Goal: Task Accomplishment & Management: Manage account settings

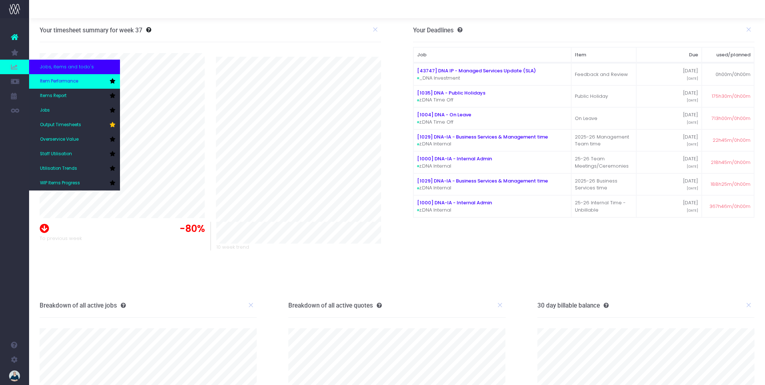
click at [54, 83] on span "Item Performance" at bounding box center [59, 81] width 38 height 7
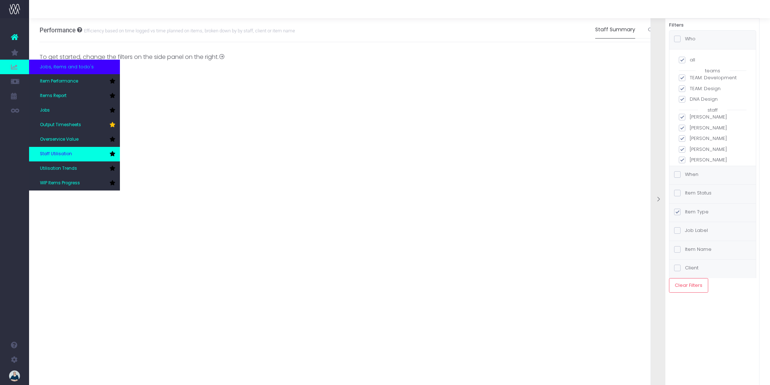
click at [57, 152] on span "Staff Utilisation" at bounding box center [56, 154] width 32 height 7
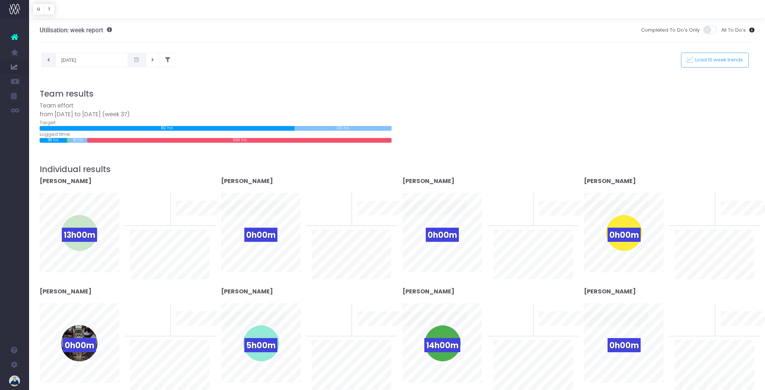
click at [50, 61] on button at bounding box center [48, 60] width 14 height 15
type input "02-09-2025"
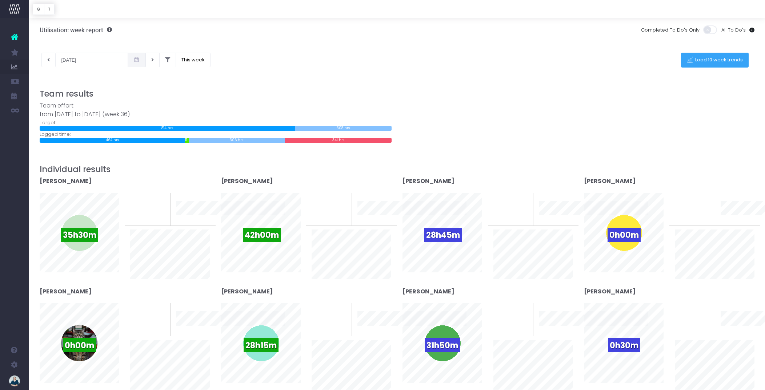
click at [713, 61] on span "Load 10 week trends" at bounding box center [718, 60] width 50 height 6
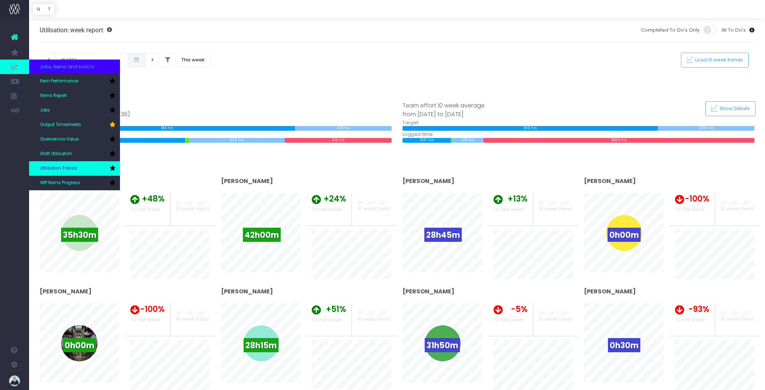
click at [58, 165] on link "Utilisation Trends" at bounding box center [74, 168] width 91 height 15
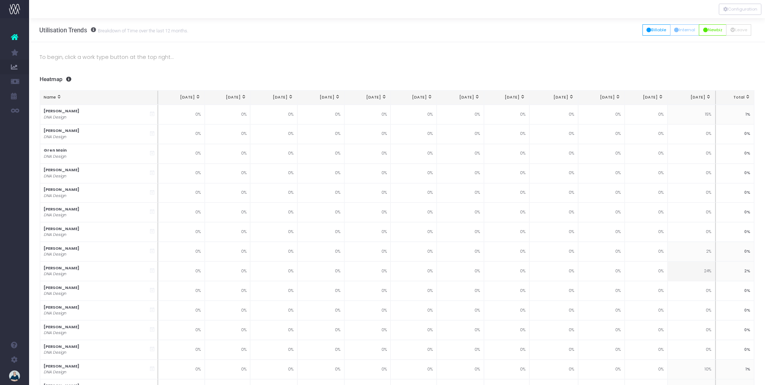
click at [524, 59] on p "To begin, click a work type button at the top right..." at bounding box center [397, 57] width 715 height 9
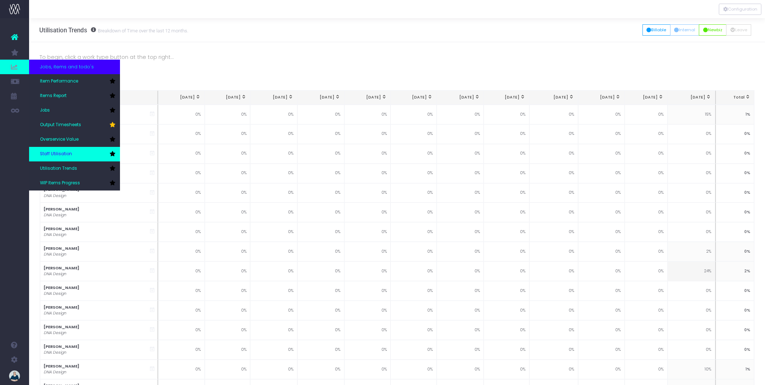
click at [60, 150] on link "Staff Utilisation" at bounding box center [74, 154] width 91 height 15
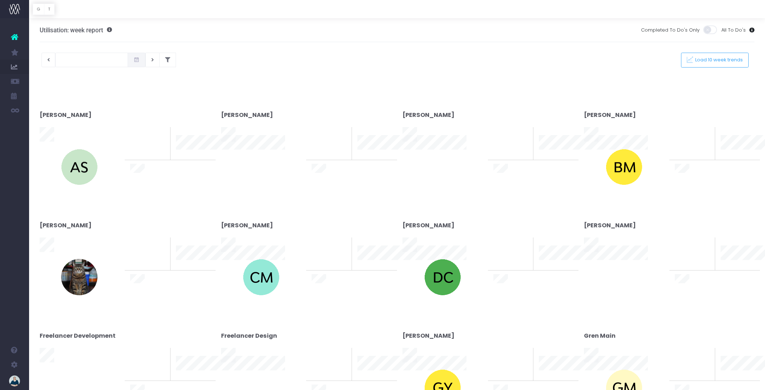
type input "09-09-2025"
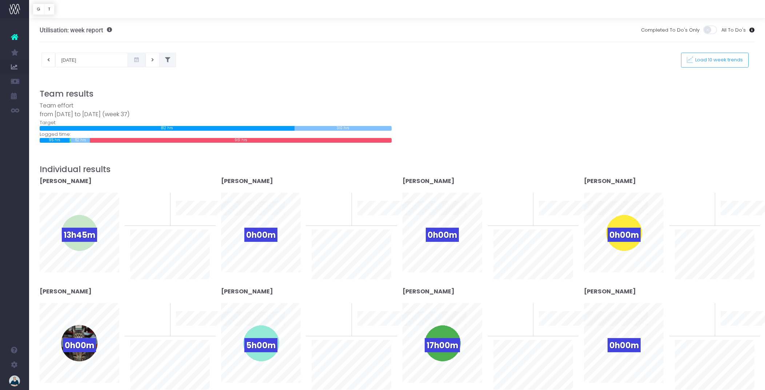
click at [162, 61] on button at bounding box center [167, 60] width 17 height 15
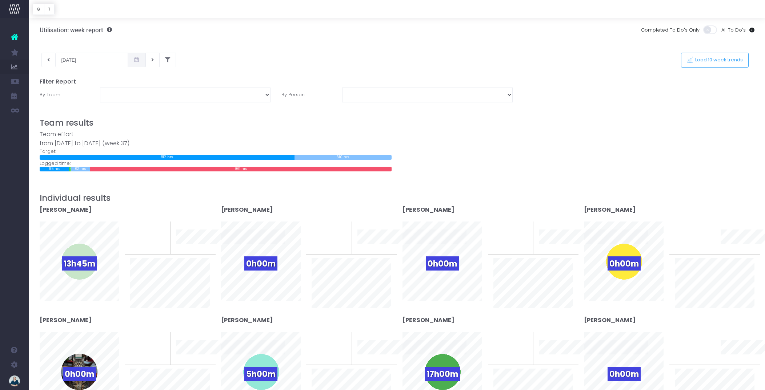
click at [271, 94] on div "DNA Design TEAM: Design TEAM: Development" at bounding box center [185, 95] width 181 height 15
click at [269, 94] on select "DNA Design TEAM: Design TEAM: Development" at bounding box center [185, 95] width 170 height 15
click at [217, 96] on select "DNA Design TEAM: Design TEAM: Development" at bounding box center [185, 95] width 170 height 15
click at [389, 96] on select "Alex Saelens Anais Ardid Anna-Marie Antipas Brendan Marshall Cameron Bryers Cia…" at bounding box center [427, 95] width 170 height 15
click select "DNA Design TEAM: Design TEAM: Development"
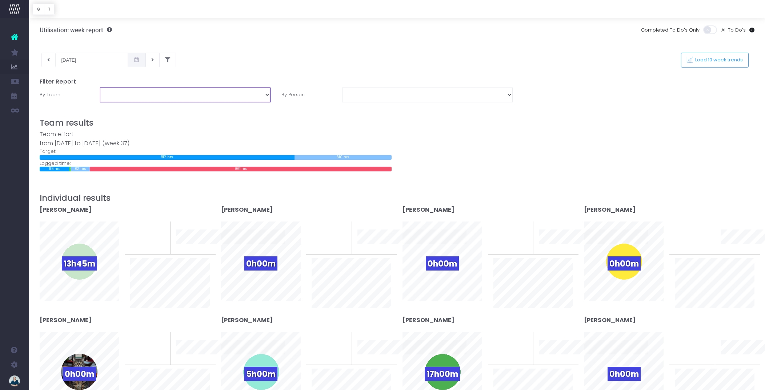
select select "TEAM: Design"
click select "DNA Design TEAM: Design TEAM: Development"
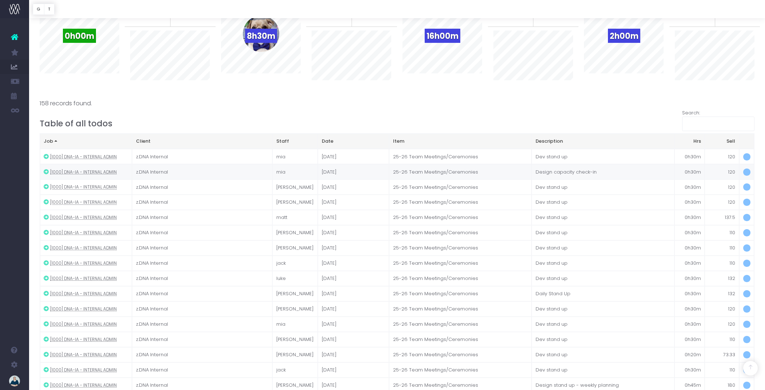
scroll to position [352, 0]
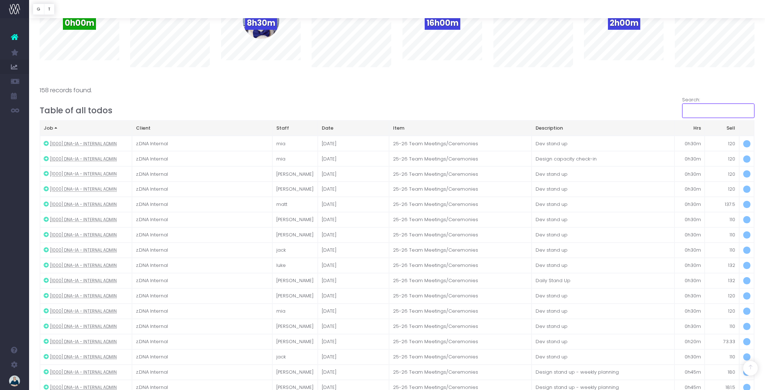
click input "Search:"
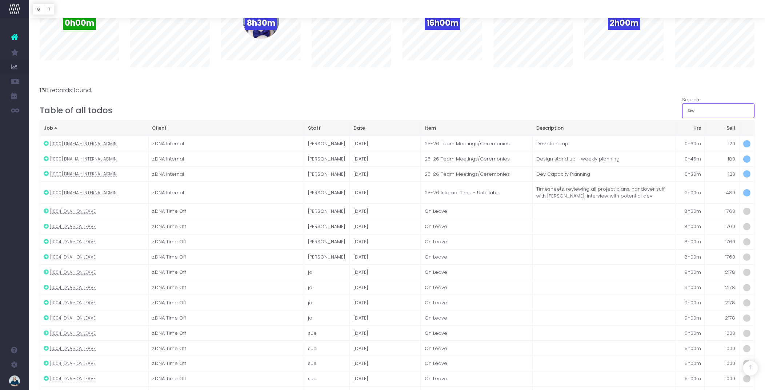
type input "kiwi"
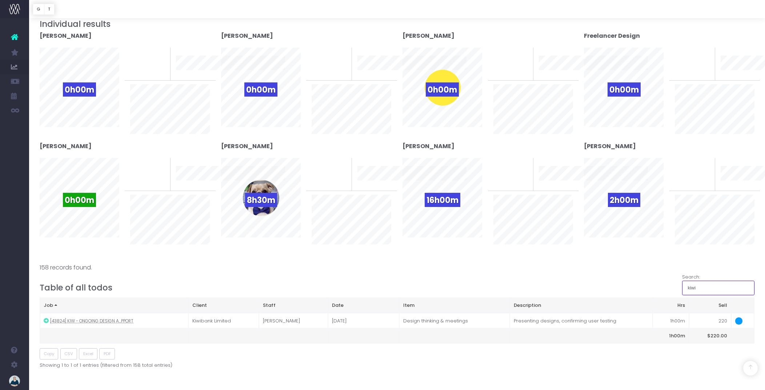
drag, startPoint x: 701, startPoint y: 289, endPoint x: 696, endPoint y: 288, distance: 4.8
click input "kiwi"
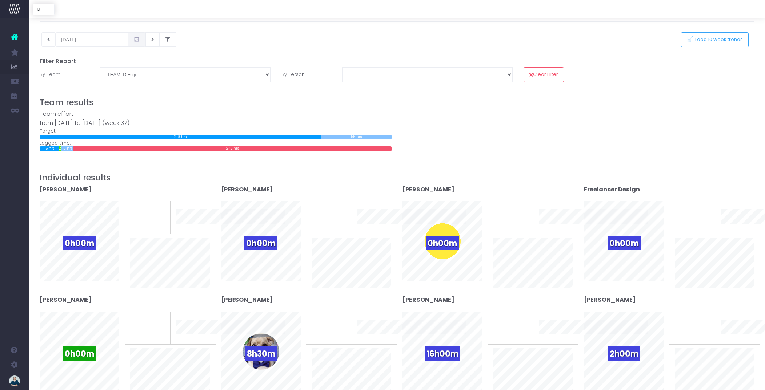
scroll to position [0, 0]
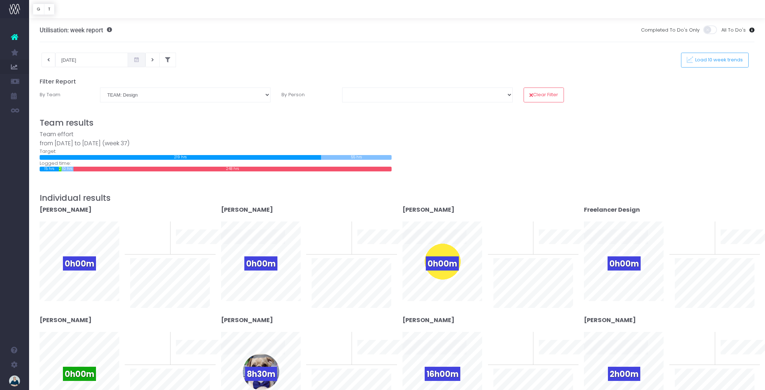
click div "09-09-2025 This week Load 10 week trends Filter Report By Team DNA Design TEAM:…"
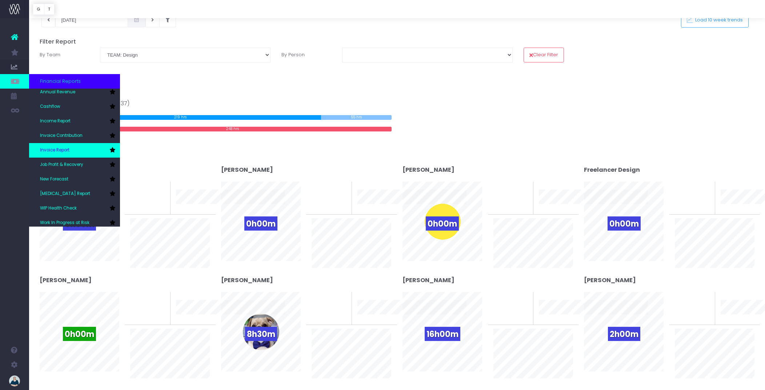
scroll to position [11, 0]
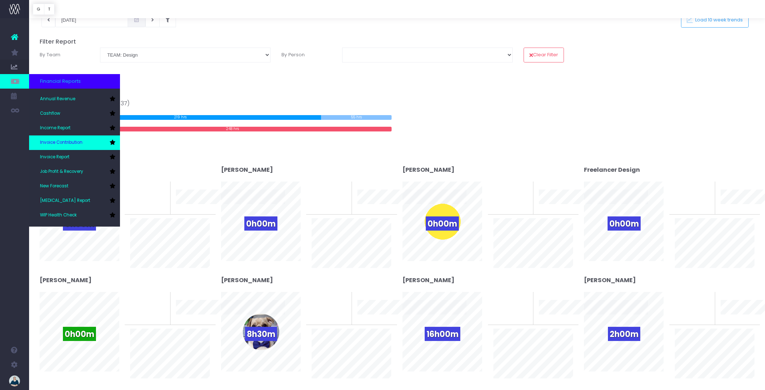
click span "Invoice Contribution"
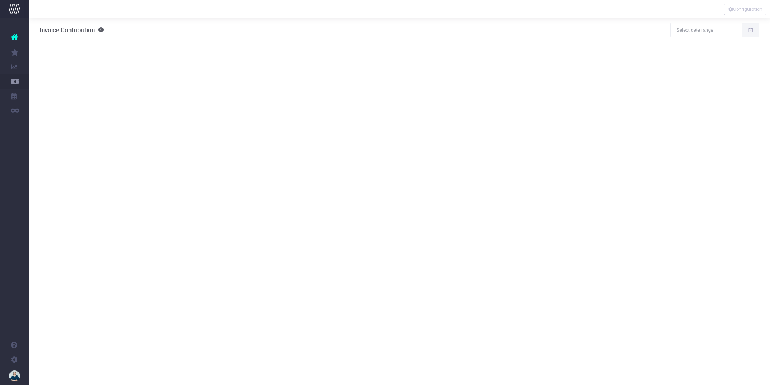
click at [751, 30] on icon at bounding box center [751, 30] width 6 height 0
type input "08-11-2025"
type input "[DATE]"
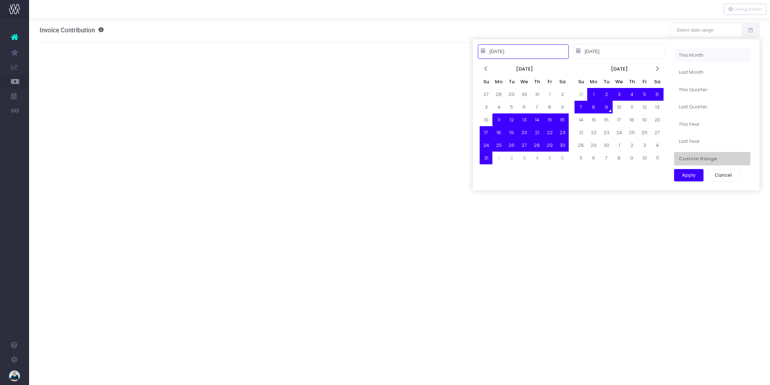
type input "09-01-2025"
type input "09-30-2025"
type input "08-11-2025"
type input "[DATE]"
click at [691, 177] on button "Apply" at bounding box center [688, 175] width 29 height 12
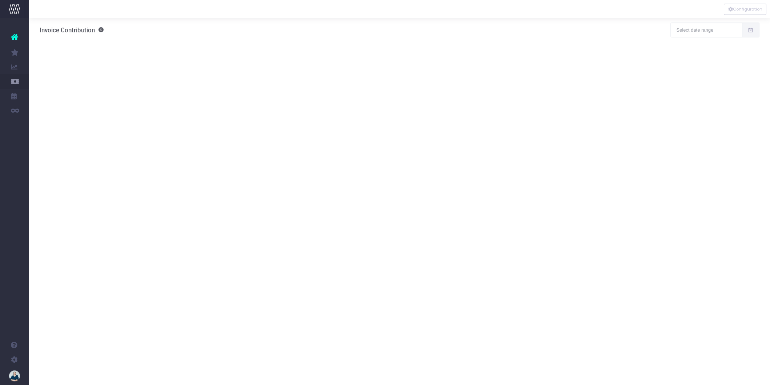
click at [755, 34] on span at bounding box center [751, 30] width 18 height 15
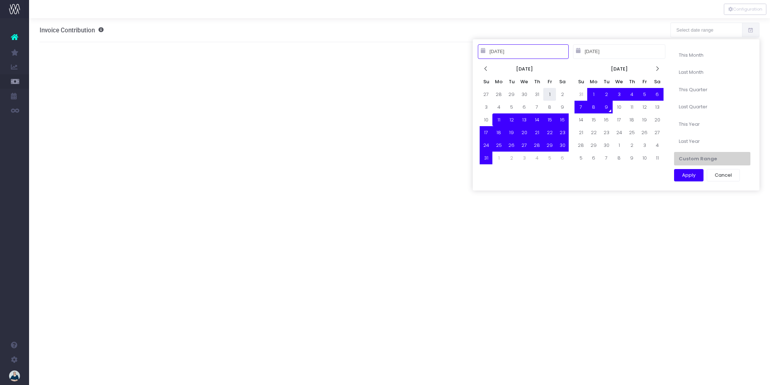
type input "08-01-2025"
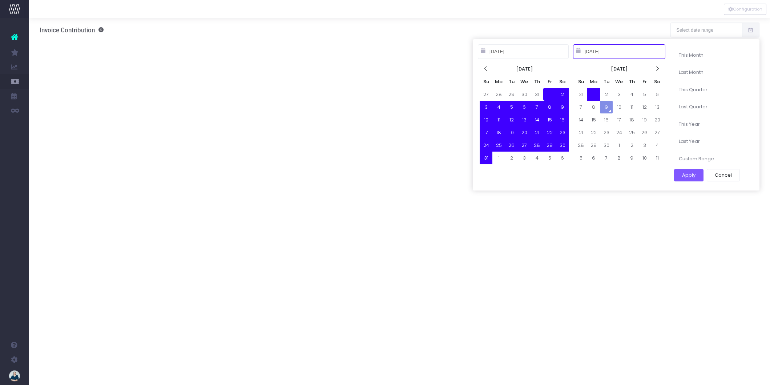
type input "08-31-2025"
type input "08-01-2025"
click at [689, 174] on button "Apply" at bounding box center [688, 175] width 29 height 12
type input "Aug 1st 25 – Aug 31st 25"
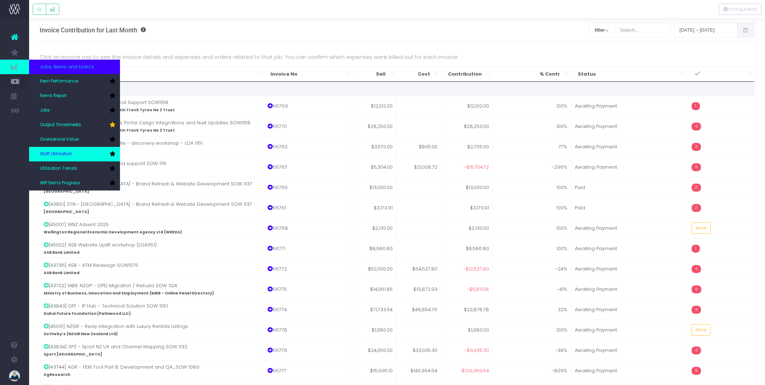
click at [59, 151] on span "Staff Utilisation" at bounding box center [56, 154] width 32 height 7
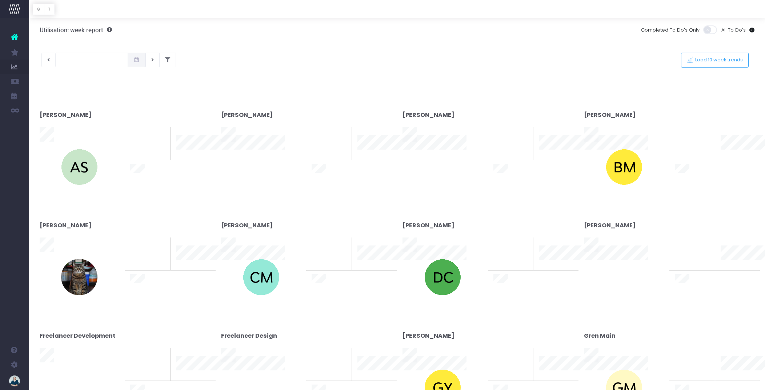
type input "[DATE]"
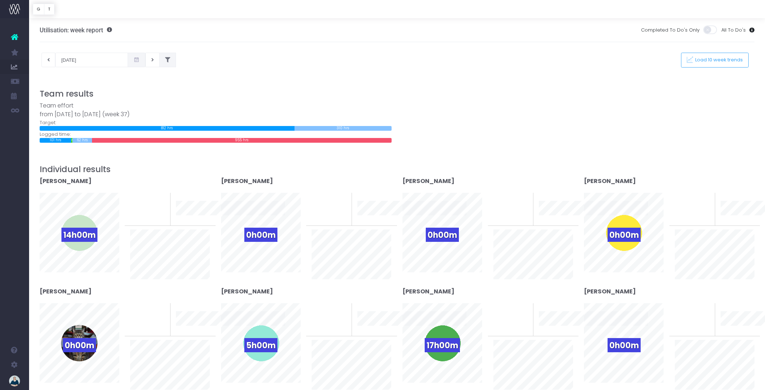
click at [165, 62] on button at bounding box center [167, 60] width 17 height 15
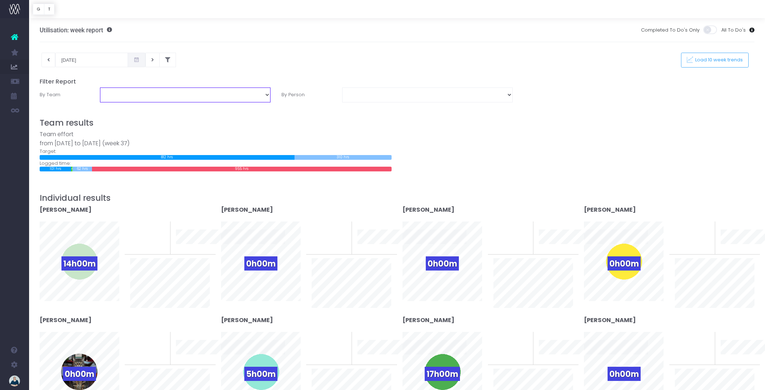
click at [141, 88] on select "DNA Design TEAM: Design TEAM: Development" at bounding box center [185, 95] width 170 height 15
select select "TEAM: Design"
click at [100, 88] on select "DNA Design TEAM: Design TEAM: Development" at bounding box center [185, 95] width 170 height 15
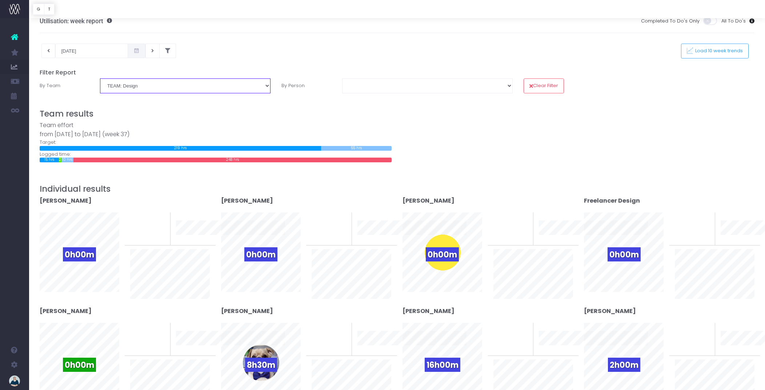
scroll to position [10, 0]
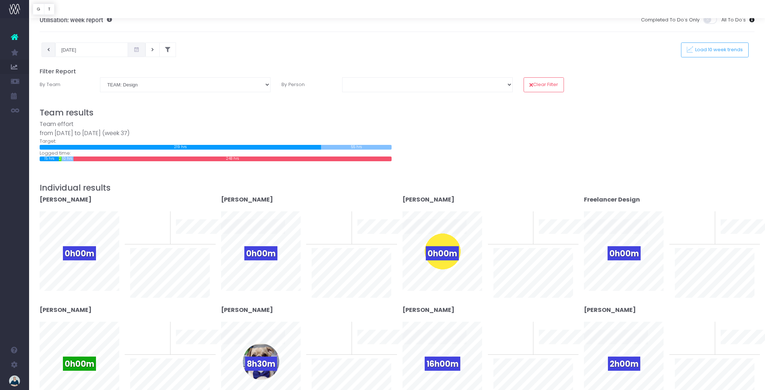
click at [47, 50] on icon at bounding box center [48, 50] width 3 height 0
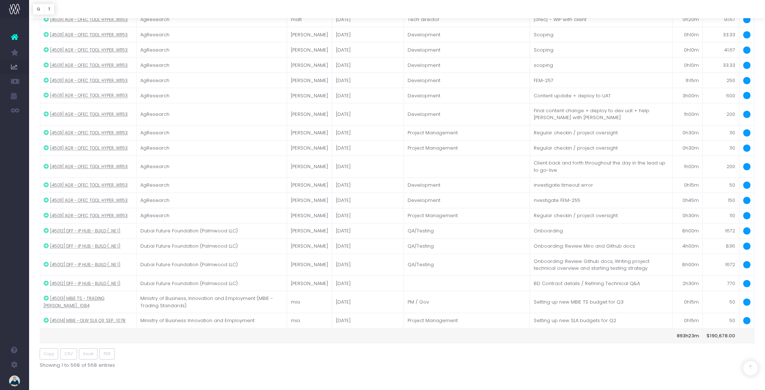
scroll to position [11777, 0]
click at [91, 357] on span "Excel" at bounding box center [88, 354] width 10 height 6
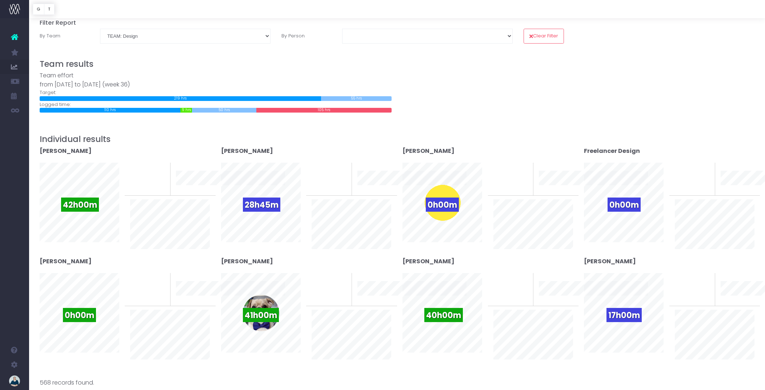
scroll to position [0, 0]
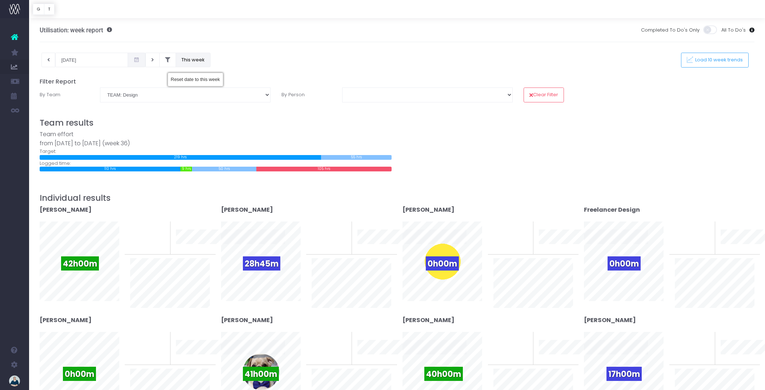
click at [190, 59] on button "This week" at bounding box center [193, 60] width 35 height 15
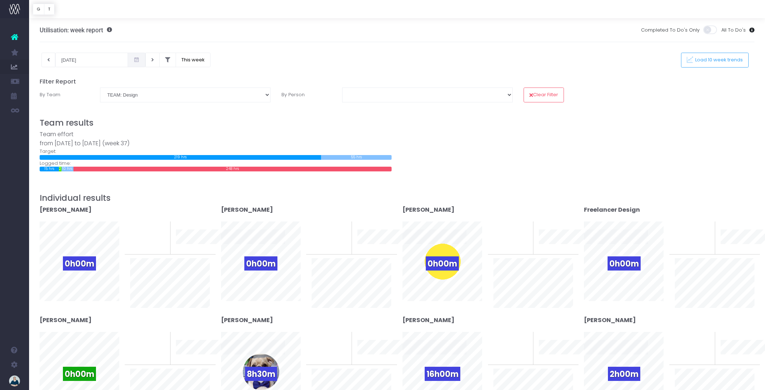
click at [133, 60] on icon at bounding box center [136, 60] width 6 height 0
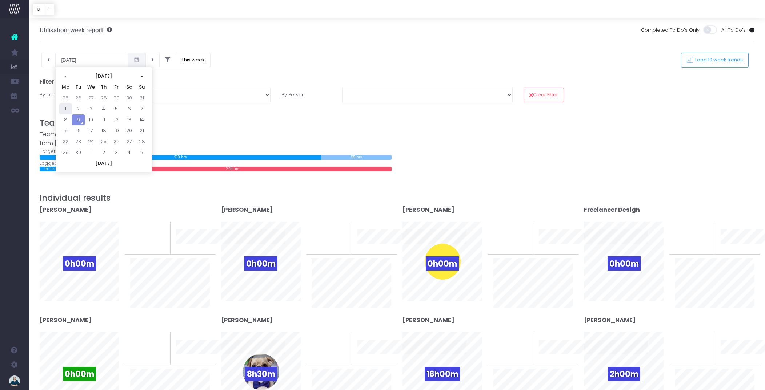
click at [66, 108] on td "1" at bounding box center [65, 109] width 13 height 11
type input "01-09-2025"
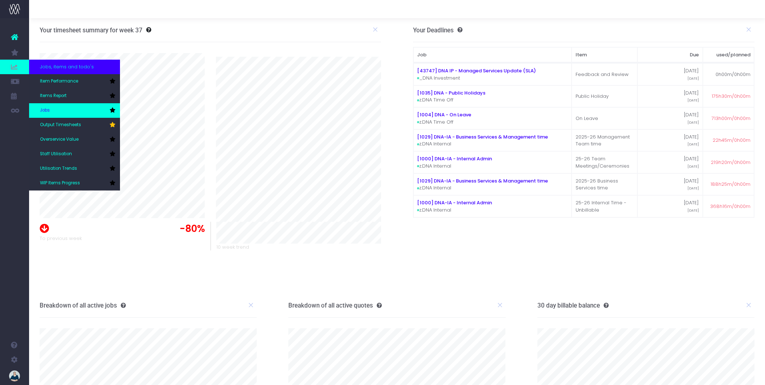
click at [60, 109] on link "Jobs" at bounding box center [74, 110] width 91 height 15
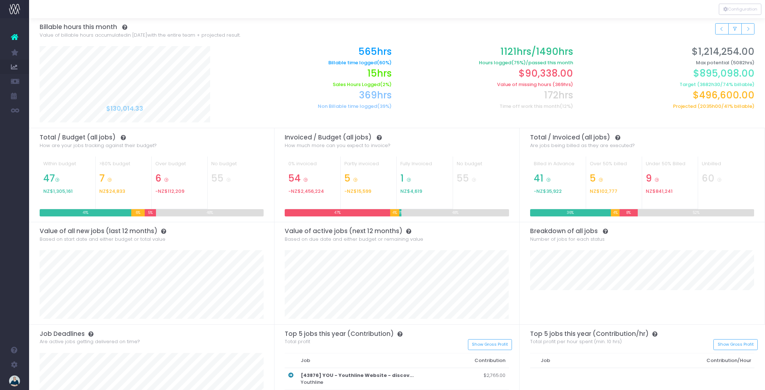
click at [412, 191] on span "NZ$4,619" at bounding box center [411, 192] width 22 height 6
click at [721, 29] on icon "Small button group" at bounding box center [721, 29] width 5 height 0
click at [381, 76] on h2 "21hrs" at bounding box center [306, 73] width 170 height 11
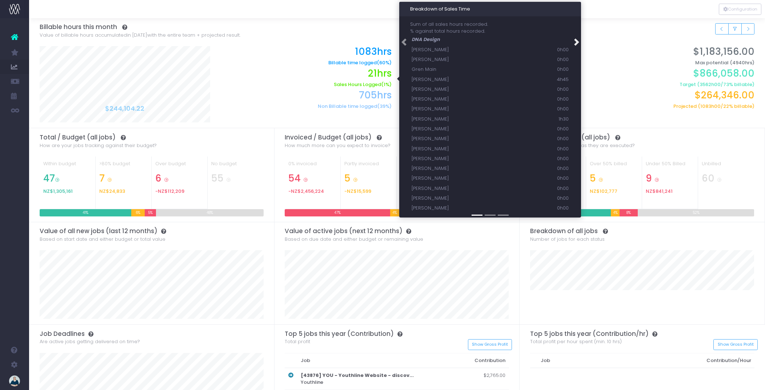
click at [578, 43] on span at bounding box center [576, 42] width 7 height 7
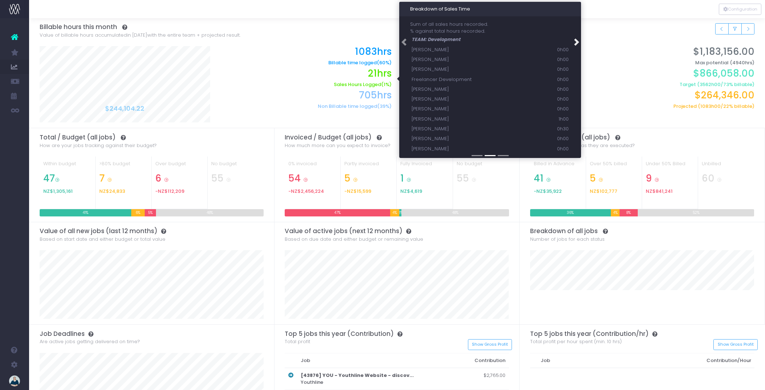
click at [578, 43] on span at bounding box center [576, 42] width 7 height 7
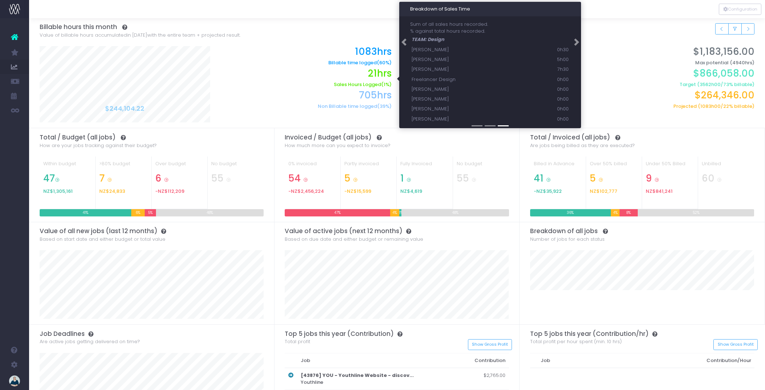
click at [292, 80] on div "21hrs Sales Hours Logged (1%)" at bounding box center [306, 79] width 181 height 22
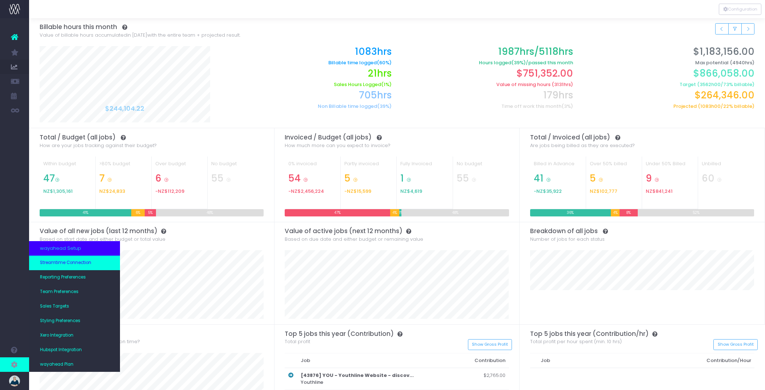
click at [72, 264] on span "Streamtime Connection" at bounding box center [65, 263] width 51 height 7
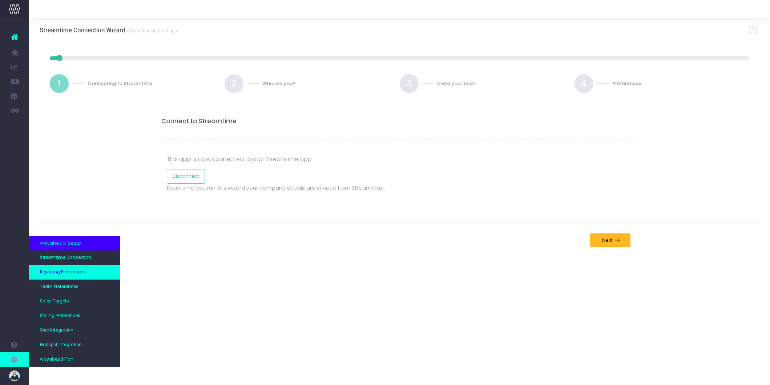
click at [52, 274] on span "Reporting Preferences" at bounding box center [63, 272] width 46 height 7
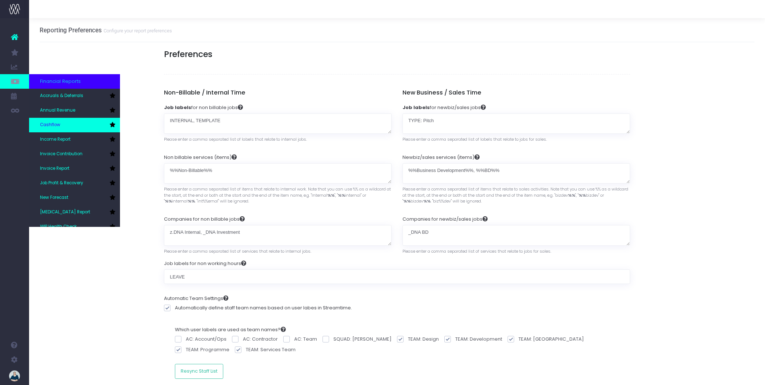
click at [49, 128] on span "Cashflow" at bounding box center [50, 125] width 20 height 7
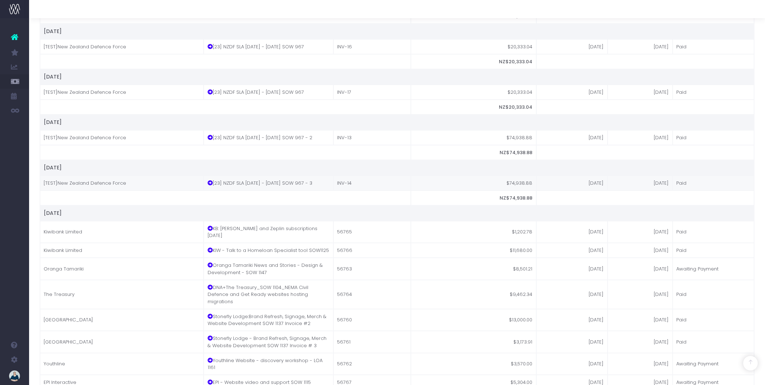
scroll to position [409, 0]
click at [100, 186] on td "[TEST]New Zealand Defence Force" at bounding box center [122, 183] width 164 height 15
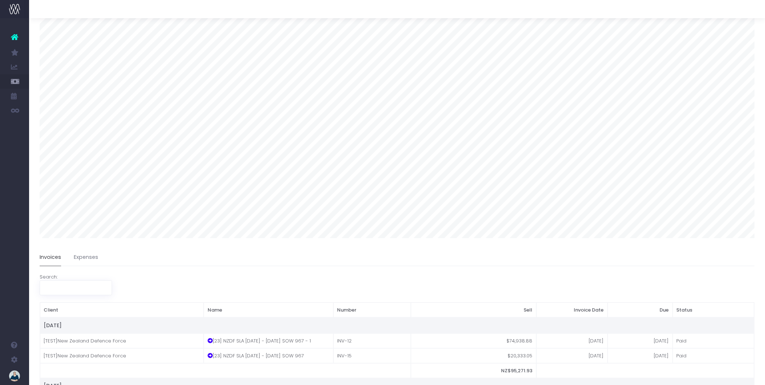
scroll to position [0, 0]
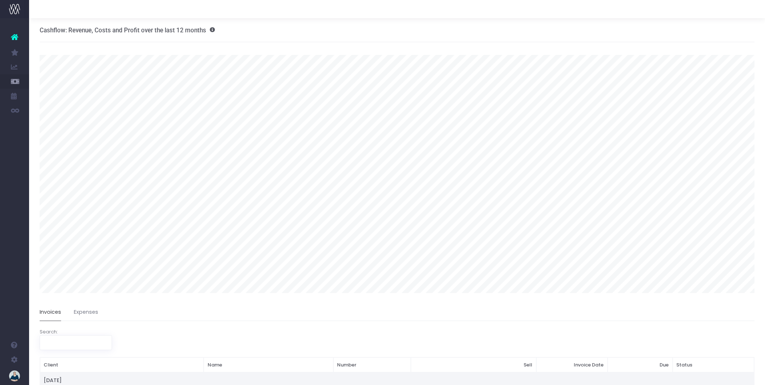
click at [15, 35] on icon at bounding box center [14, 36] width 7 height 9
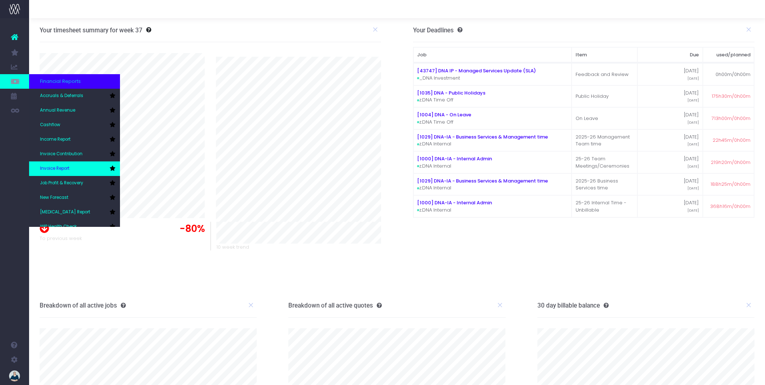
click at [59, 164] on link "Invoice Report" at bounding box center [74, 168] width 91 height 15
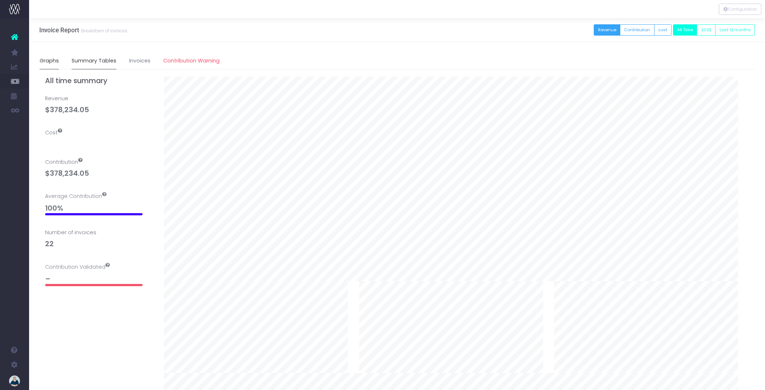
click at [87, 60] on link "Summary Tables" at bounding box center [94, 61] width 45 height 17
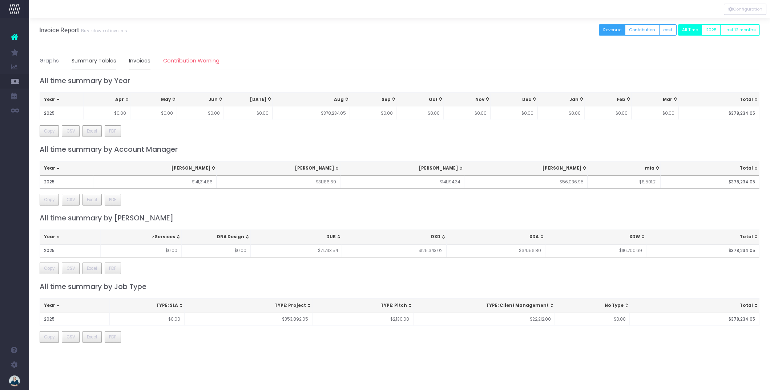
click at [136, 59] on link "Invoices" at bounding box center [139, 61] width 21 height 17
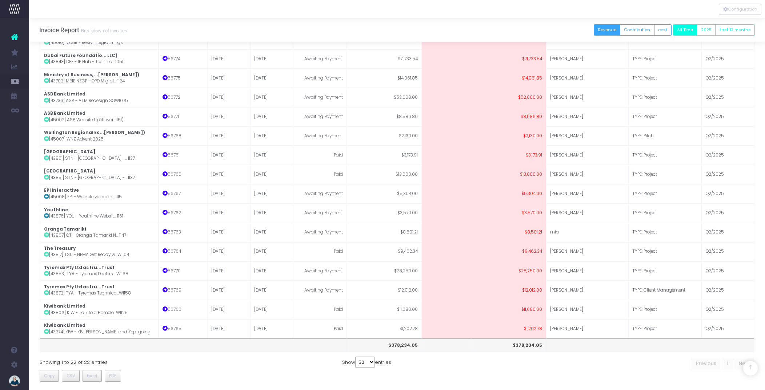
scroll to position [168, 0]
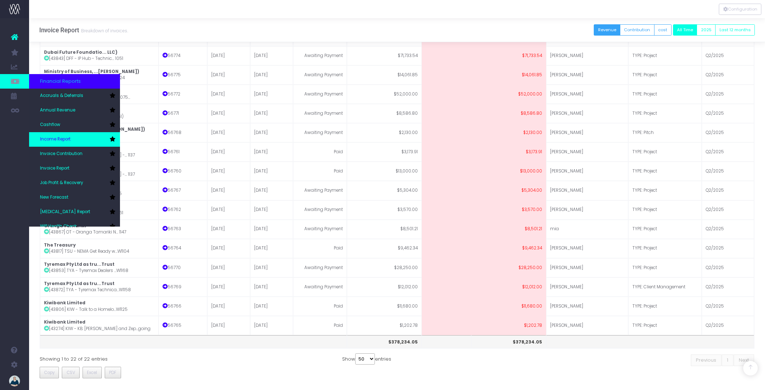
click at [55, 135] on link "Income Report" at bounding box center [74, 139] width 91 height 15
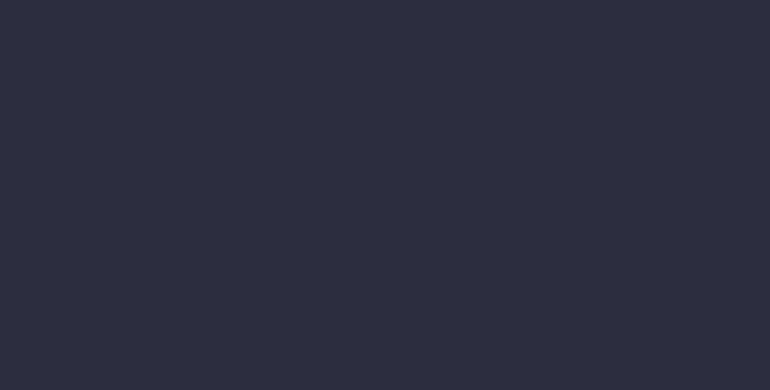
select select "job"
select select "billing"
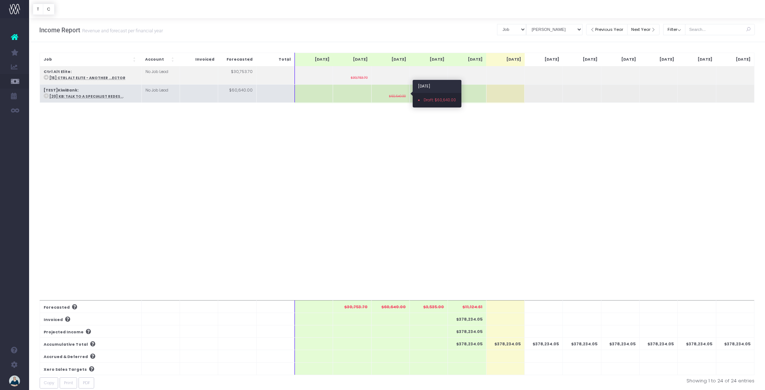
click at [396, 95] on small "$60,640.00" at bounding box center [397, 95] width 17 height 5
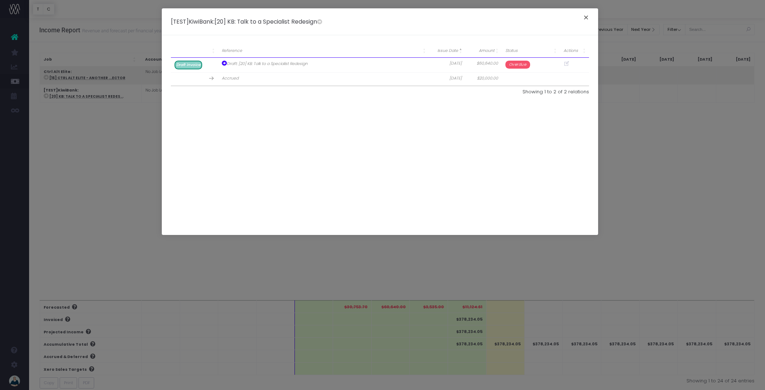
click at [587, 20] on button "×" at bounding box center [585, 19] width 15 height 12
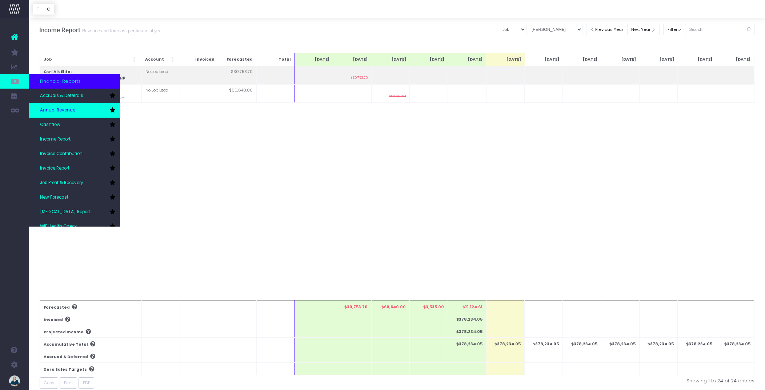
click at [47, 105] on link "Annual Revenue" at bounding box center [74, 110] width 91 height 15
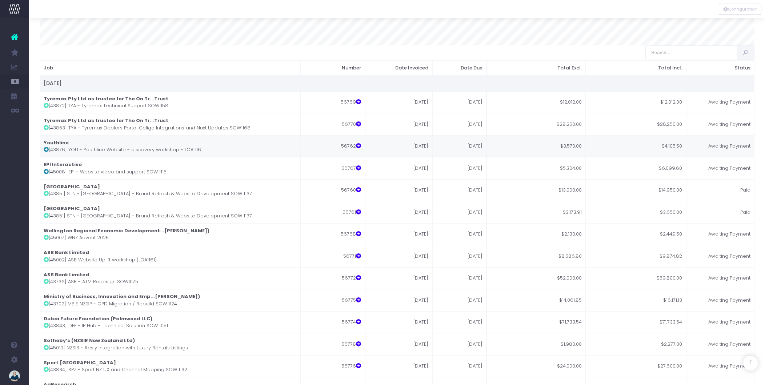
scroll to position [266, 0]
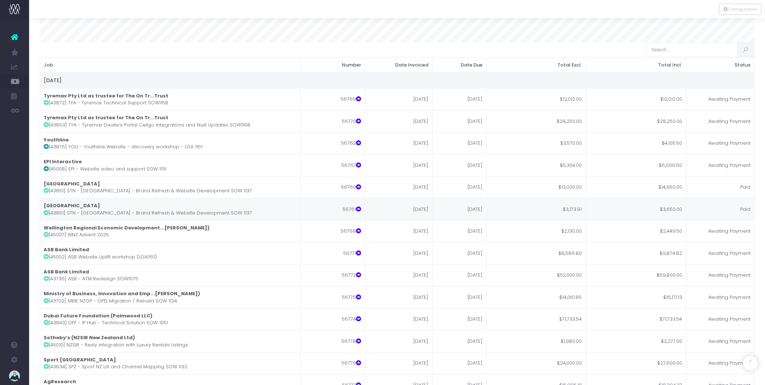
click at [714, 220] on td "Paid" at bounding box center [720, 209] width 68 height 22
click at [47, 215] on icon at bounding box center [46, 212] width 5 height 5
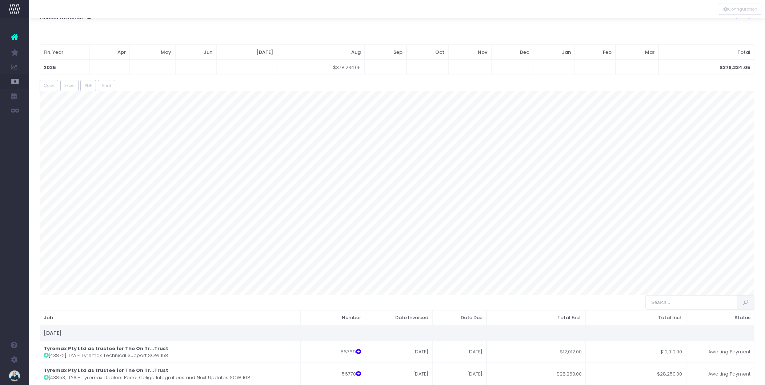
scroll to position [0, 0]
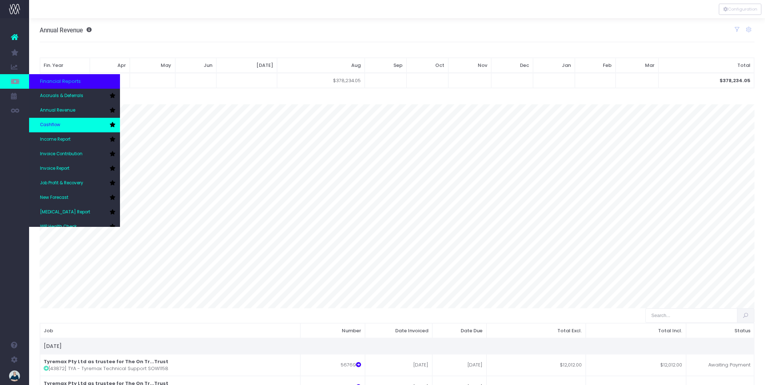
click at [51, 129] on link "Cashflow" at bounding box center [74, 125] width 91 height 15
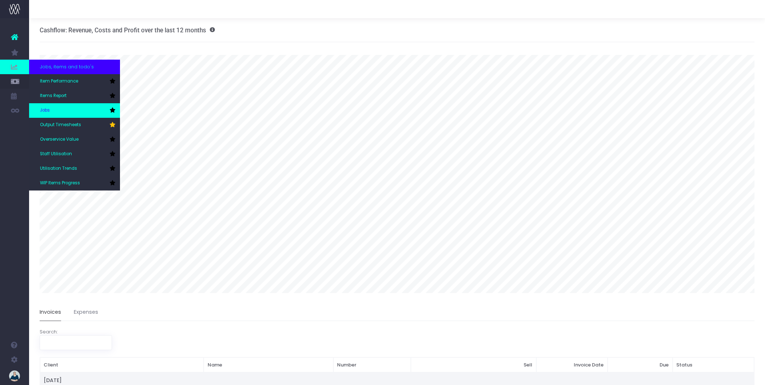
click at [61, 108] on link "Jobs" at bounding box center [74, 110] width 91 height 15
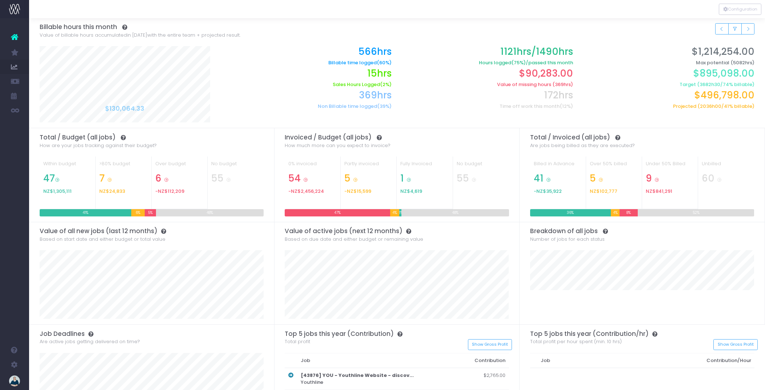
click at [376, 55] on h2 "566hrs" at bounding box center [306, 51] width 170 height 11
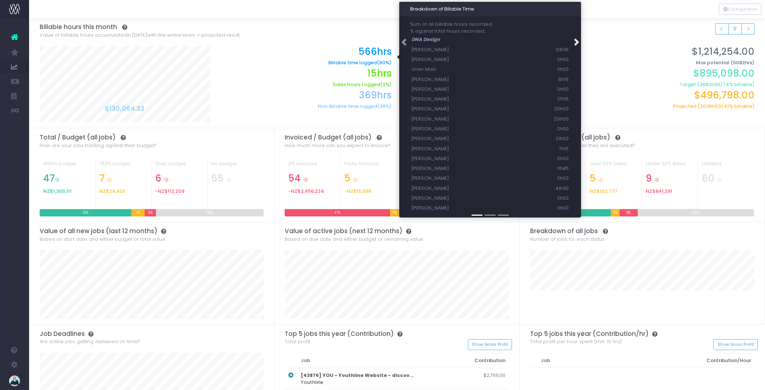
click at [577, 44] on span at bounding box center [576, 42] width 7 height 7
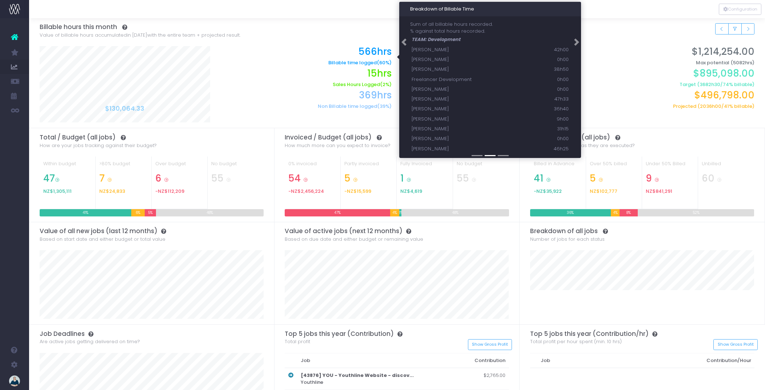
click at [289, 40] on div "Filter by team: Clear DNA Design TEAM: Development TEAM: Design Billable hours …" at bounding box center [397, 31] width 715 height 26
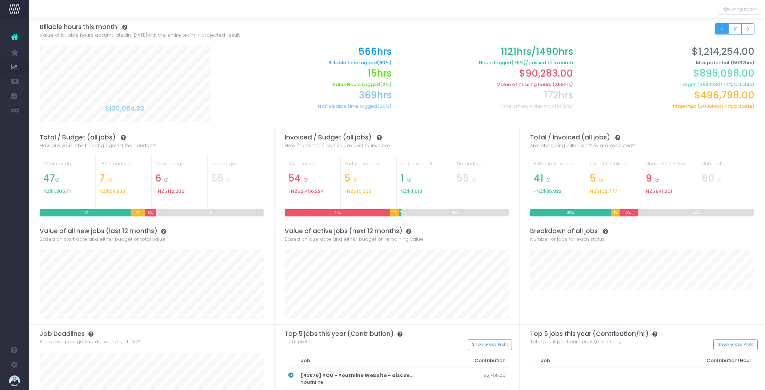
click at [720, 29] on icon "Small button group" at bounding box center [721, 29] width 5 height 0
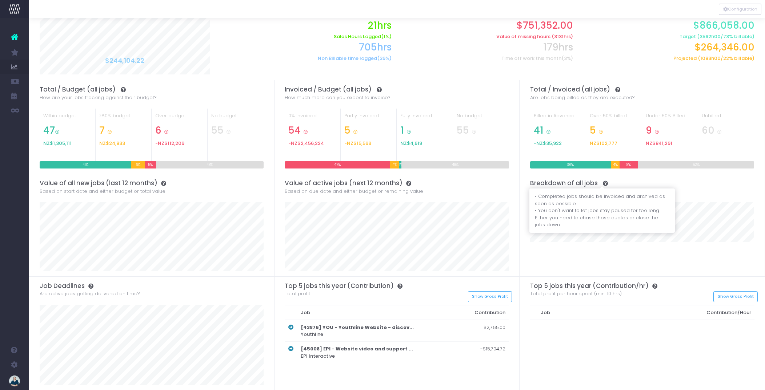
scroll to position [49, 0]
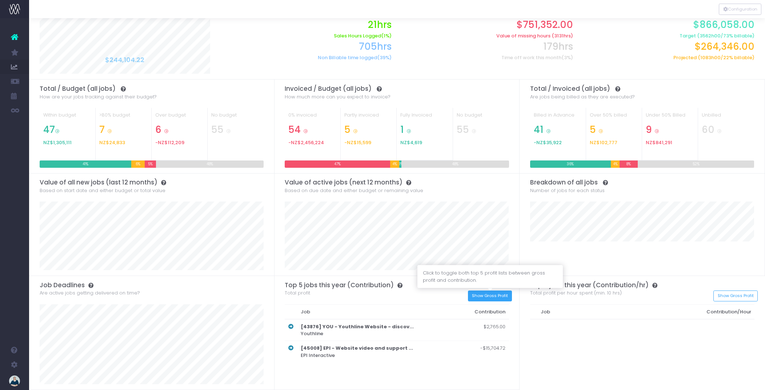
click at [486, 297] on button "Show Gross Profit" at bounding box center [490, 296] width 44 height 11
click at [486, 297] on button "Show Contribution" at bounding box center [488, 296] width 47 height 11
click at [733, 299] on button "Show Gross Profit" at bounding box center [735, 296] width 44 height 11
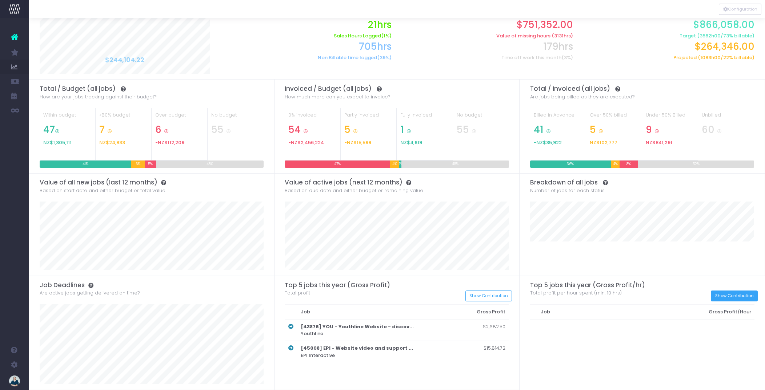
click at [733, 299] on button "Show Contribution" at bounding box center [734, 296] width 47 height 11
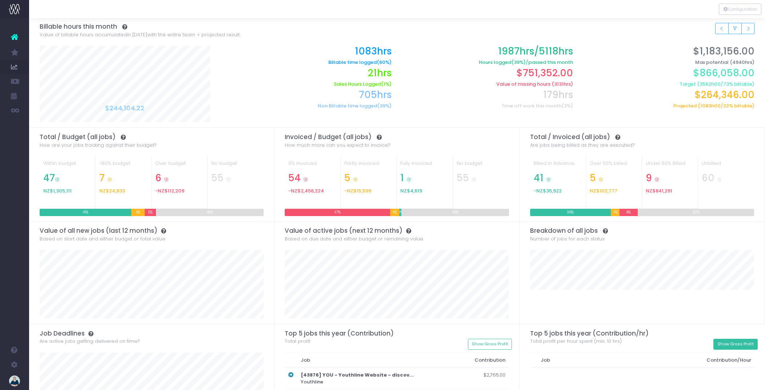
scroll to position [0, 0]
click at [742, 4] on button "Configuration" at bounding box center [740, 9] width 43 height 11
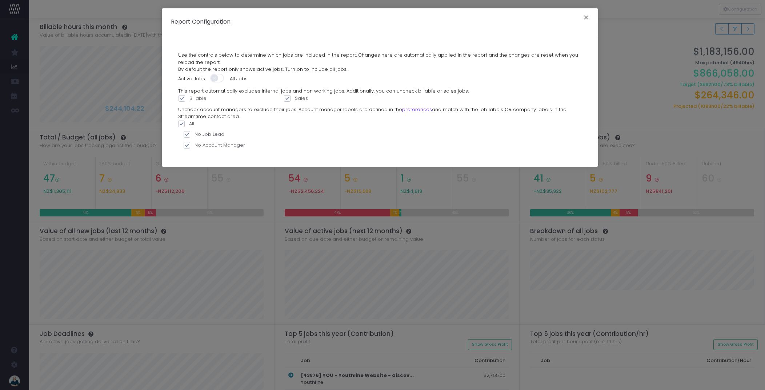
click at [585, 16] on button "×" at bounding box center [585, 19] width 15 height 12
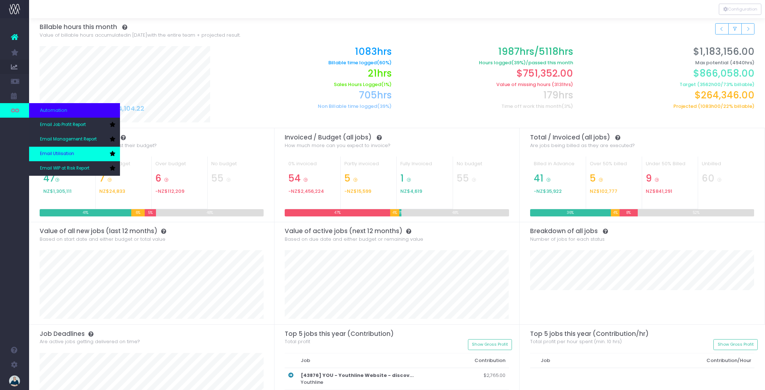
click at [60, 152] on span "Email Utilisation" at bounding box center [57, 154] width 34 height 7
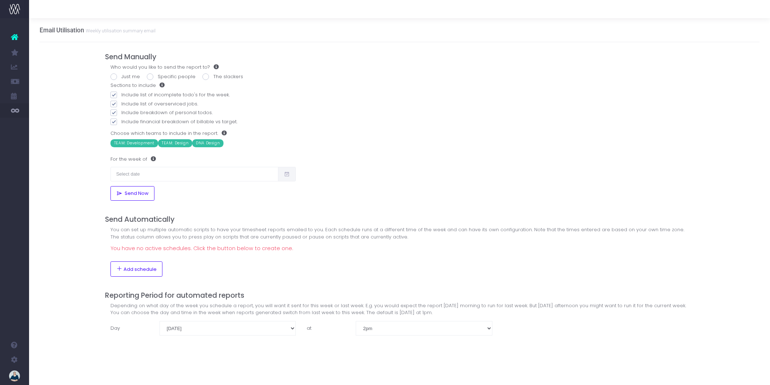
click at [113, 78] on span at bounding box center [114, 76] width 7 height 7
click at [121, 78] on input "Just me" at bounding box center [123, 75] width 5 height 5
radio input "true"
click at [15, 40] on icon at bounding box center [14, 36] width 7 height 9
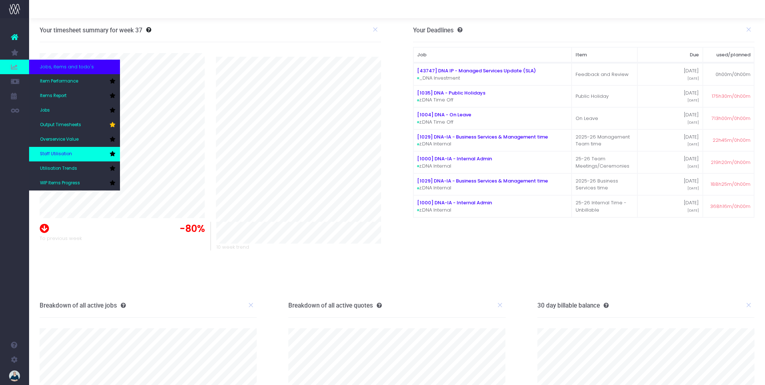
click at [72, 156] on link "Staff Utilisation" at bounding box center [74, 154] width 91 height 15
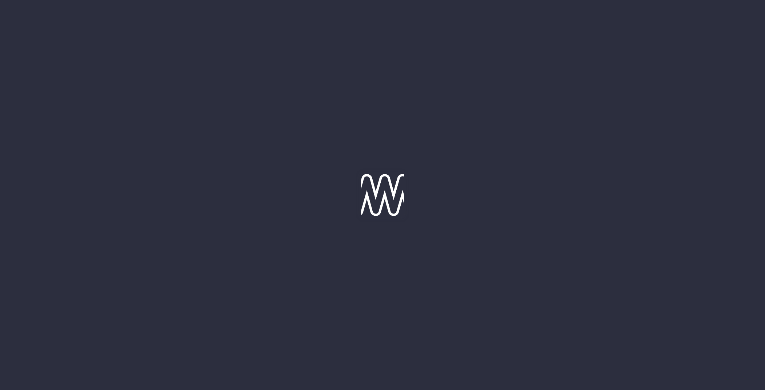
type input "[DATE]"
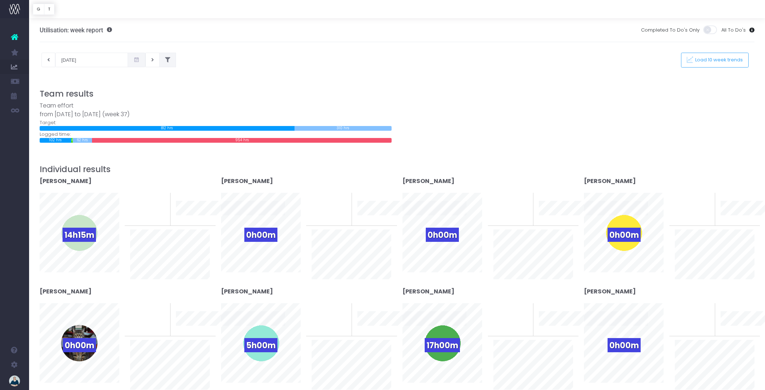
click at [160, 57] on button at bounding box center [167, 60] width 17 height 15
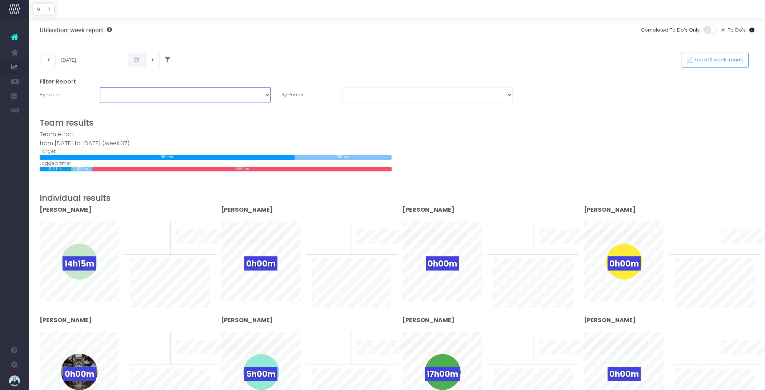
click at [225, 96] on select "DNA Design TEAM: Design TEAM: Development" at bounding box center [185, 95] width 170 height 15
click at [100, 88] on select "DNA Design TEAM: Design TEAM: Development" at bounding box center [185, 95] width 170 height 15
click at [237, 73] on div at bounding box center [397, 72] width 715 height 11
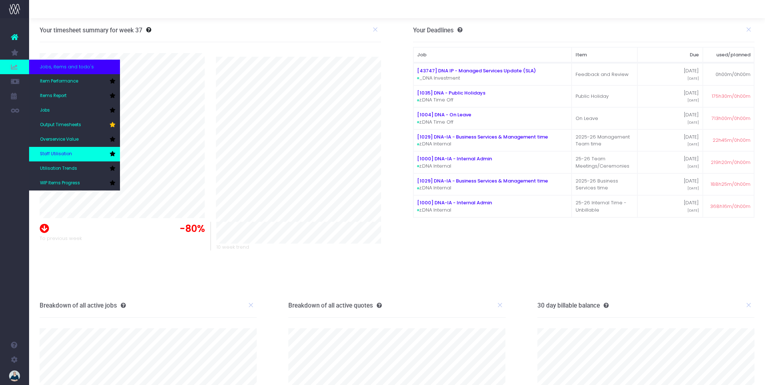
click at [59, 152] on span "Staff Utilisation" at bounding box center [56, 154] width 32 height 7
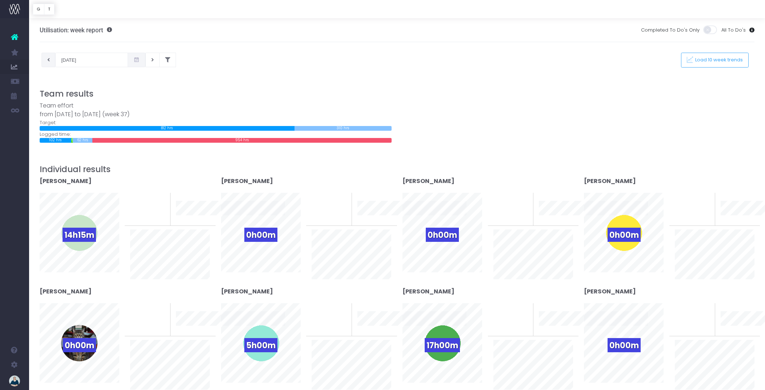
click at [51, 62] on button at bounding box center [48, 60] width 14 height 15
type input "02-09-2025"
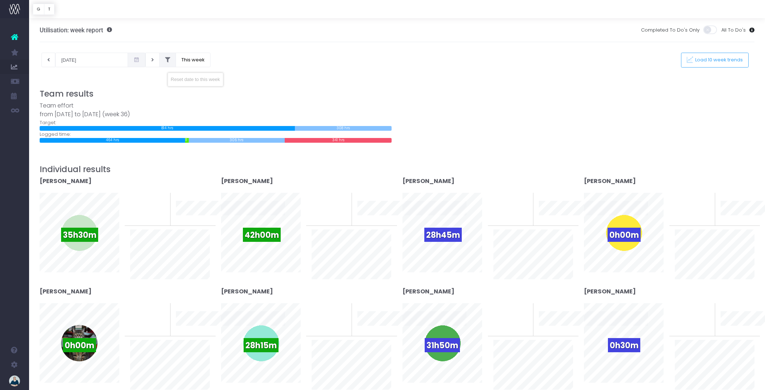
click at [159, 62] on button at bounding box center [167, 60] width 17 height 15
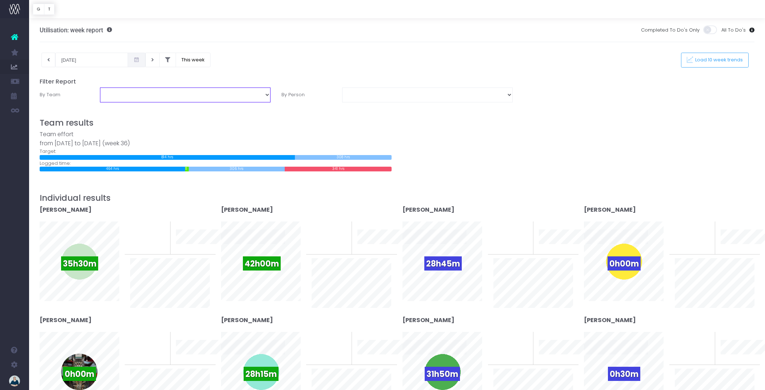
click at [157, 96] on select "DNA Design TEAM: Design TEAM: Development" at bounding box center [185, 95] width 170 height 15
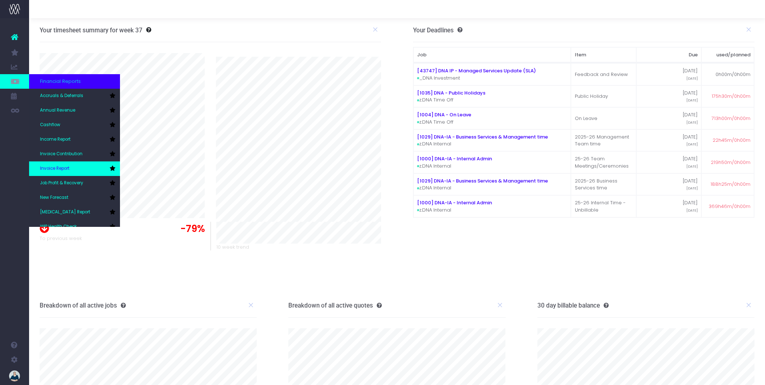
click at [61, 164] on link "Invoice Report" at bounding box center [74, 168] width 91 height 15
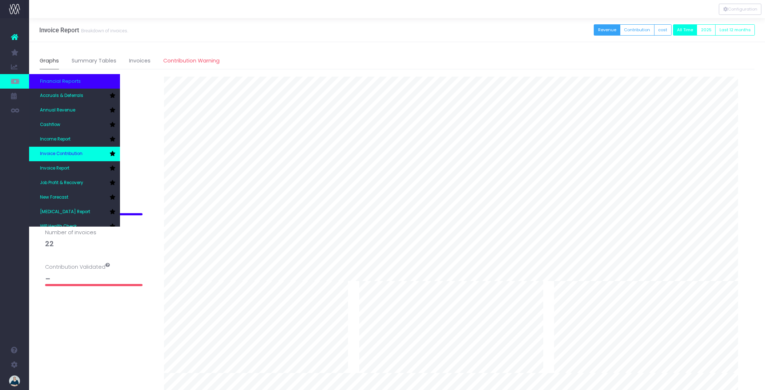
click at [62, 156] on span "Invoice Contribution" at bounding box center [61, 154] width 43 height 7
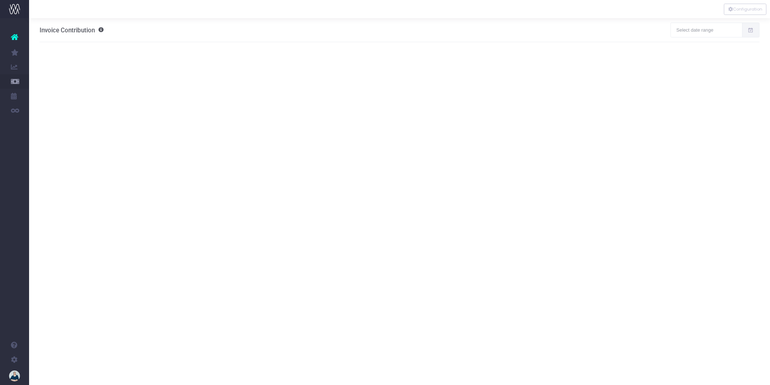
click at [749, 30] on icon at bounding box center [751, 30] width 6 height 0
type input "[DATE]"
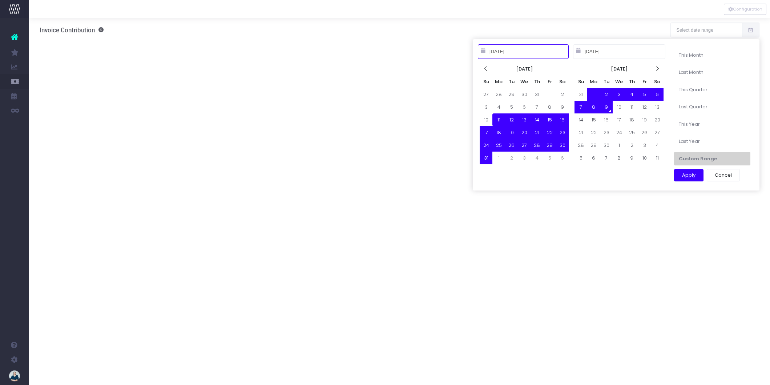
type input "[DATE]"
type input "08-11-2025"
type input "09-09-2025"
type input "08-01-2025"
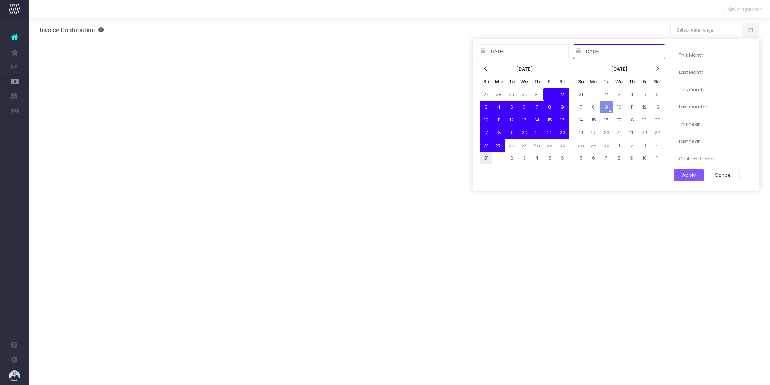
type input "08-31-2025"
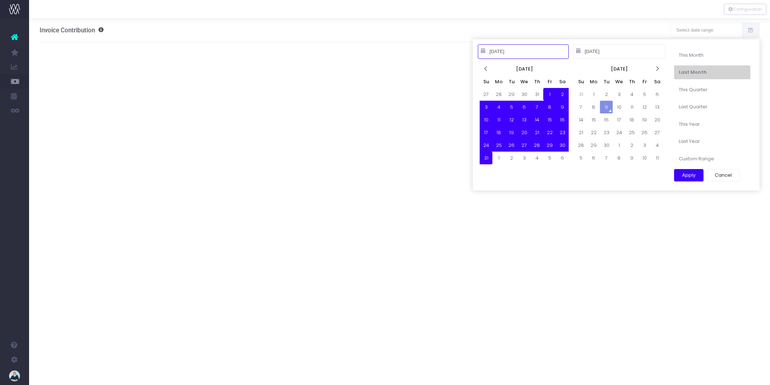
type input "08-01-2025"
click at [693, 178] on button "Apply" at bounding box center [688, 175] width 29 height 12
type input "[DATE] – [DATE]"
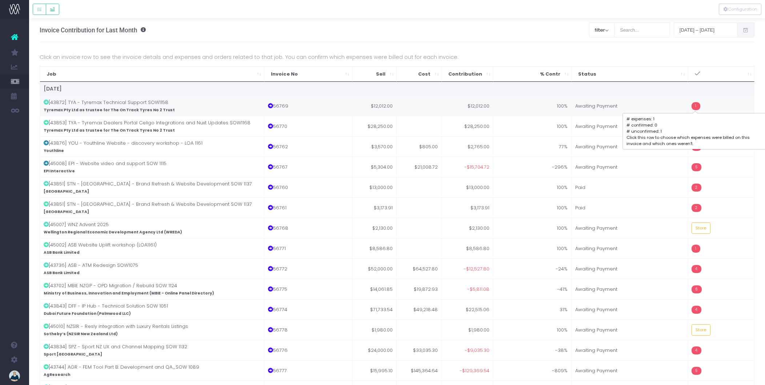
click at [696, 107] on span "1" at bounding box center [695, 106] width 9 height 8
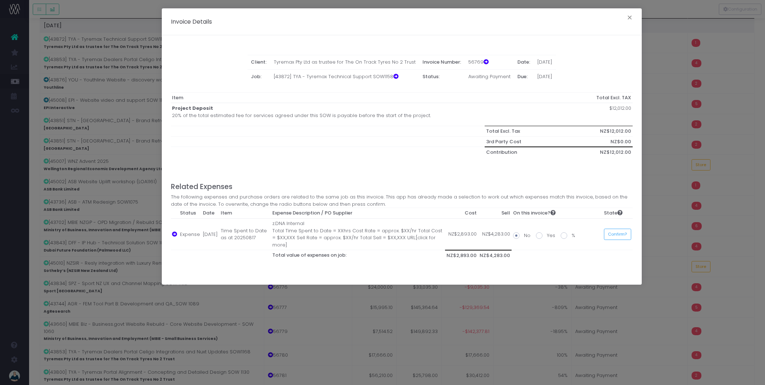
scroll to position [59, 0]
click at [608, 229] on button "Confirm?" at bounding box center [617, 234] width 27 height 11
click at [627, 18] on button "×" at bounding box center [629, 19] width 15 height 12
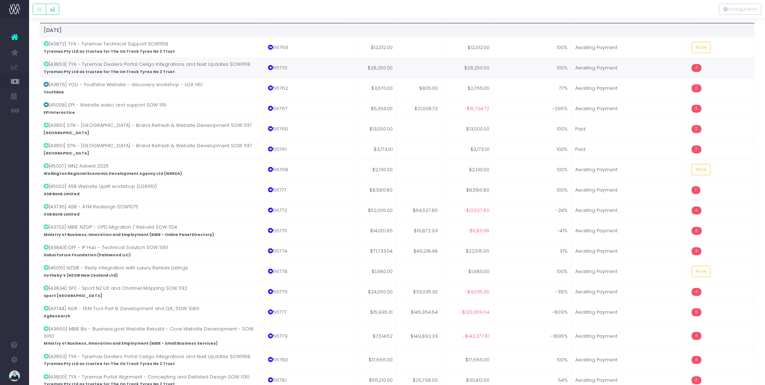
click at [697, 70] on span "4" at bounding box center [696, 68] width 10 height 8
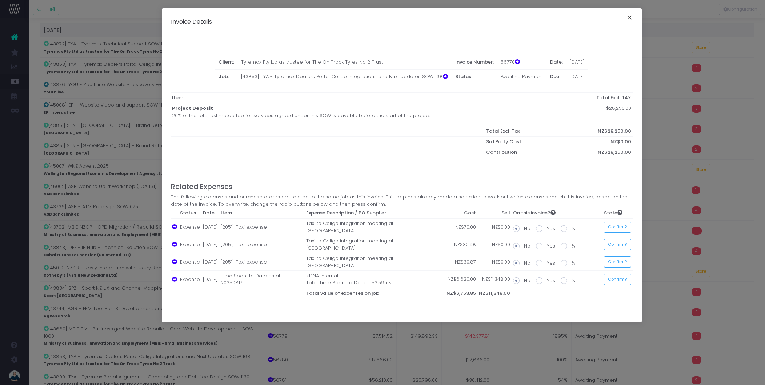
click at [627, 17] on button "×" at bounding box center [629, 19] width 15 height 12
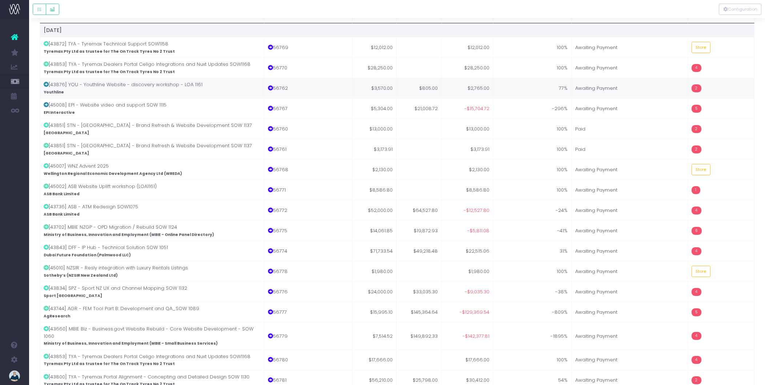
click at [707, 89] on td "2" at bounding box center [721, 88] width 67 height 20
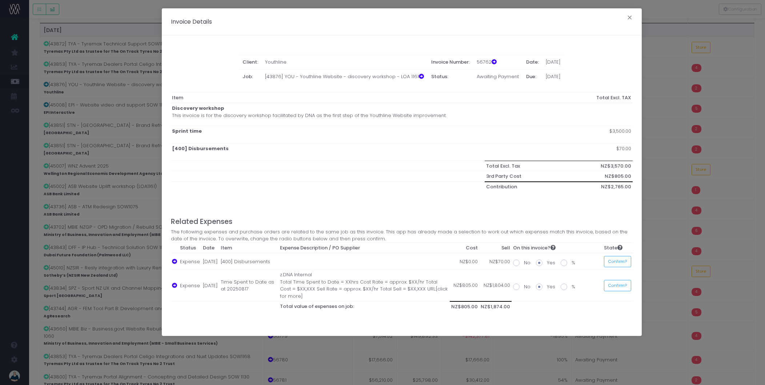
click at [564, 265] on span at bounding box center [564, 263] width 7 height 7
click at [571, 264] on input "%" at bounding box center [573, 261] width 5 height 5
radio input "true"
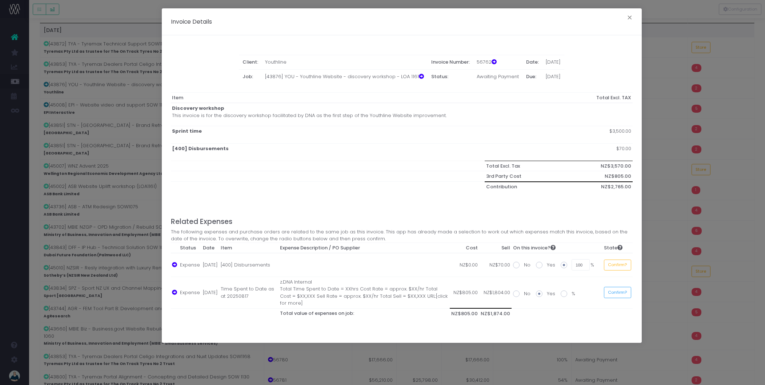
click at [518, 294] on span at bounding box center [516, 293] width 7 height 7
click at [524, 294] on input "No" at bounding box center [526, 292] width 5 height 5
radio input "true"
click at [618, 268] on button "Confirm?" at bounding box center [617, 265] width 27 height 11
click at [615, 294] on button "Confirm?" at bounding box center [615, 292] width 27 height 11
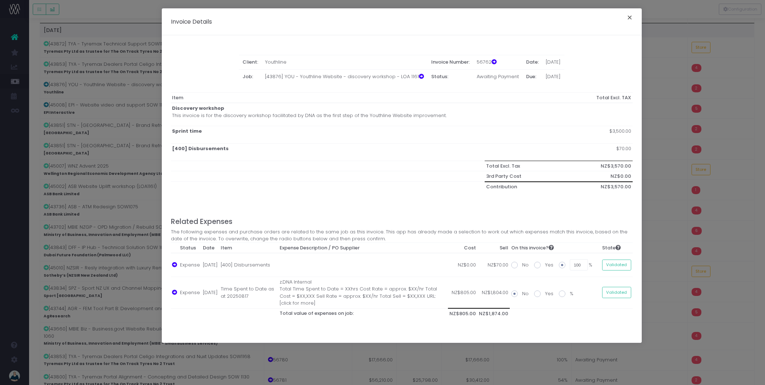
drag, startPoint x: 630, startPoint y: 21, endPoint x: 615, endPoint y: 127, distance: 107.2
click at [630, 22] on button "×" at bounding box center [629, 19] width 15 height 12
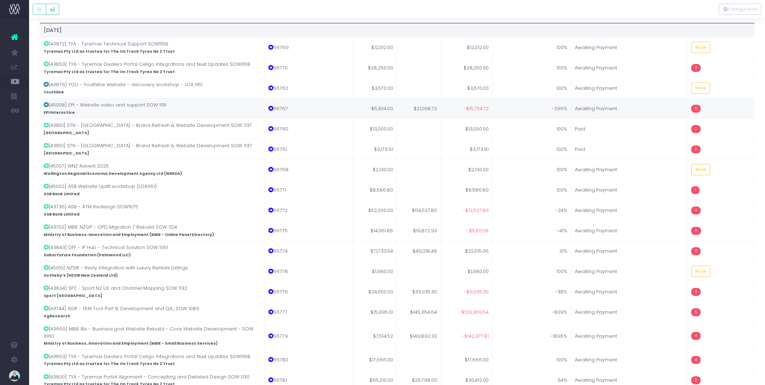
click at [708, 105] on td "5" at bounding box center [720, 108] width 67 height 20
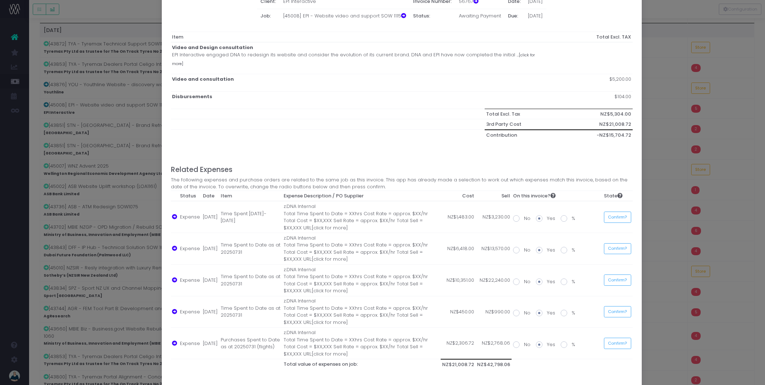
scroll to position [77, 0]
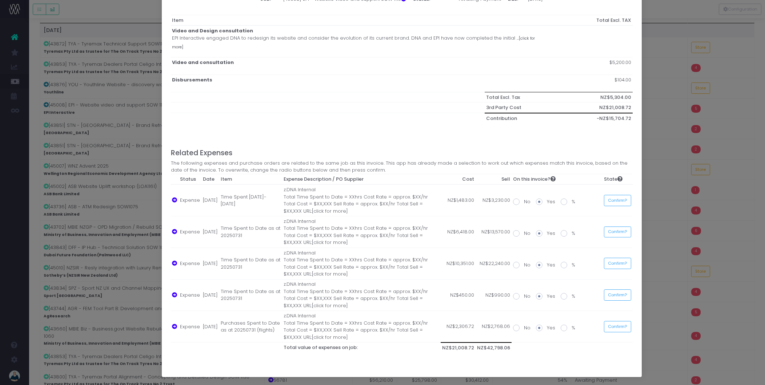
click at [515, 201] on span at bounding box center [516, 201] width 7 height 7
click at [524, 201] on input "No" at bounding box center [526, 200] width 5 height 5
radio input "true"
click at [513, 232] on span at bounding box center [516, 233] width 7 height 7
click at [524, 232] on input "No" at bounding box center [526, 232] width 5 height 5
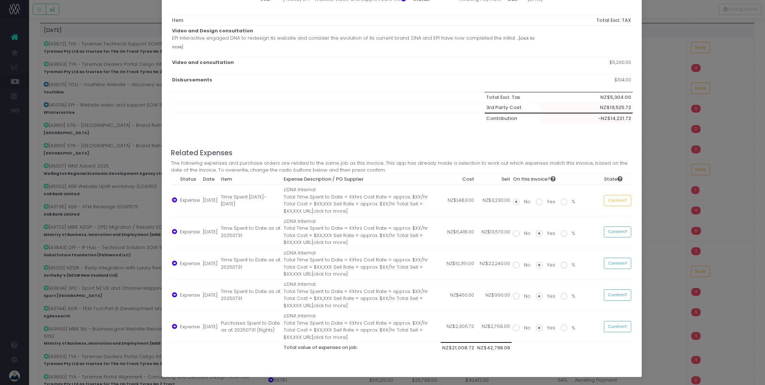
radio input "true"
click at [513, 264] on span at bounding box center [516, 265] width 7 height 7
click at [524, 264] on input "No" at bounding box center [526, 263] width 5 height 5
radio input "true"
click at [515, 295] on span at bounding box center [516, 296] width 7 height 7
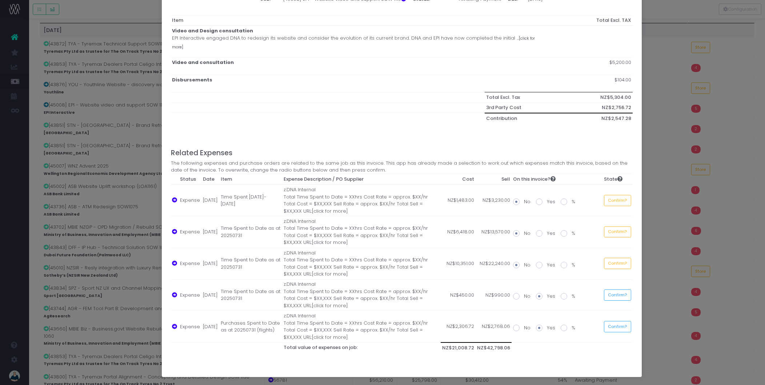
click at [524, 295] on input "No" at bounding box center [526, 295] width 5 height 5
radio input "true"
click at [514, 328] on span at bounding box center [516, 328] width 7 height 7
click at [524, 328] on input "No" at bounding box center [526, 326] width 5 height 5
radio input "true"
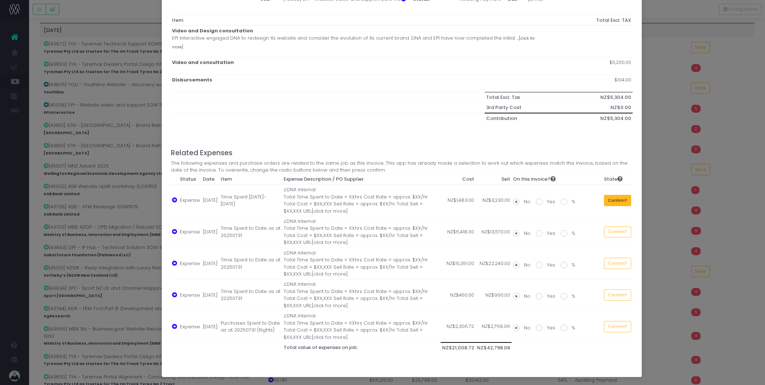
click at [608, 201] on button "Confirm?" at bounding box center [617, 200] width 27 height 11
click at [613, 234] on button "Confirm?" at bounding box center [615, 231] width 27 height 11
click at [613, 265] on button "Confirm?" at bounding box center [615, 263] width 27 height 11
click at [616, 293] on button "Confirm?" at bounding box center [615, 294] width 27 height 11
click at [619, 327] on button "Confirm?" at bounding box center [615, 326] width 27 height 11
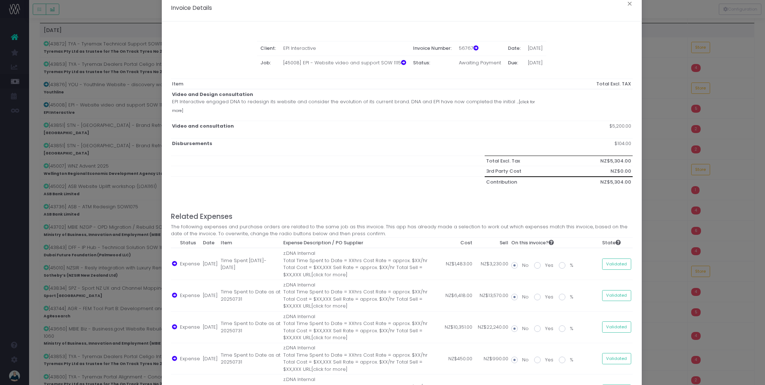
scroll to position [0, 0]
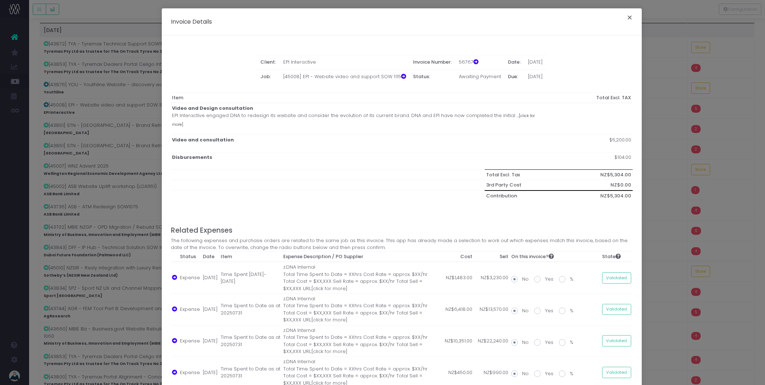
click at [627, 19] on button "×" at bounding box center [629, 19] width 15 height 12
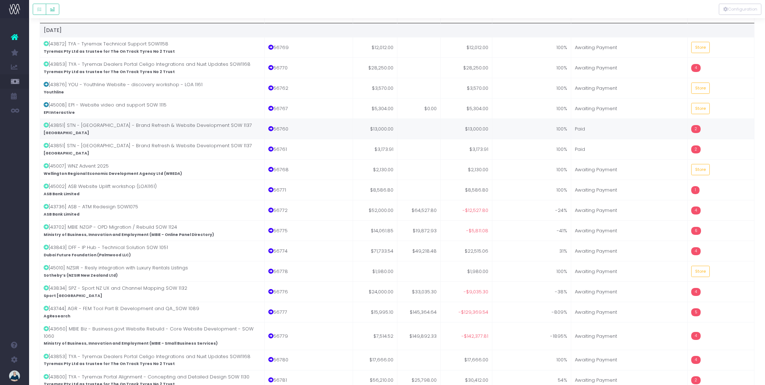
click at [710, 129] on td "2" at bounding box center [720, 129] width 67 height 20
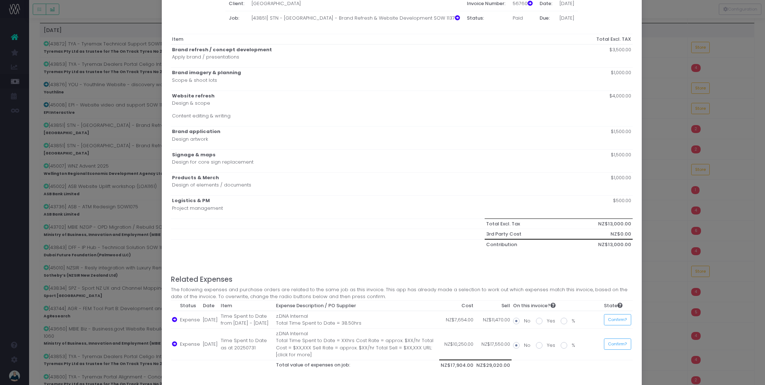
scroll to position [76, 0]
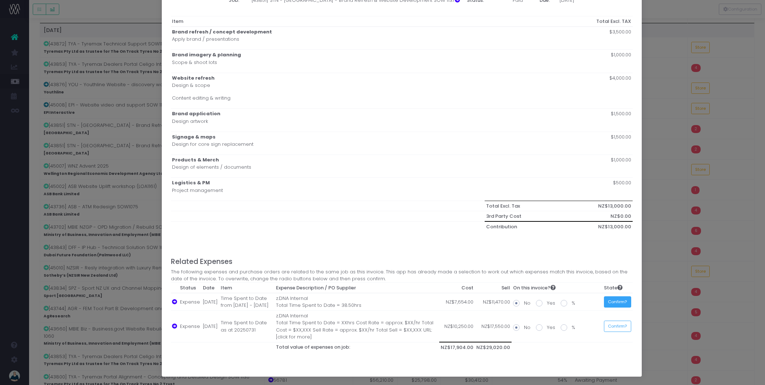
click at [615, 302] on button "Confirm?" at bounding box center [617, 301] width 27 height 11
click at [618, 325] on button "Confirm?" at bounding box center [615, 326] width 27 height 11
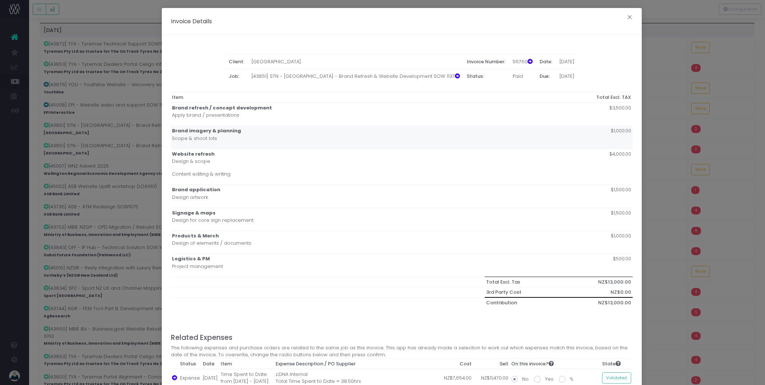
scroll to position [0, 0]
click at [628, 18] on button "×" at bounding box center [629, 19] width 15 height 12
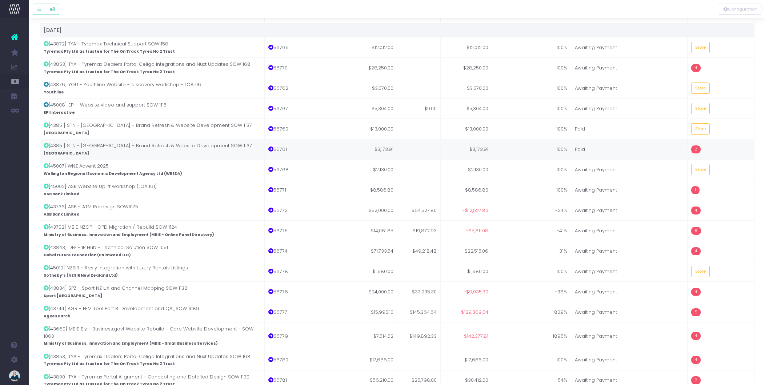
click at [711, 147] on td "2" at bounding box center [720, 149] width 67 height 20
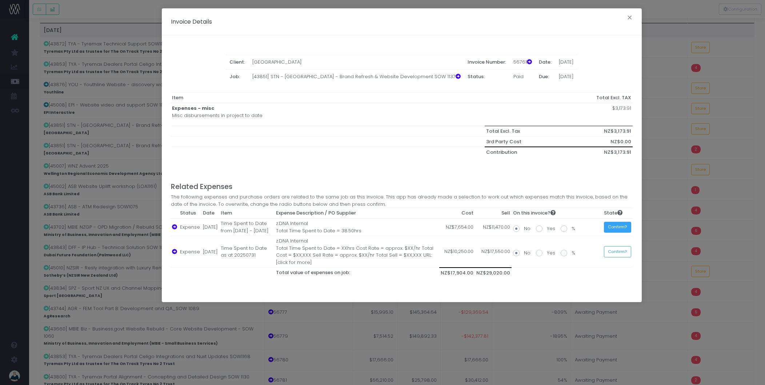
click at [619, 229] on button "Confirm?" at bounding box center [617, 227] width 27 height 11
click at [627, 251] on button "Confirm?" at bounding box center [615, 251] width 27 height 11
click at [628, 18] on button "×" at bounding box center [629, 19] width 15 height 12
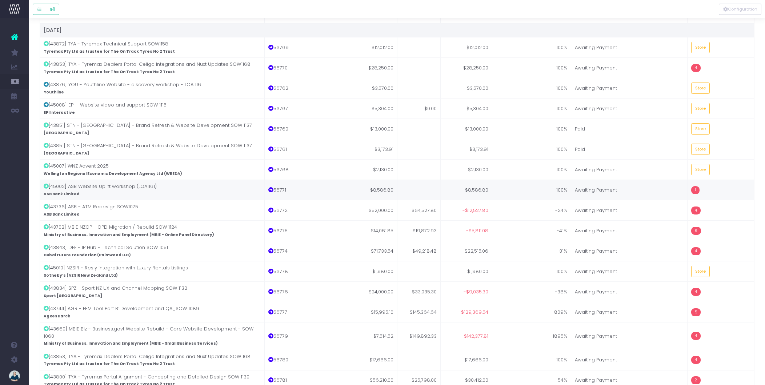
click at [709, 190] on td "1" at bounding box center [720, 190] width 67 height 20
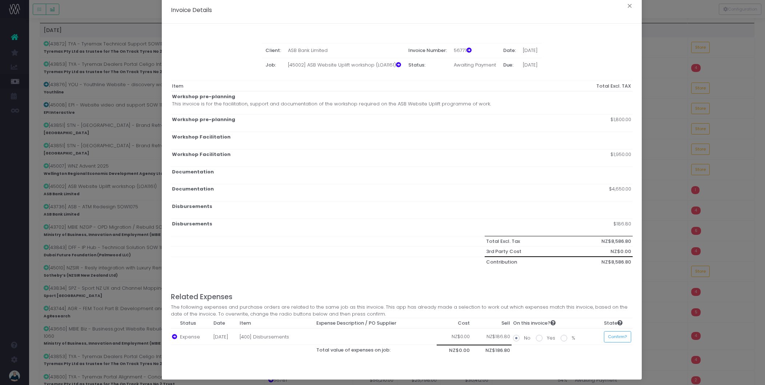
scroll to position [15, 0]
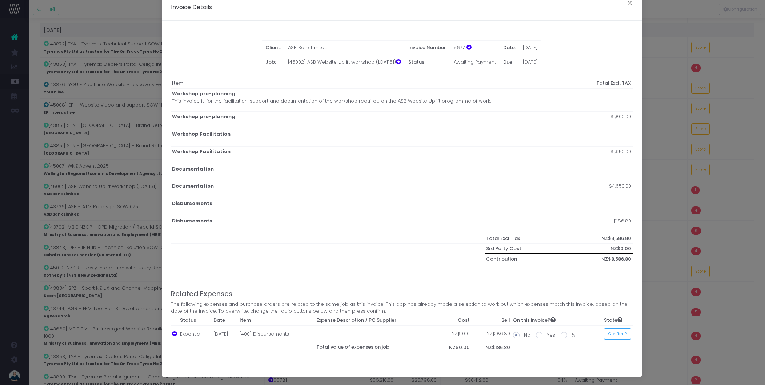
click at [538, 335] on span at bounding box center [539, 335] width 7 height 7
click at [547, 335] on input "Yes" at bounding box center [549, 334] width 5 height 5
radio input "true"
click at [514, 333] on span at bounding box center [516, 335] width 7 height 7
click at [524, 333] on input "No" at bounding box center [526, 334] width 5 height 5
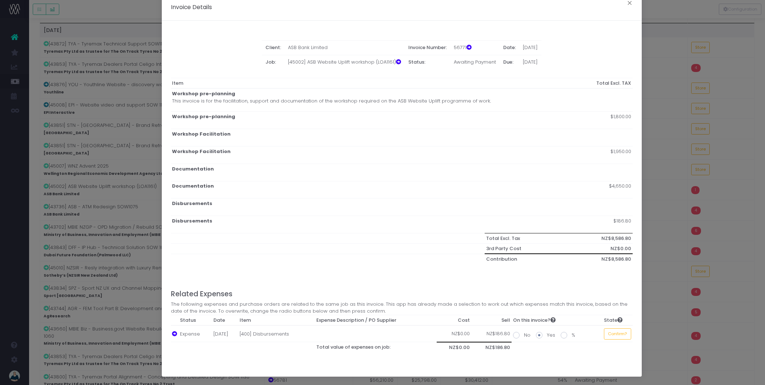
radio input "true"
click at [536, 335] on span at bounding box center [539, 335] width 7 height 7
click at [547, 335] on input "Yes" at bounding box center [549, 334] width 5 height 5
radio input "true"
click at [515, 336] on span at bounding box center [516, 335] width 7 height 7
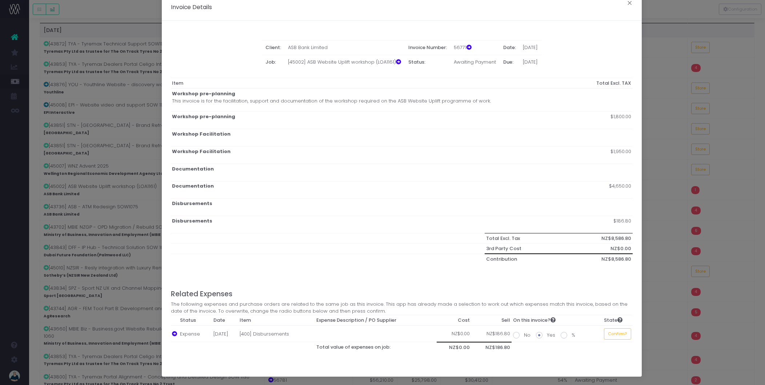
click at [524, 336] on input "No" at bounding box center [526, 334] width 5 height 5
radio input "true"
click at [536, 335] on span at bounding box center [539, 335] width 7 height 7
click at [547, 335] on input "Yes" at bounding box center [549, 334] width 5 height 5
radio input "true"
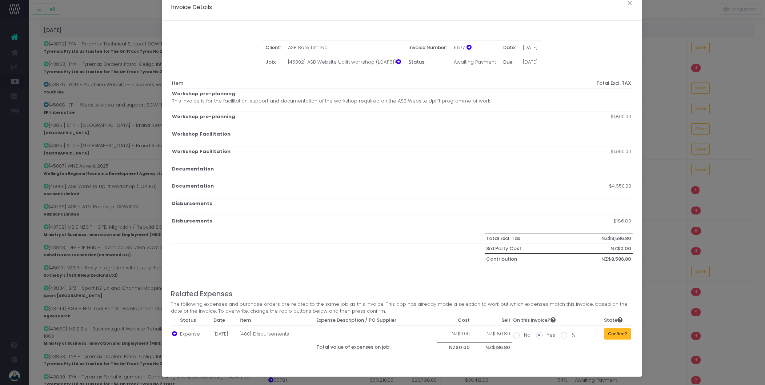
click at [617, 334] on button "Confirm?" at bounding box center [617, 333] width 27 height 11
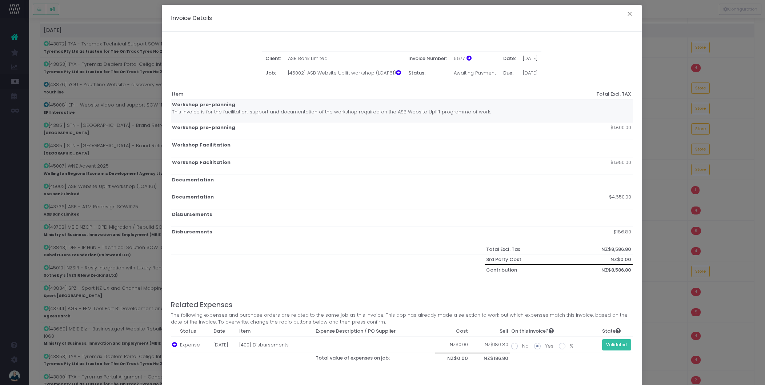
scroll to position [0, 0]
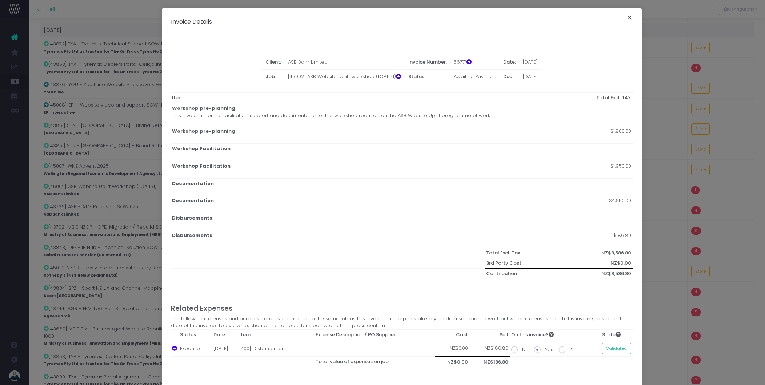
click at [624, 18] on button "×" at bounding box center [629, 19] width 15 height 12
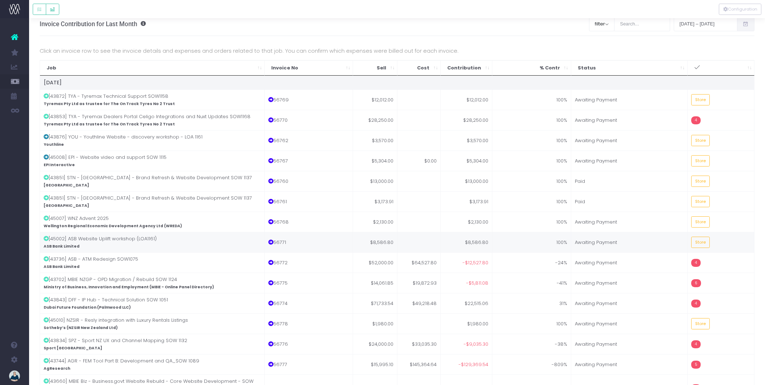
scroll to position [34, 0]
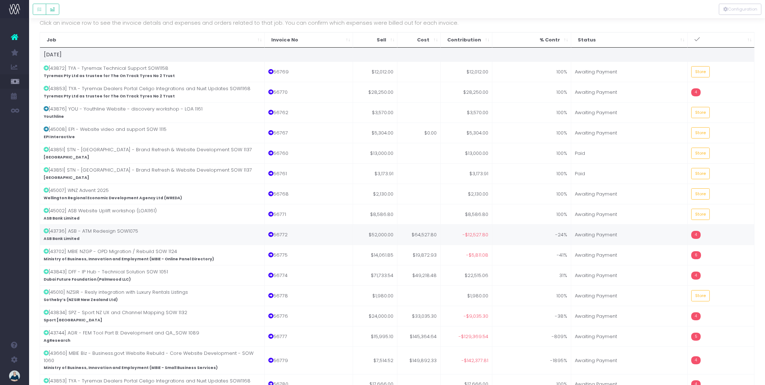
click at [732, 238] on td "4" at bounding box center [720, 234] width 67 height 20
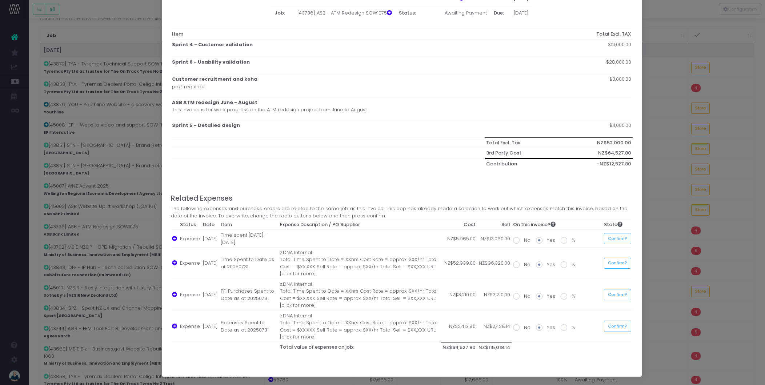
scroll to position [40, 0]
click at [517, 240] on span at bounding box center [516, 240] width 7 height 7
click at [524, 240] on input "No" at bounding box center [526, 239] width 5 height 5
radio input "true"
click at [513, 265] on span at bounding box center [516, 264] width 7 height 7
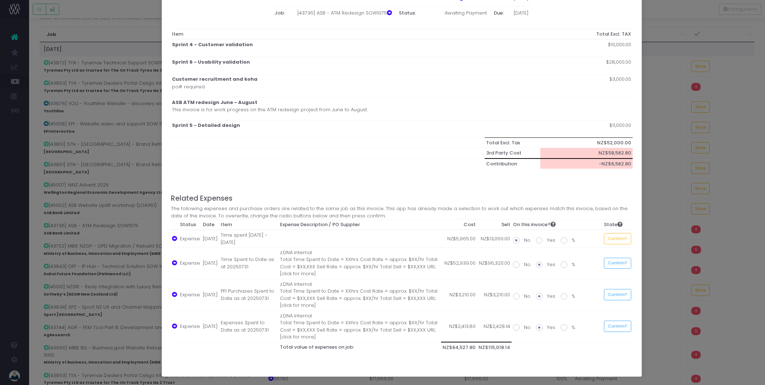
click at [524, 265] on input "No" at bounding box center [526, 263] width 5 height 5
radio input "true"
click at [515, 296] on span at bounding box center [516, 296] width 7 height 7
click at [524, 296] on input "No" at bounding box center [526, 295] width 5 height 5
radio input "true"
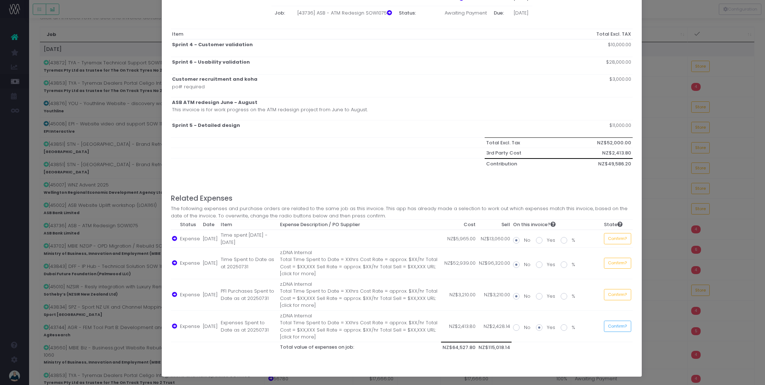
click at [514, 328] on span at bounding box center [516, 327] width 7 height 7
click at [524, 328] on input "No" at bounding box center [526, 326] width 5 height 5
radio input "true"
click at [610, 238] on button "Confirm?" at bounding box center [617, 238] width 27 height 11
click at [618, 265] on button "Confirm?" at bounding box center [615, 263] width 27 height 11
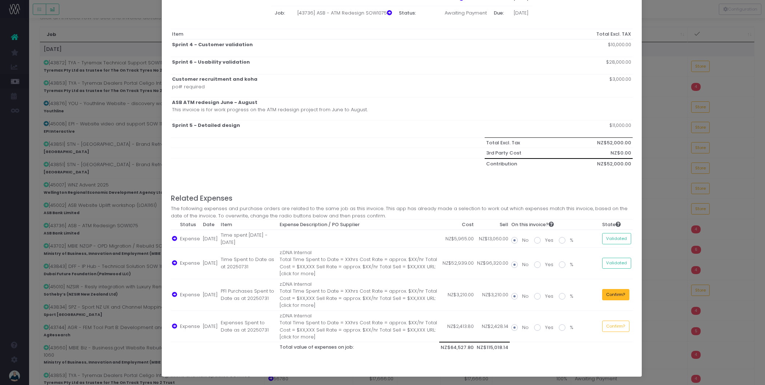
click at [618, 296] on button "Confirm?" at bounding box center [615, 294] width 27 height 11
click at [619, 329] on button "Confirm?" at bounding box center [615, 326] width 27 height 11
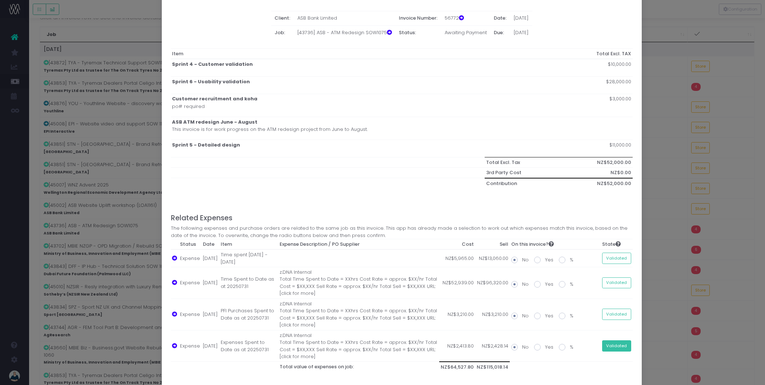
scroll to position [0, 0]
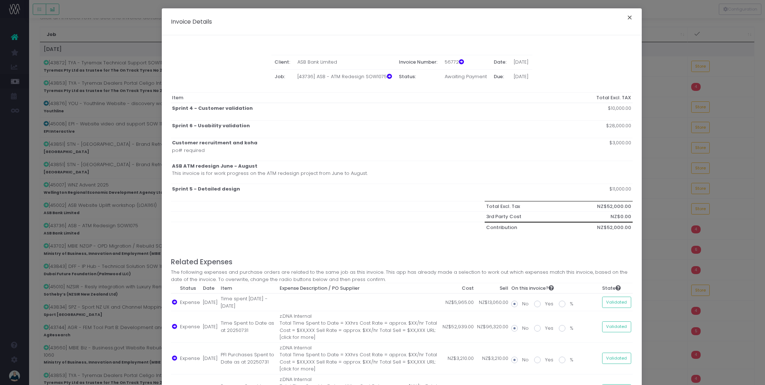
click at [625, 20] on button "×" at bounding box center [629, 19] width 15 height 12
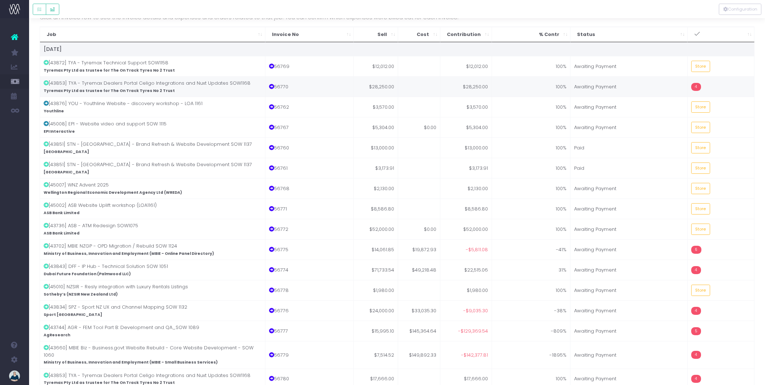
click at [715, 84] on td "4" at bounding box center [720, 86] width 67 height 20
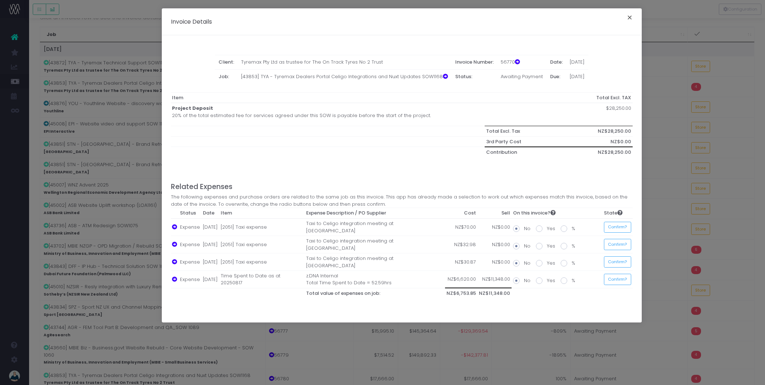
click at [625, 19] on button "×" at bounding box center [629, 19] width 15 height 12
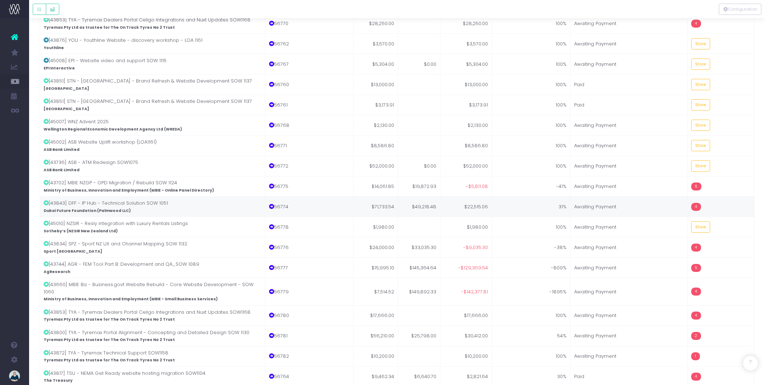
scroll to position [111, 0]
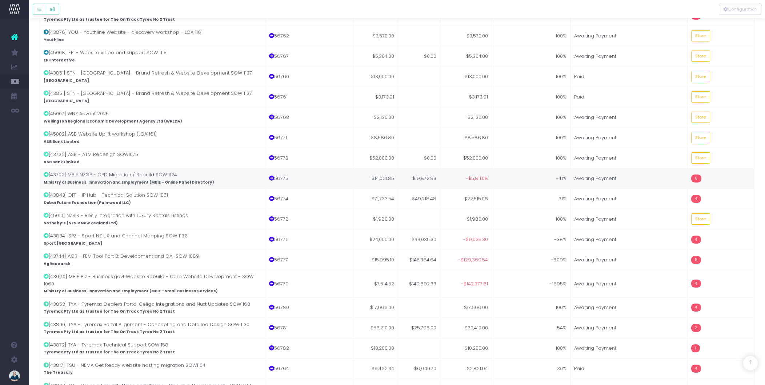
click at [717, 182] on td "6" at bounding box center [720, 178] width 67 height 20
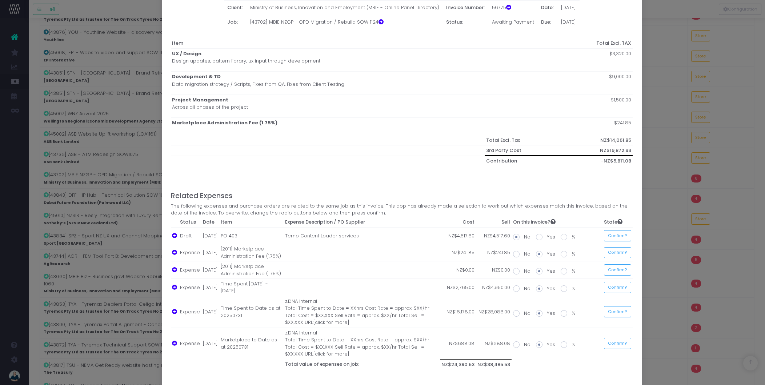
scroll to position [58, 0]
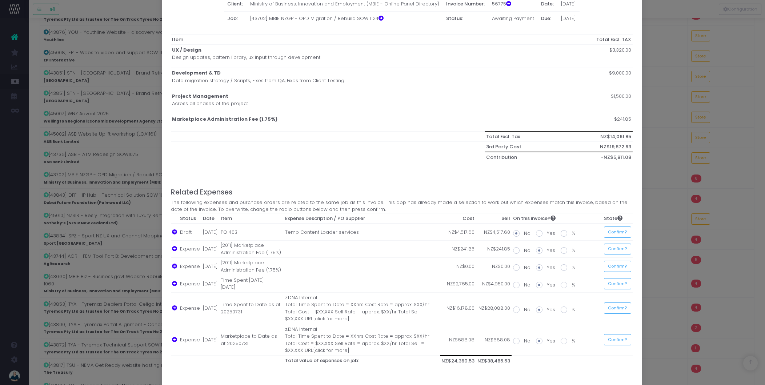
click at [561, 251] on span at bounding box center [564, 250] width 7 height 7
click at [571, 251] on input "%" at bounding box center [573, 249] width 5 height 5
radio input "true"
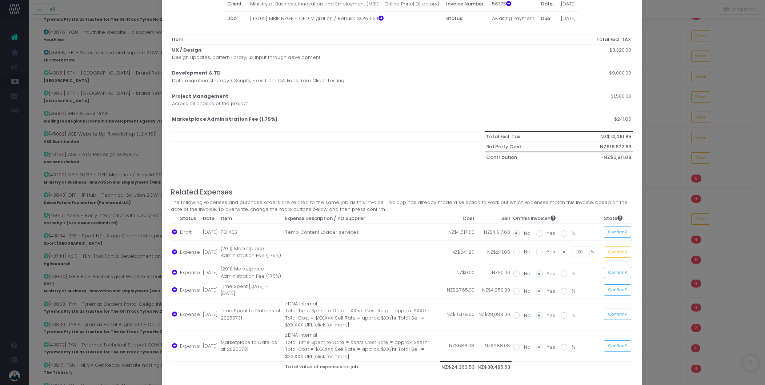
click at [537, 252] on span at bounding box center [539, 252] width 7 height 7
click at [547, 252] on input "Yes" at bounding box center [549, 250] width 5 height 5
radio input "true"
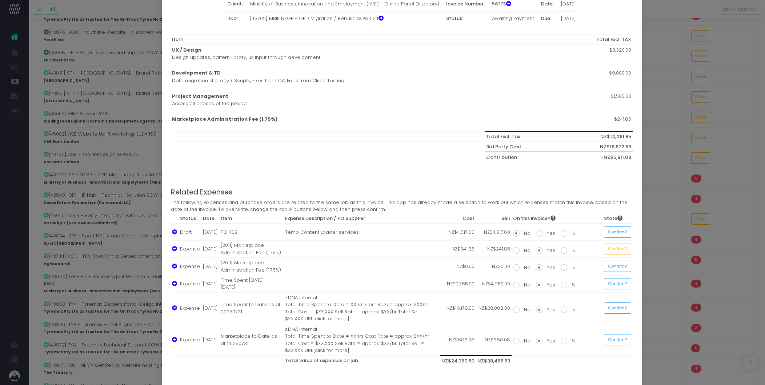
click at [519, 276] on td "No Yes % 100 %" at bounding box center [556, 283] width 91 height 17
click at [513, 268] on span at bounding box center [516, 267] width 7 height 7
click at [524, 268] on input "No" at bounding box center [526, 266] width 5 height 5
radio input "true"
click at [513, 286] on span at bounding box center [516, 285] width 7 height 7
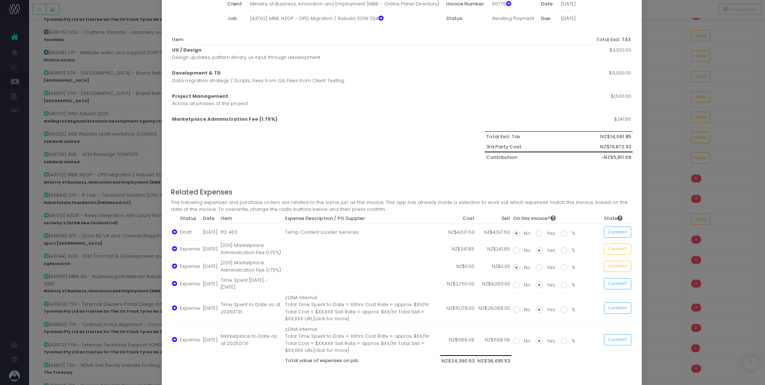
click at [524, 286] on input "No" at bounding box center [526, 283] width 5 height 5
radio input "true"
click at [513, 311] on span at bounding box center [516, 309] width 7 height 7
click at [524, 311] on input "No" at bounding box center [526, 308] width 5 height 5
radio input "true"
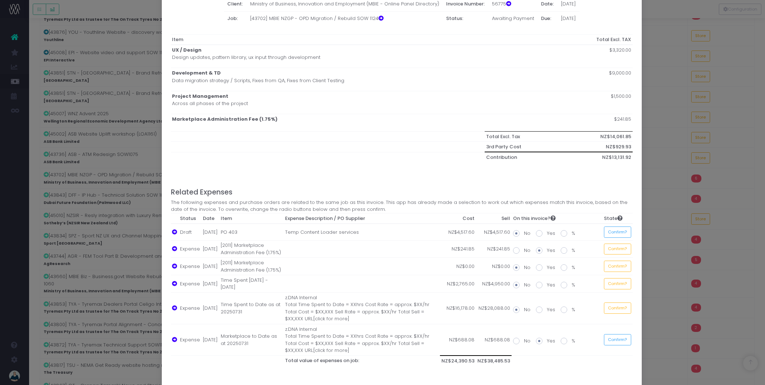
click at [513, 342] on span at bounding box center [516, 341] width 7 height 7
click at [524, 342] on input "No" at bounding box center [526, 339] width 5 height 5
radio input "true"
click at [619, 235] on button "Confirm?" at bounding box center [617, 231] width 27 height 11
click at [619, 249] on button "Confirm?" at bounding box center [615, 249] width 27 height 11
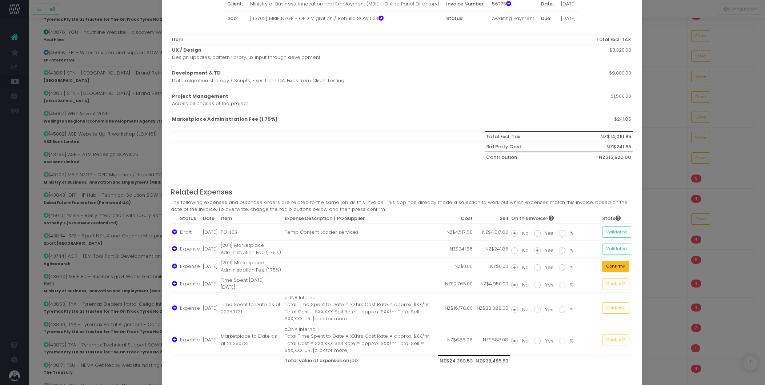
click at [619, 266] on button "Confirm?" at bounding box center [615, 266] width 27 height 11
click at [620, 284] on button "Confirm?" at bounding box center [615, 283] width 27 height 11
click at [619, 306] on button "Confirm?" at bounding box center [615, 307] width 27 height 11
click at [623, 341] on button "Confirm?" at bounding box center [615, 339] width 27 height 11
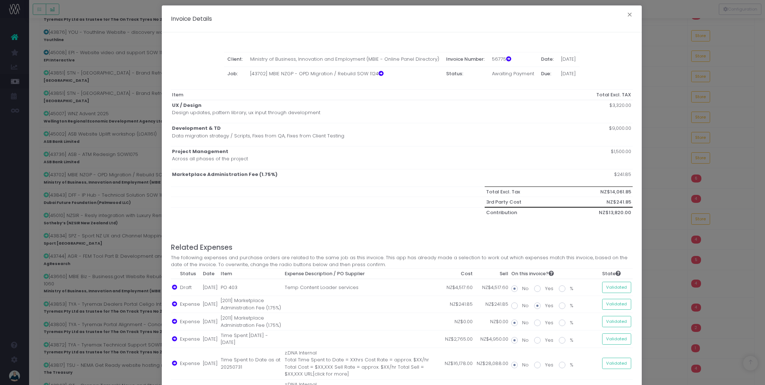
scroll to position [0, 0]
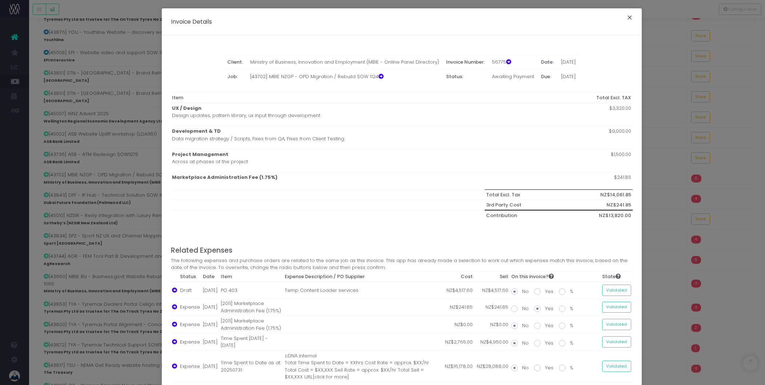
click at [628, 16] on button "×" at bounding box center [629, 19] width 15 height 12
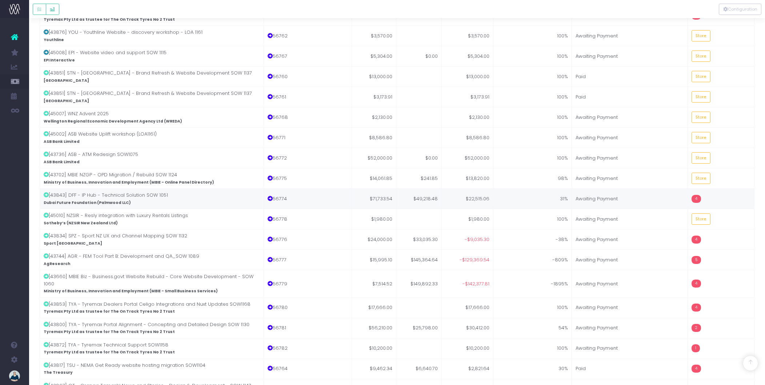
click at [705, 200] on td "4" at bounding box center [721, 198] width 67 height 20
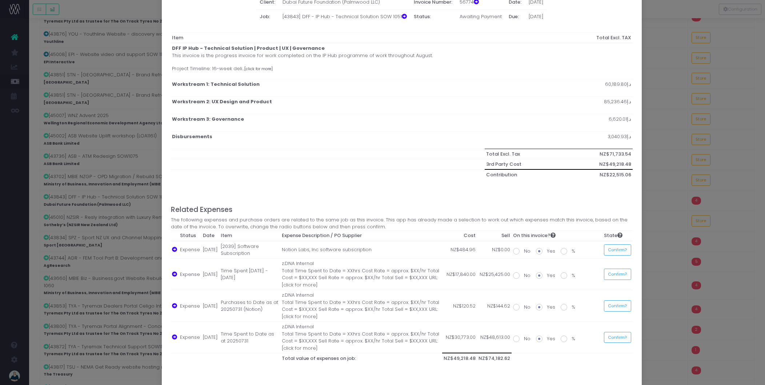
scroll to position [71, 0]
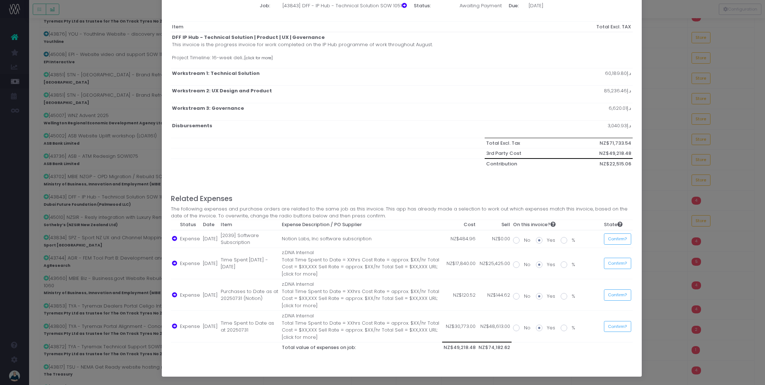
click at [514, 266] on span at bounding box center [516, 264] width 7 height 7
click at [524, 266] on input "No" at bounding box center [526, 263] width 5 height 5
radio input "true"
click at [515, 296] on span at bounding box center [516, 296] width 7 height 7
click at [524, 296] on input "No" at bounding box center [526, 295] width 5 height 5
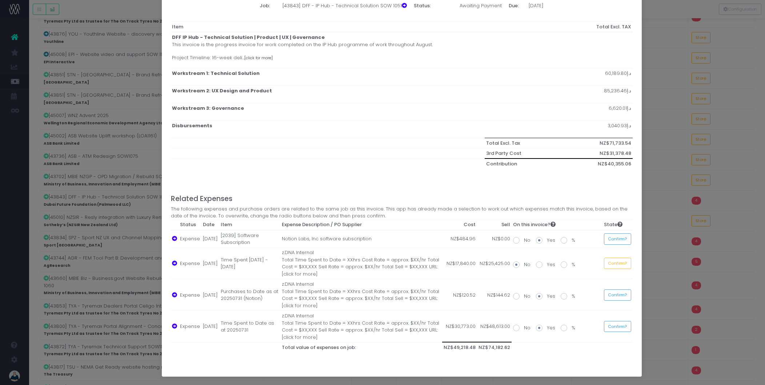
radio input "true"
click at [514, 326] on span at bounding box center [516, 328] width 7 height 7
click at [524, 326] on input "No" at bounding box center [526, 326] width 5 height 5
radio input "true"
drag, startPoint x: 615, startPoint y: 327, endPoint x: 613, endPoint y: 319, distance: 8.1
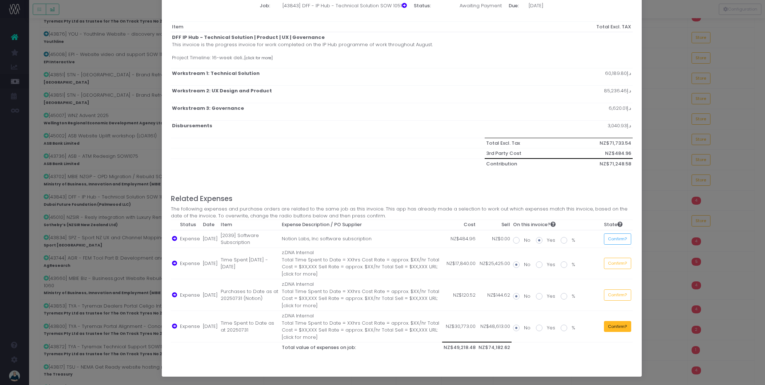
click at [615, 327] on button "Confirm?" at bounding box center [617, 326] width 27 height 11
click at [611, 297] on button "Confirm?" at bounding box center [615, 294] width 27 height 11
click at [610, 267] on button "Confirm?" at bounding box center [615, 263] width 27 height 11
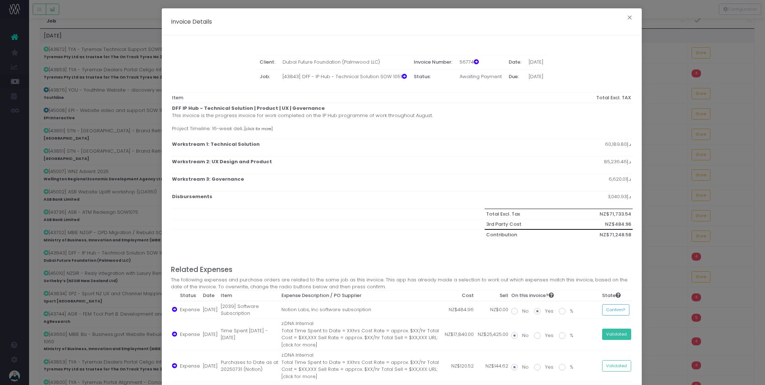
scroll to position [0, 0]
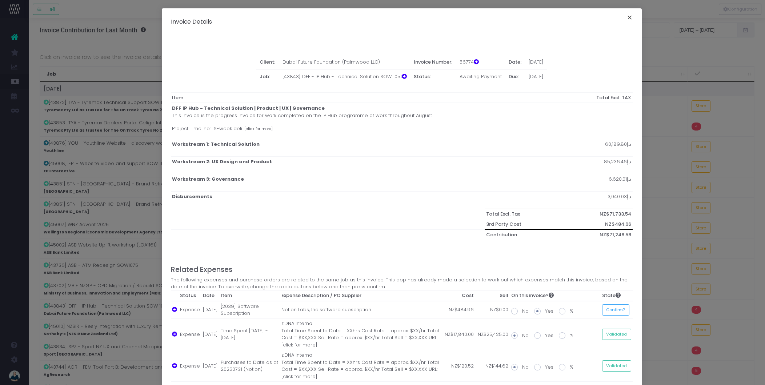
click at [627, 19] on button "×" at bounding box center [629, 19] width 15 height 12
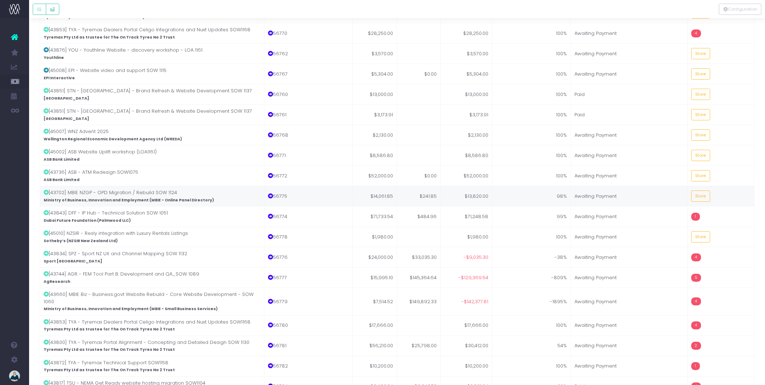
scroll to position [94, 0]
click at [720, 211] on td "1" at bounding box center [720, 215] width 67 height 20
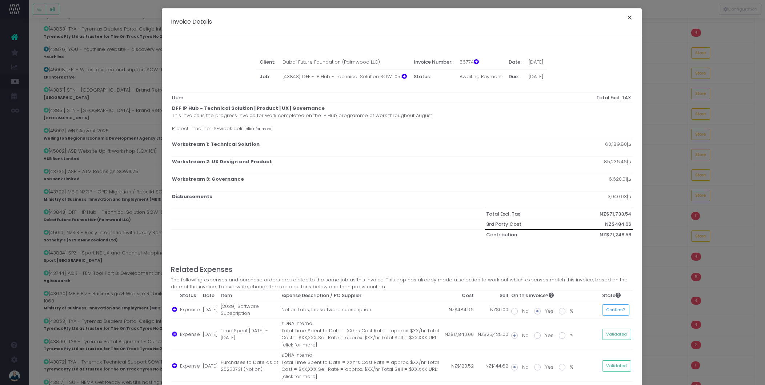
click at [628, 18] on button "×" at bounding box center [629, 19] width 15 height 12
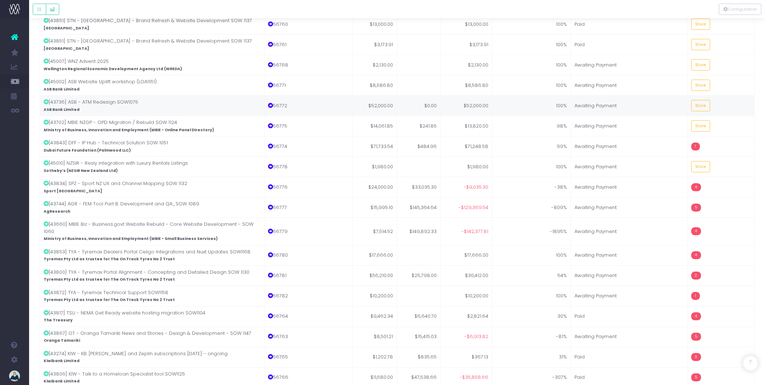
scroll to position [196, 0]
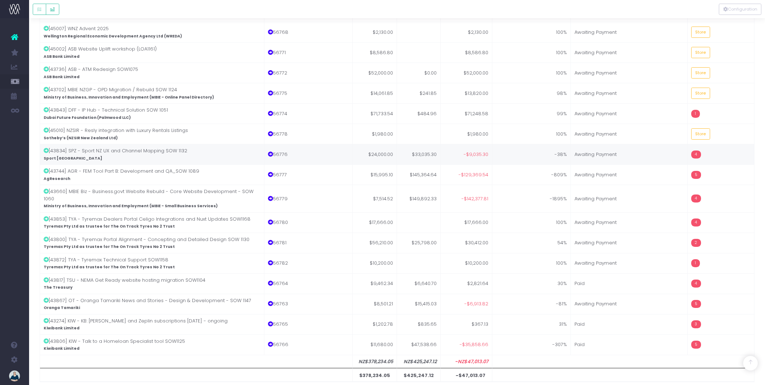
click at [707, 156] on td "4" at bounding box center [720, 154] width 67 height 20
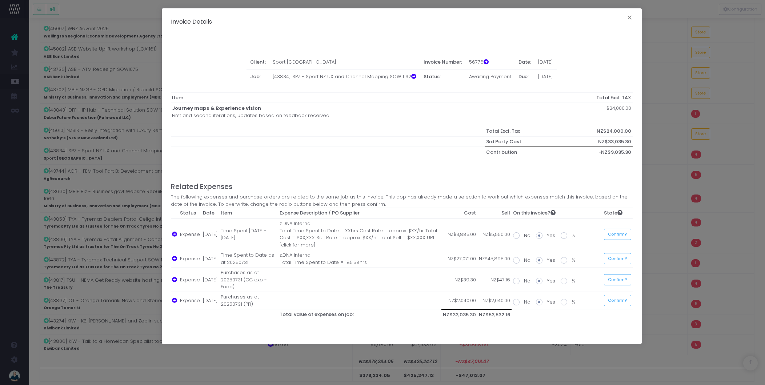
click at [519, 300] on span at bounding box center [516, 302] width 7 height 7
click at [524, 300] on input "No" at bounding box center [526, 300] width 5 height 5
radio input "true"
click at [516, 282] on span at bounding box center [516, 281] width 7 height 7
click at [524, 282] on input "No" at bounding box center [526, 279] width 5 height 5
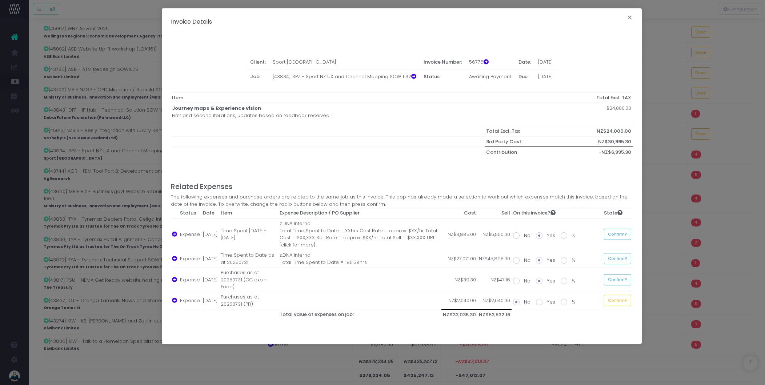
radio input "true"
click at [516, 263] on span at bounding box center [516, 260] width 7 height 7
click at [524, 261] on input "No" at bounding box center [526, 259] width 5 height 5
radio input "true"
click at [515, 238] on span at bounding box center [516, 235] width 7 height 7
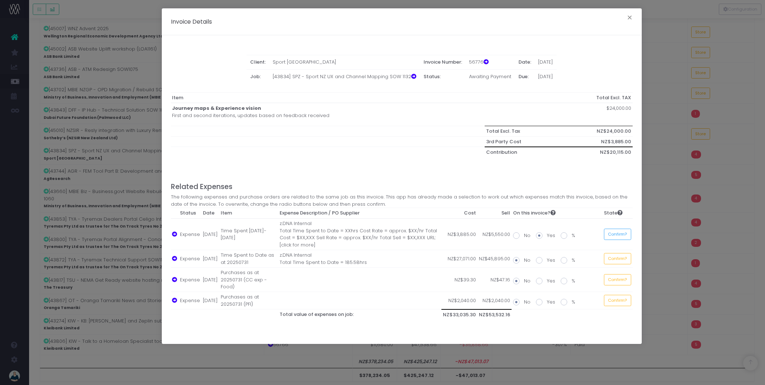
click at [524, 237] on input "No" at bounding box center [526, 234] width 5 height 5
radio input "true"
click at [615, 231] on button "Confirm?" at bounding box center [617, 234] width 27 height 11
click at [622, 258] on button "Confirm?" at bounding box center [615, 258] width 27 height 11
click at [621, 281] on button "Confirm?" at bounding box center [615, 279] width 27 height 11
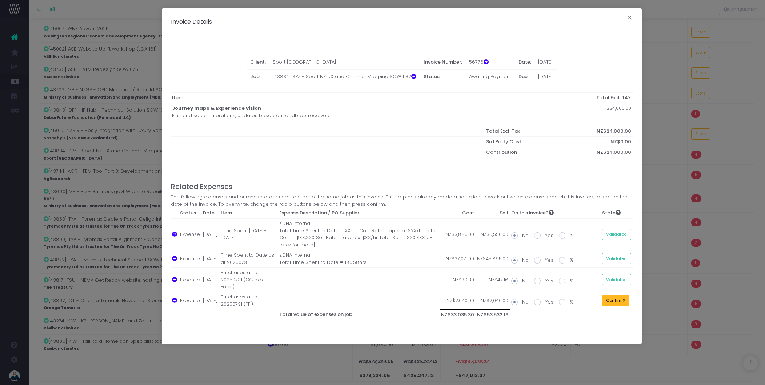
click at [620, 301] on button "Confirm?" at bounding box center [615, 300] width 27 height 11
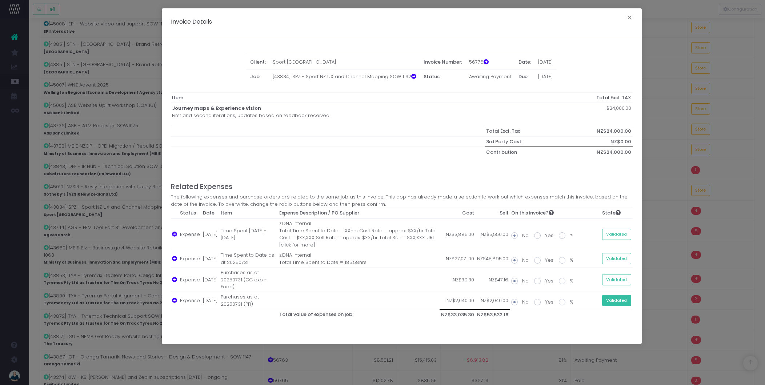
scroll to position [139, 0]
click at [630, 17] on button "×" at bounding box center [629, 19] width 15 height 12
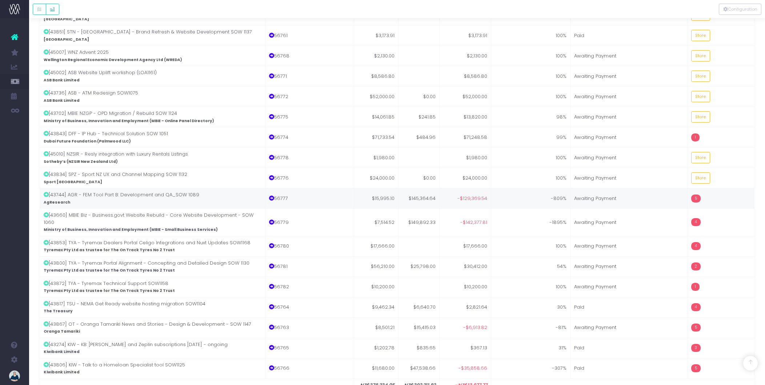
scroll to position [202, 0]
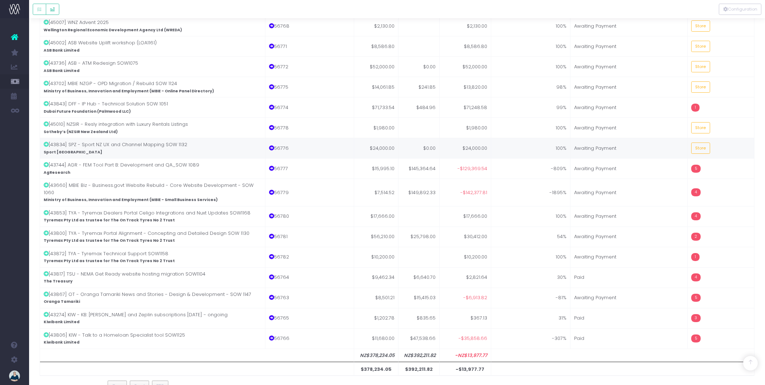
click at [703, 141] on td "Store" at bounding box center [720, 148] width 67 height 20
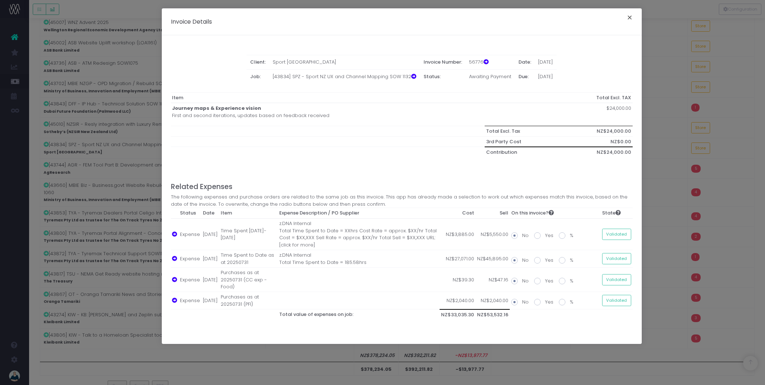
click at [625, 15] on button "×" at bounding box center [629, 19] width 15 height 12
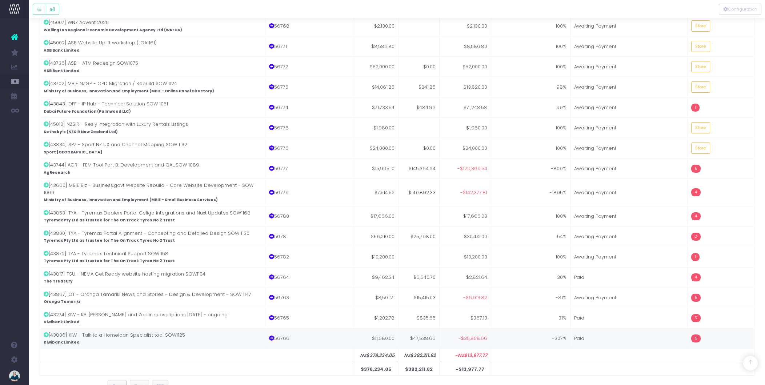
click at [718, 330] on td "5" at bounding box center [720, 338] width 67 height 20
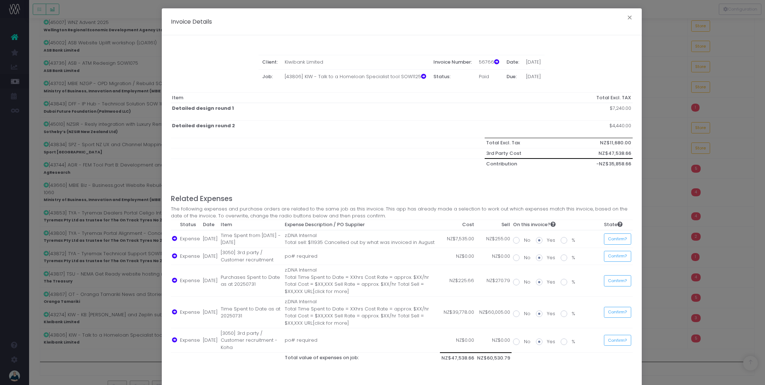
click at [513, 258] on span at bounding box center [516, 257] width 7 height 7
click at [524, 258] on input "No" at bounding box center [526, 256] width 5 height 5
radio input "true"
click at [513, 241] on span at bounding box center [516, 240] width 7 height 7
click at [524, 241] on input "No" at bounding box center [526, 239] width 5 height 5
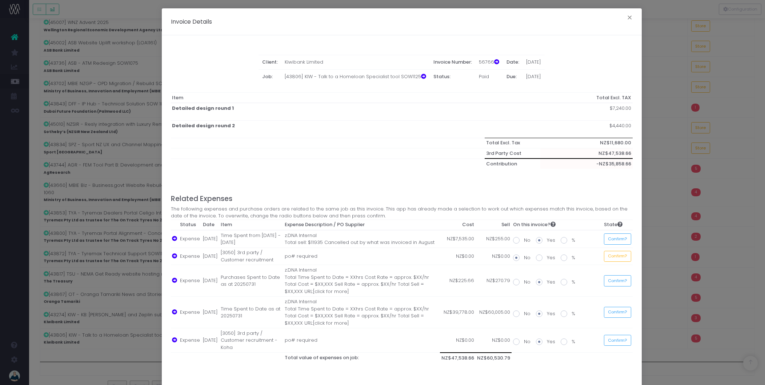
radio input "true"
click at [515, 342] on span at bounding box center [516, 341] width 7 height 7
click at [524, 342] on input "No" at bounding box center [526, 340] width 5 height 5
radio input "true"
click at [515, 314] on span at bounding box center [516, 313] width 7 height 7
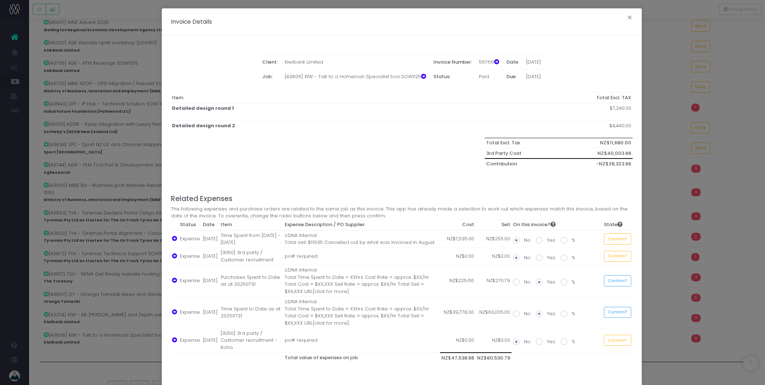
click at [524, 314] on input "No" at bounding box center [526, 312] width 5 height 5
radio input "true"
click at [515, 282] on span at bounding box center [516, 282] width 7 height 7
click at [524, 282] on input "No" at bounding box center [526, 280] width 5 height 5
radio input "true"
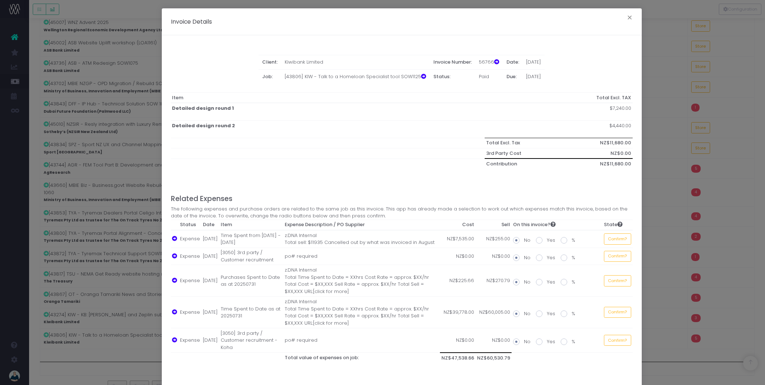
click at [614, 245] on td "Confirm?" at bounding box center [617, 238] width 30 height 17
click at [611, 242] on button "Confirm?" at bounding box center [617, 238] width 27 height 11
drag, startPoint x: 615, startPoint y: 257, endPoint x: 614, endPoint y: 265, distance: 8.0
click at [615, 258] on button "Confirm?" at bounding box center [615, 256] width 27 height 11
click at [615, 284] on button "Confirm?" at bounding box center [615, 280] width 27 height 11
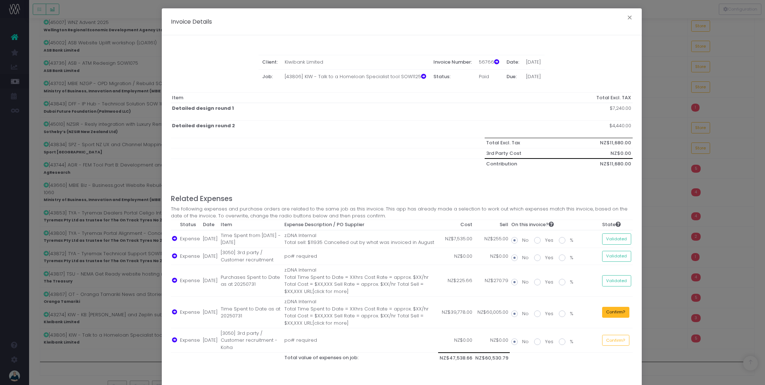
click at [614, 310] on button "Confirm?" at bounding box center [615, 312] width 27 height 11
click at [617, 335] on button "Confirm?" at bounding box center [615, 340] width 27 height 11
click at [625, 18] on button "×" at bounding box center [629, 19] width 15 height 12
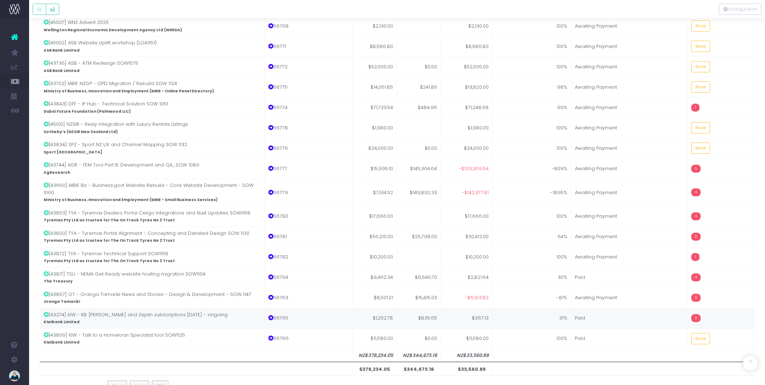
click at [716, 316] on td "3" at bounding box center [720, 318] width 67 height 20
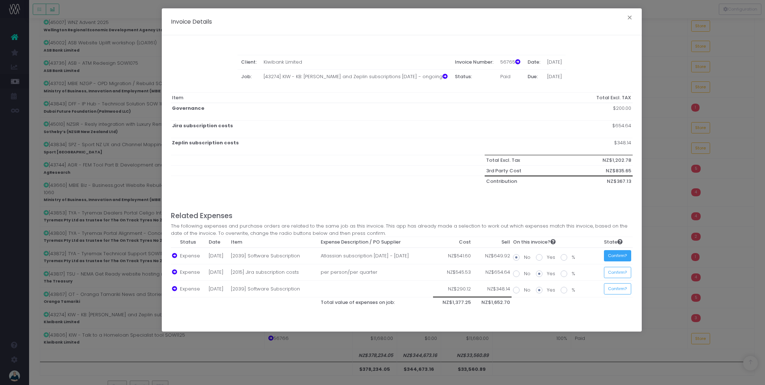
click at [627, 256] on button "Confirm?" at bounding box center [617, 255] width 27 height 11
click at [624, 275] on button "Confirm?" at bounding box center [615, 272] width 27 height 11
click at [625, 287] on button "Confirm?" at bounding box center [615, 288] width 27 height 11
click at [627, 18] on button "×" at bounding box center [629, 19] width 15 height 12
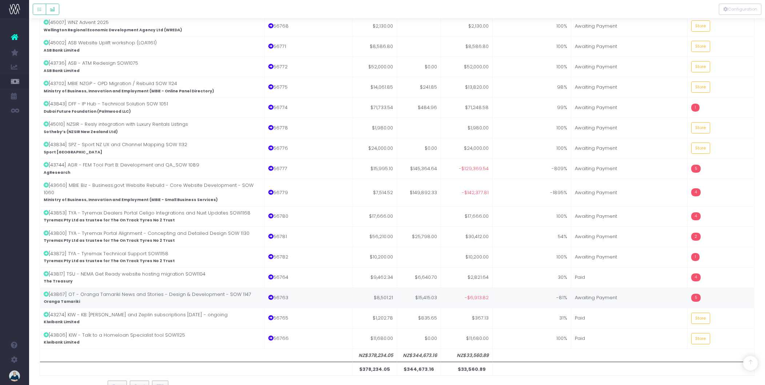
click at [714, 288] on td "5" at bounding box center [720, 298] width 67 height 20
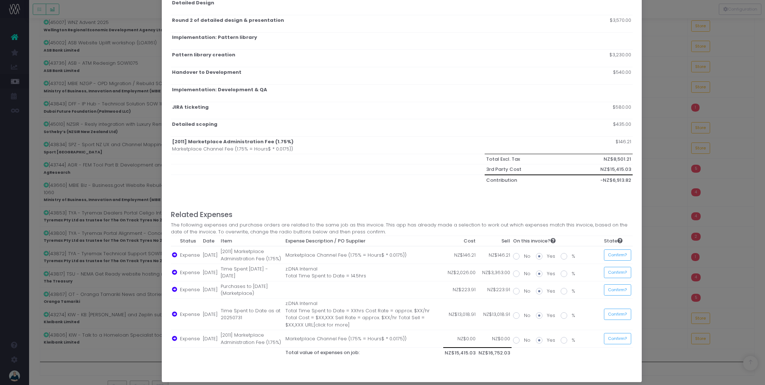
scroll to position [111, 0]
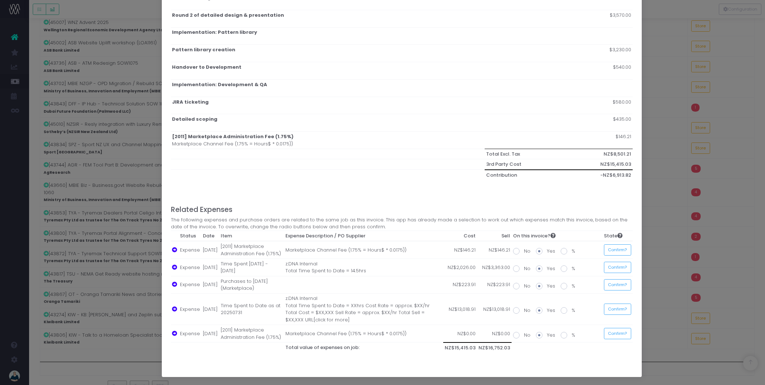
click at [514, 270] on span at bounding box center [516, 268] width 7 height 7
click at [524, 270] on input "No" at bounding box center [526, 267] width 5 height 5
radio input "true"
click at [515, 286] on span at bounding box center [516, 286] width 7 height 7
click at [524, 286] on input "No" at bounding box center [526, 284] width 5 height 5
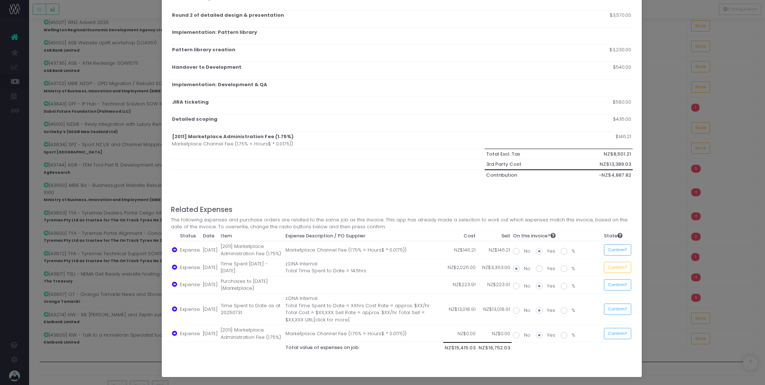
radio input "true"
click at [513, 310] on span at bounding box center [516, 310] width 7 height 7
click at [524, 310] on input "No" at bounding box center [526, 309] width 5 height 5
radio input "true"
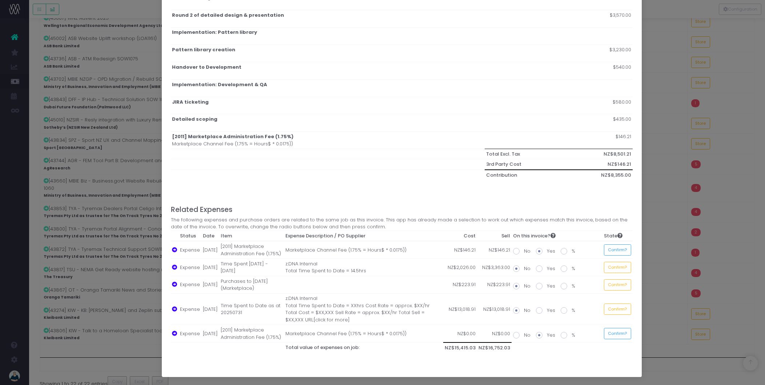
click at [514, 335] on span at bounding box center [516, 335] width 7 height 7
click at [524, 335] on input "No" at bounding box center [526, 334] width 5 height 5
radio input "true"
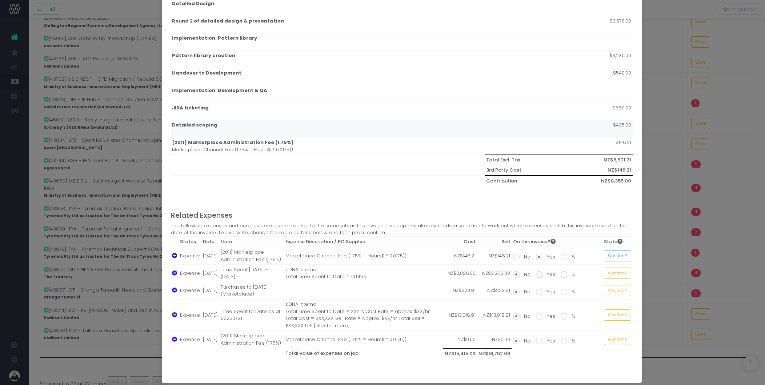
scroll to position [103, 0]
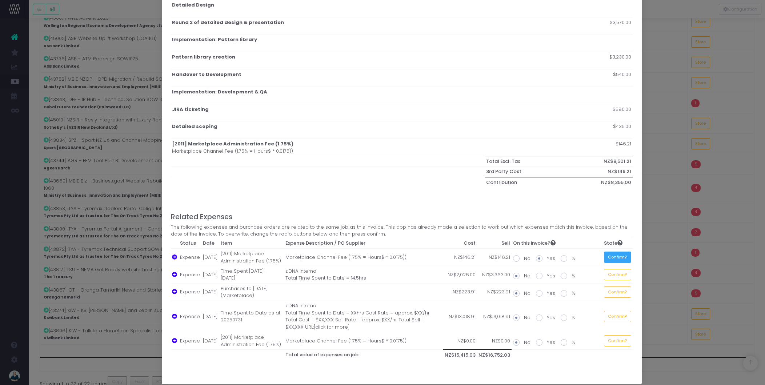
click at [623, 258] on button "Confirm?" at bounding box center [617, 257] width 27 height 11
click at [622, 274] on button "Confirm?" at bounding box center [615, 274] width 27 height 11
click at [619, 295] on button "Confirm?" at bounding box center [615, 291] width 27 height 11
drag, startPoint x: 621, startPoint y: 316, endPoint x: 622, endPoint y: 325, distance: 8.8
click at [621, 316] on button "Confirm?" at bounding box center [615, 316] width 27 height 11
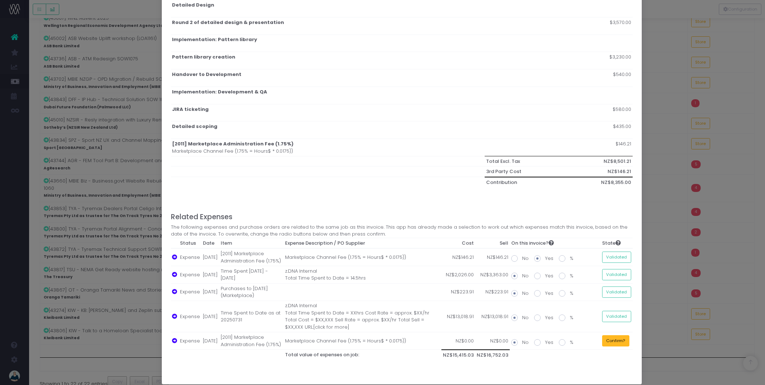
drag, startPoint x: 620, startPoint y: 343, endPoint x: 620, endPoint y: 351, distance: 8.0
click at [620, 343] on button "Confirm?" at bounding box center [615, 340] width 27 height 11
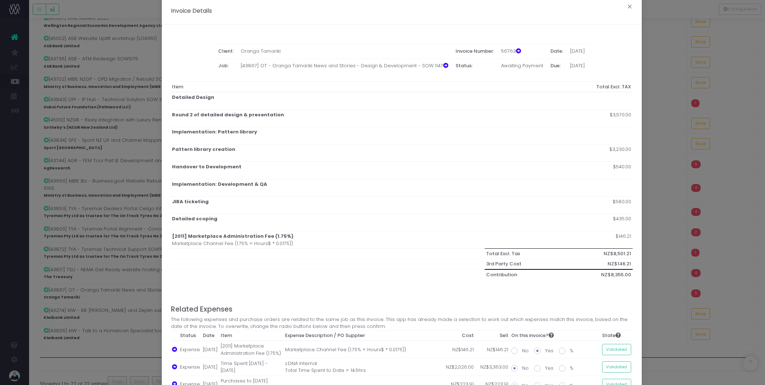
scroll to position [7, 0]
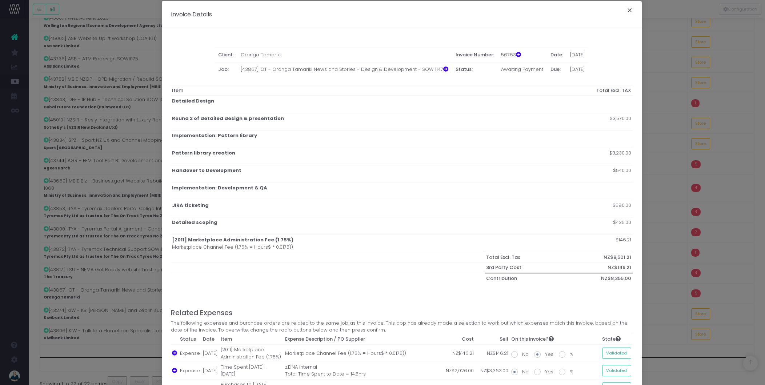
click at [627, 11] on button "×" at bounding box center [629, 11] width 15 height 12
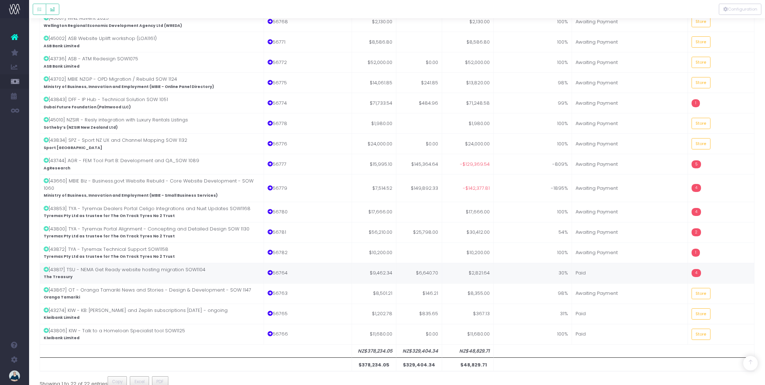
click at [723, 264] on td "4" at bounding box center [721, 273] width 67 height 20
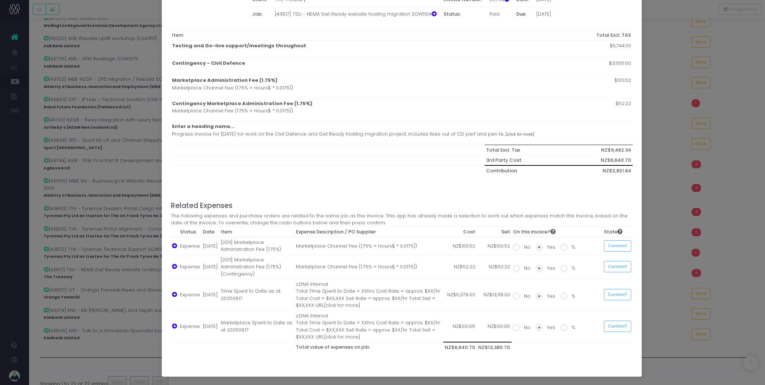
scroll to position [71, 0]
click at [514, 297] on span at bounding box center [516, 296] width 7 height 7
click at [524, 297] on input "No" at bounding box center [526, 295] width 5 height 5
radio input "true"
click at [513, 329] on span at bounding box center [516, 327] width 7 height 7
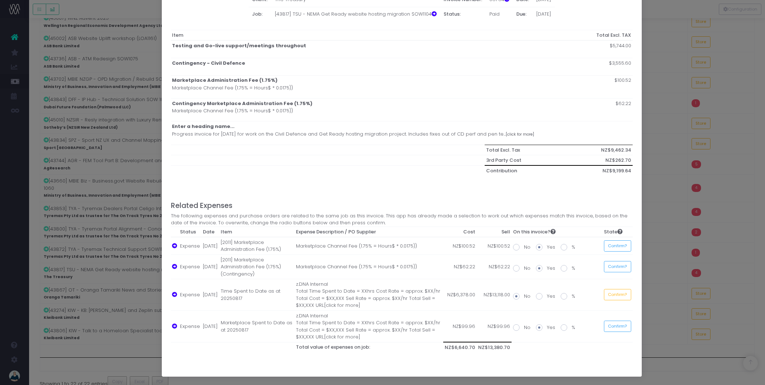
click at [524, 329] on input "No" at bounding box center [526, 326] width 5 height 5
radio input "true"
click at [612, 246] on button "Confirm?" at bounding box center [617, 245] width 27 height 11
click at [616, 266] on button "Confirm?" at bounding box center [615, 266] width 27 height 11
click at [616, 298] on button "Confirm?" at bounding box center [615, 294] width 27 height 11
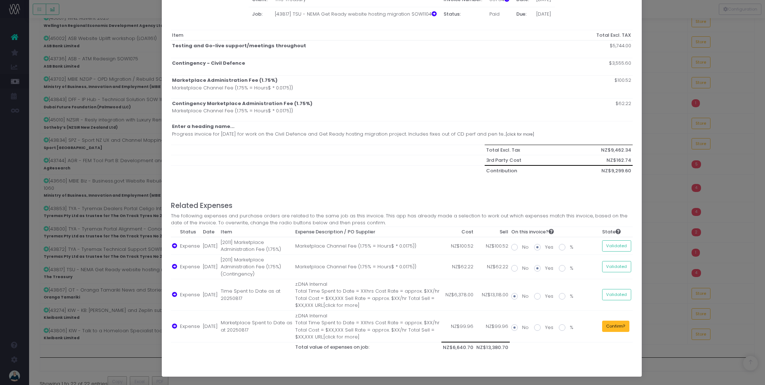
click at [617, 326] on button "Confirm?" at bounding box center [615, 326] width 27 height 11
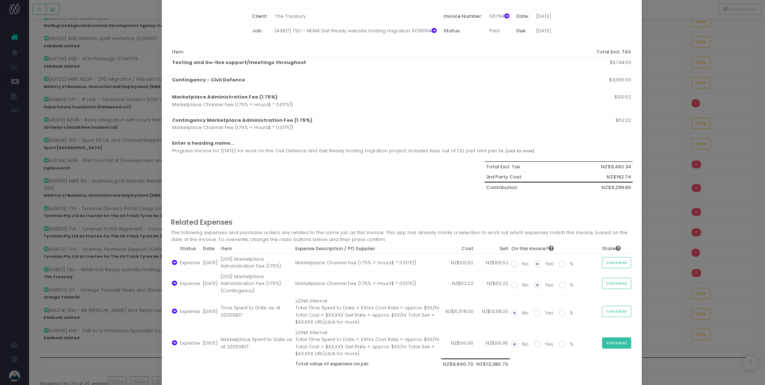
scroll to position [0, 0]
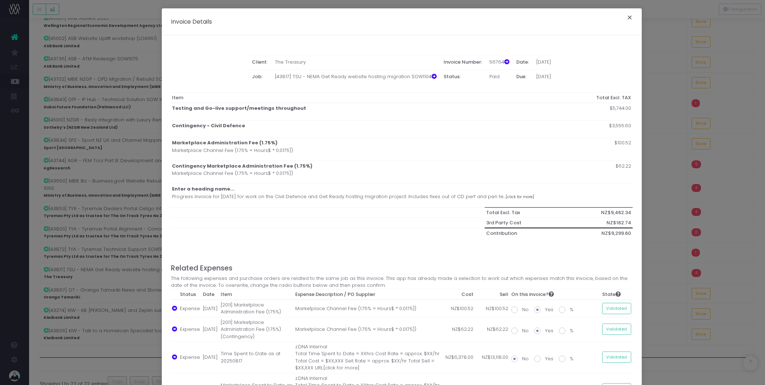
click at [627, 17] on button "×" at bounding box center [629, 19] width 15 height 12
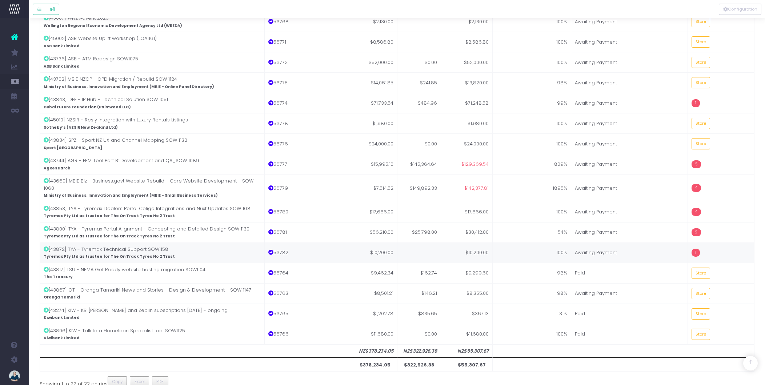
click at [717, 244] on td "1" at bounding box center [721, 252] width 67 height 20
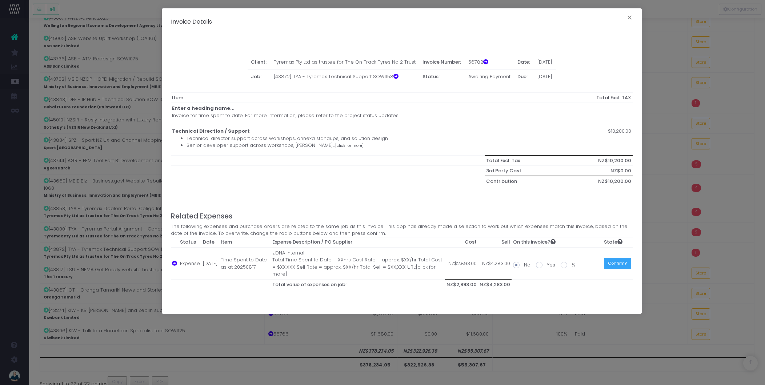
click at [627, 263] on button "Confirm?" at bounding box center [617, 263] width 27 height 11
click at [626, 16] on button "×" at bounding box center [629, 19] width 15 height 12
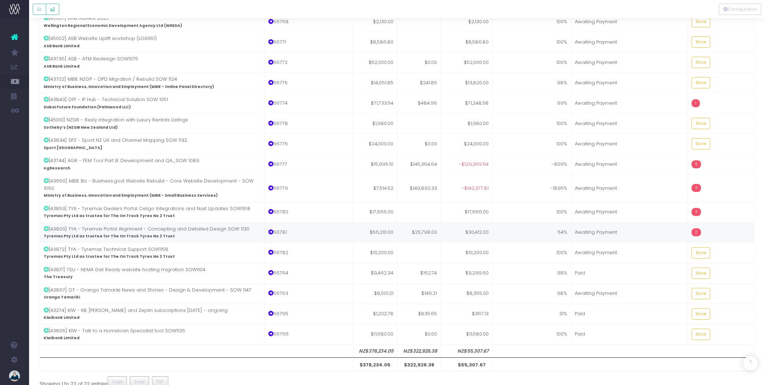
click at [712, 225] on td "2" at bounding box center [721, 232] width 67 height 20
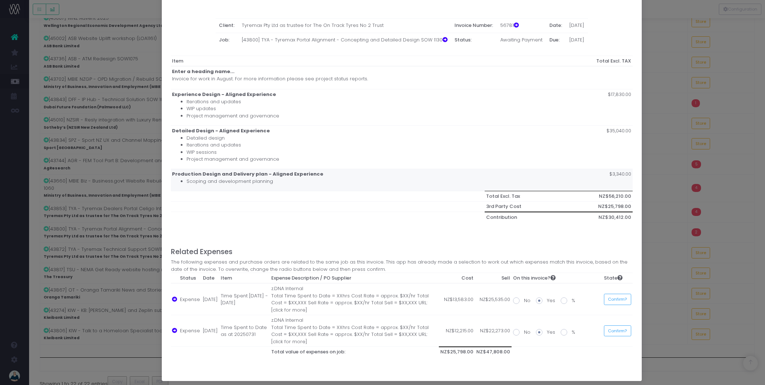
scroll to position [41, 0]
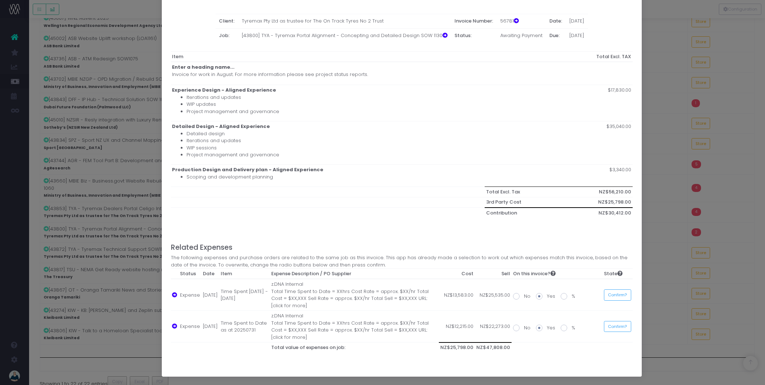
click at [515, 296] on span at bounding box center [516, 296] width 7 height 7
click at [524, 296] on input "No" at bounding box center [526, 295] width 5 height 5
radio input "true"
click at [517, 327] on label "No" at bounding box center [521, 327] width 17 height 7
click at [524, 327] on input "No" at bounding box center [526, 326] width 5 height 5
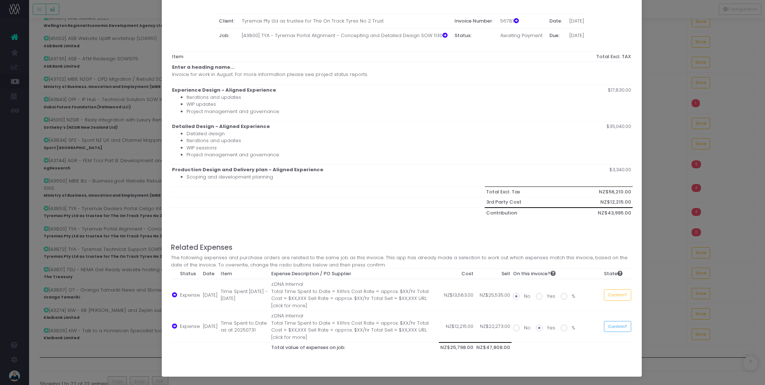
radio input "true"
click at [620, 328] on button "Confirm?" at bounding box center [617, 326] width 27 height 11
click at [622, 295] on button "Confirm?" at bounding box center [615, 294] width 27 height 11
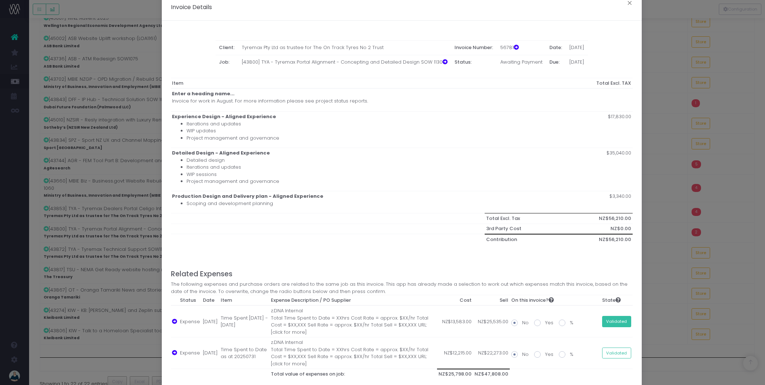
scroll to position [0, 0]
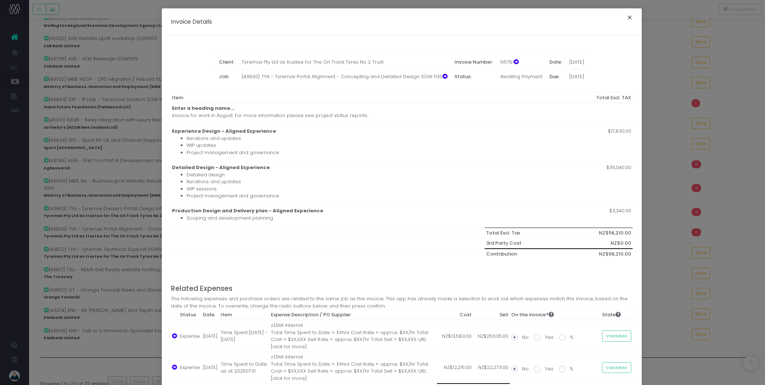
click at [625, 16] on button "×" at bounding box center [629, 19] width 15 height 12
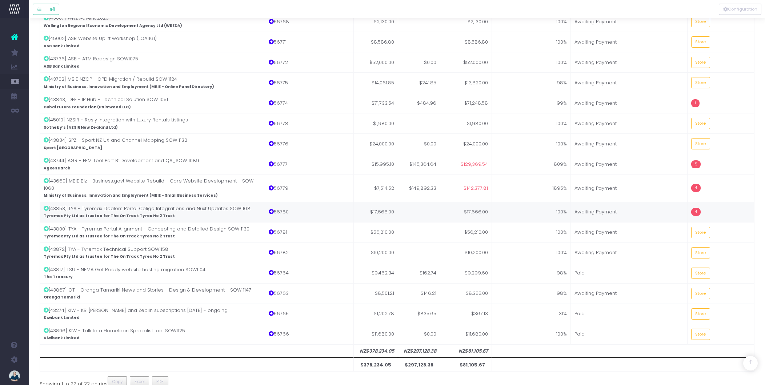
click at [722, 212] on td "4" at bounding box center [720, 212] width 67 height 20
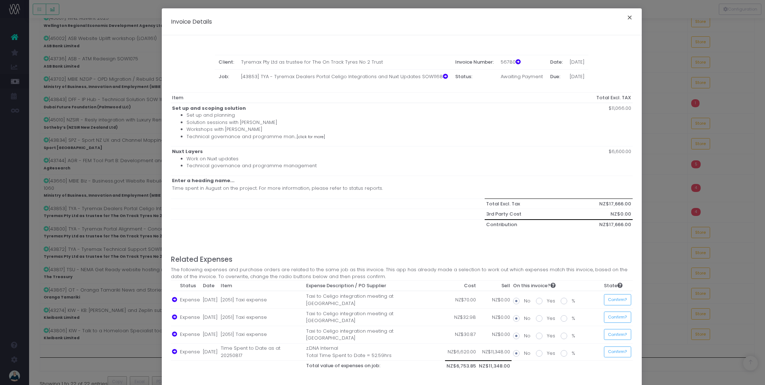
click at [625, 16] on button "×" at bounding box center [629, 19] width 15 height 12
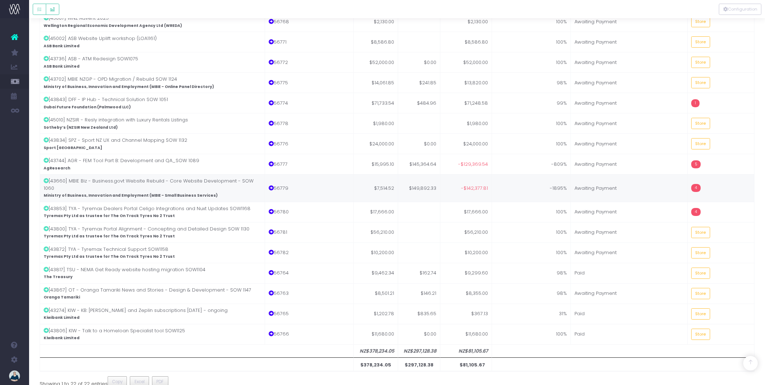
click at [706, 177] on td "4" at bounding box center [720, 188] width 67 height 28
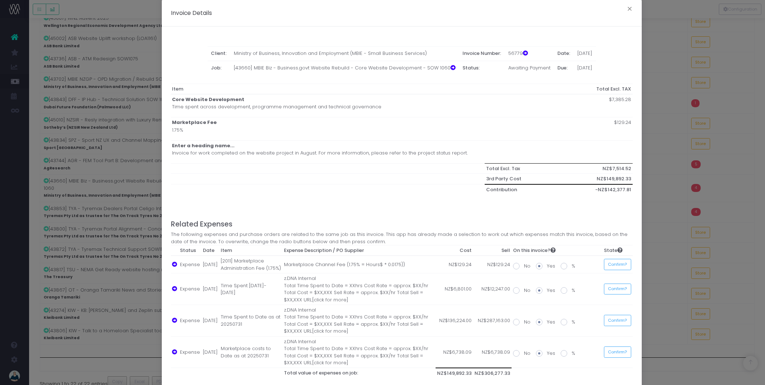
scroll to position [35, 0]
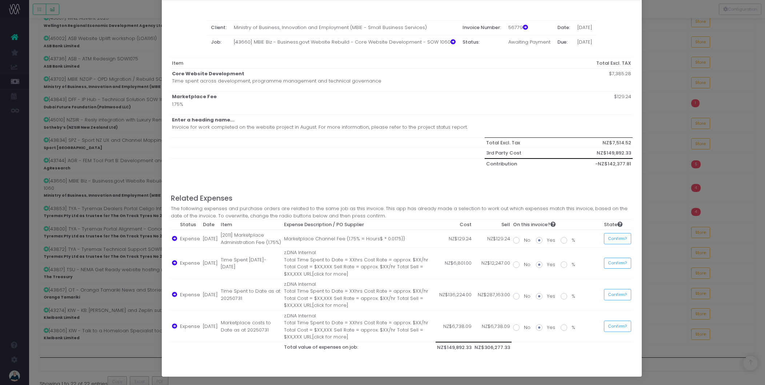
click at [513, 265] on span at bounding box center [516, 264] width 7 height 7
click at [524, 265] on input "No" at bounding box center [526, 263] width 5 height 5
radio input "true"
click at [513, 297] on span at bounding box center [516, 296] width 7 height 7
click at [524, 297] on input "No" at bounding box center [526, 295] width 5 height 5
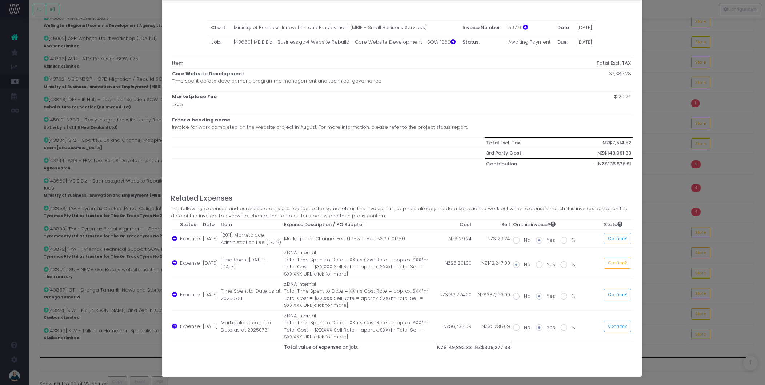
radio input "true"
click at [514, 325] on span at bounding box center [516, 327] width 7 height 7
click at [524, 325] on input "No" at bounding box center [526, 326] width 5 height 5
radio input "true"
click at [614, 241] on button "Confirm?" at bounding box center [617, 238] width 27 height 11
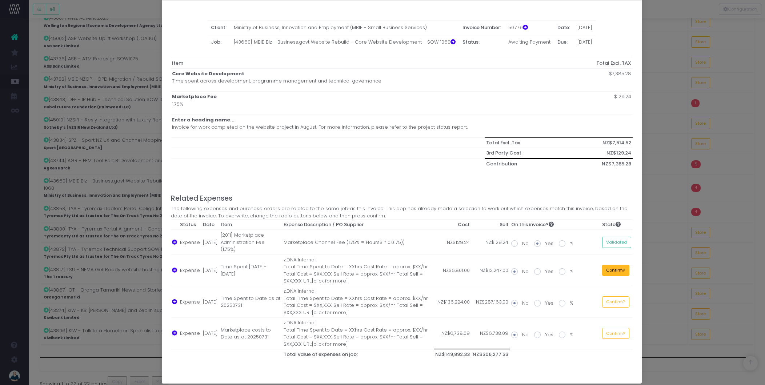
click at [618, 265] on button "Confirm?" at bounding box center [615, 270] width 27 height 11
click at [620, 296] on button "Confirm?" at bounding box center [615, 301] width 27 height 11
drag, startPoint x: 619, startPoint y: 322, endPoint x: 613, endPoint y: 310, distance: 13.5
click at [619, 328] on button "Confirm?" at bounding box center [615, 333] width 27 height 11
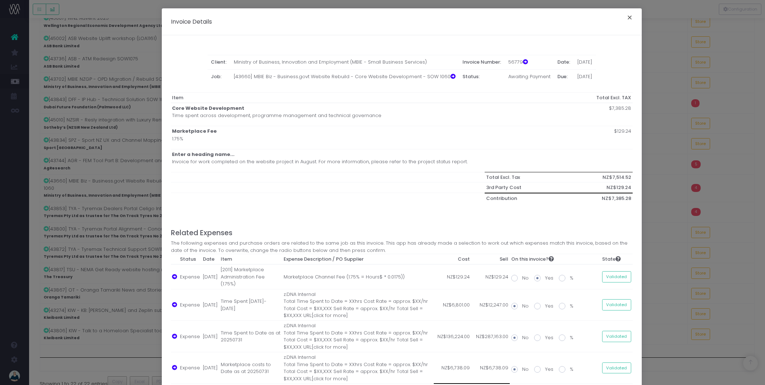
click at [630, 15] on button "×" at bounding box center [629, 19] width 15 height 12
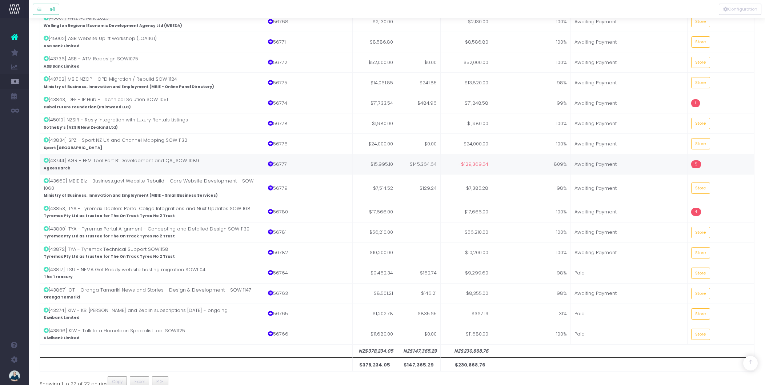
click at [714, 168] on td "5" at bounding box center [720, 164] width 67 height 20
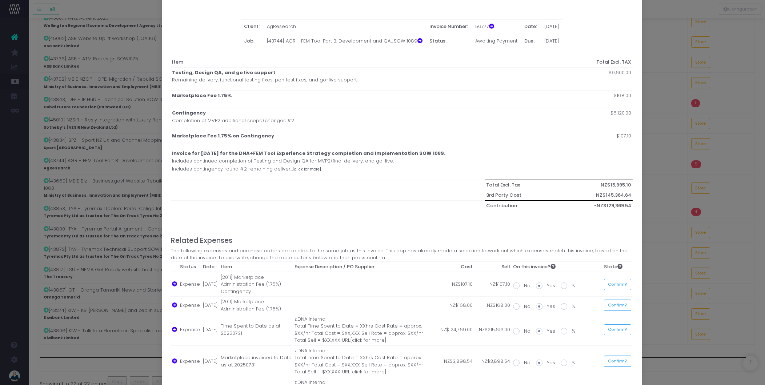
scroll to position [37, 0]
click at [621, 286] on button "Confirm?" at bounding box center [617, 282] width 27 height 11
click at [619, 302] on button "Confirm?" at bounding box center [615, 303] width 27 height 11
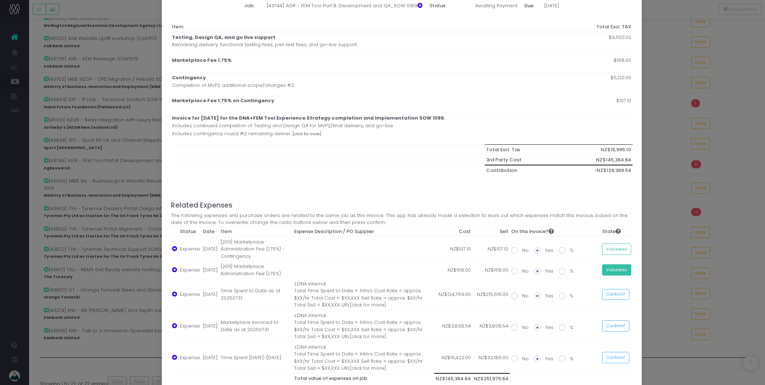
scroll to position [82, 0]
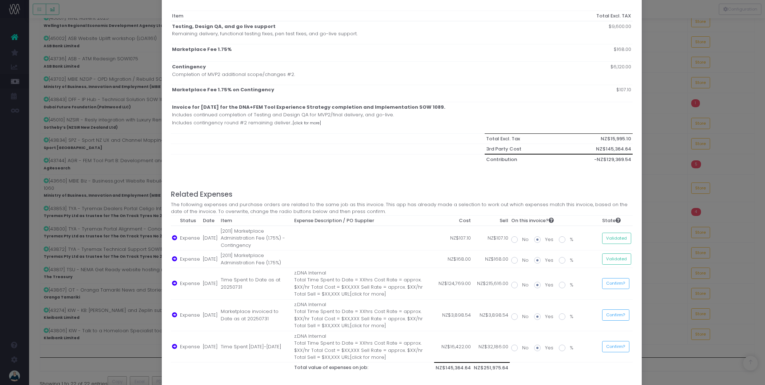
click at [514, 285] on span at bounding box center [514, 285] width 7 height 7
click at [522, 285] on input "No" at bounding box center [524, 283] width 5 height 5
radio input "true"
click at [511, 317] on span at bounding box center [514, 316] width 7 height 7
click at [522, 317] on input "No" at bounding box center [524, 315] width 5 height 5
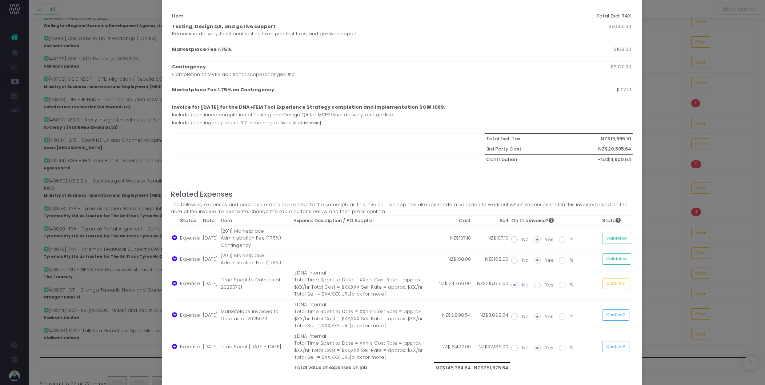
radio input "true"
click at [511, 346] on span at bounding box center [514, 348] width 7 height 7
click at [522, 346] on input "No" at bounding box center [524, 346] width 5 height 5
radio input "true"
click at [613, 284] on button "Confirm?" at bounding box center [615, 283] width 27 height 11
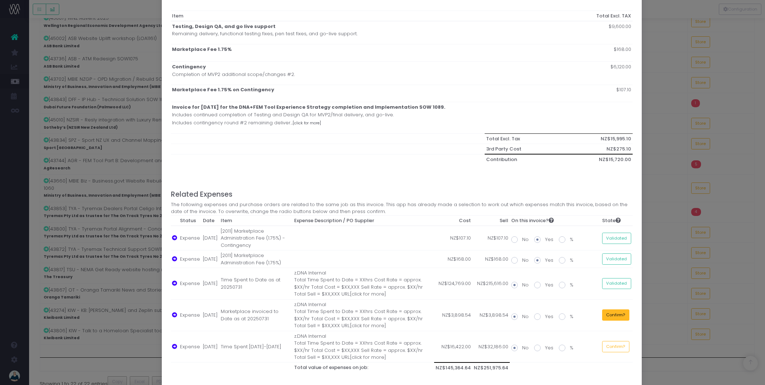
click at [607, 317] on button "Confirm?" at bounding box center [615, 314] width 27 height 11
click at [609, 346] on button "Confirm?" at bounding box center [615, 346] width 27 height 11
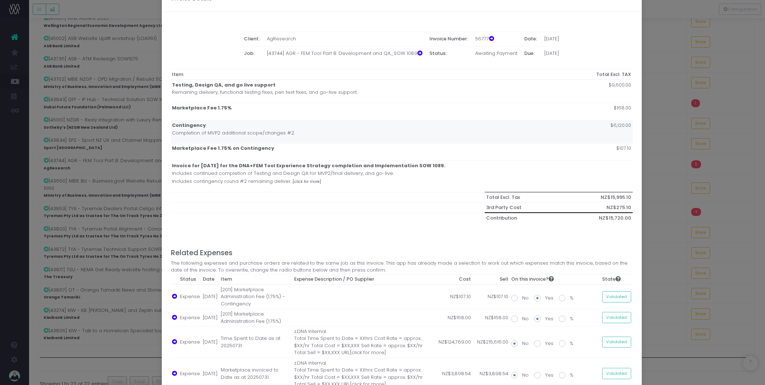
scroll to position [0, 0]
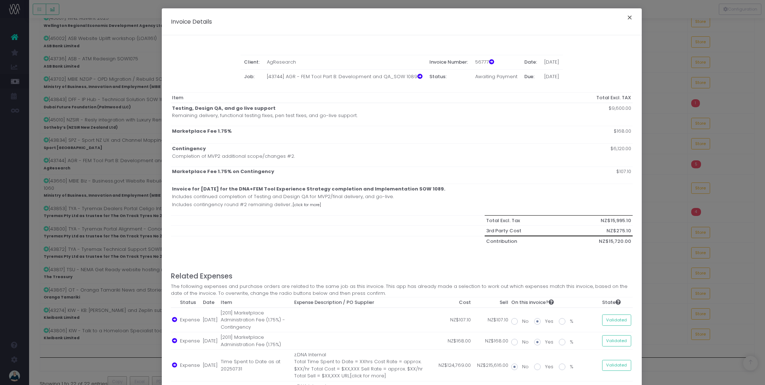
click at [629, 19] on button "×" at bounding box center [629, 19] width 15 height 12
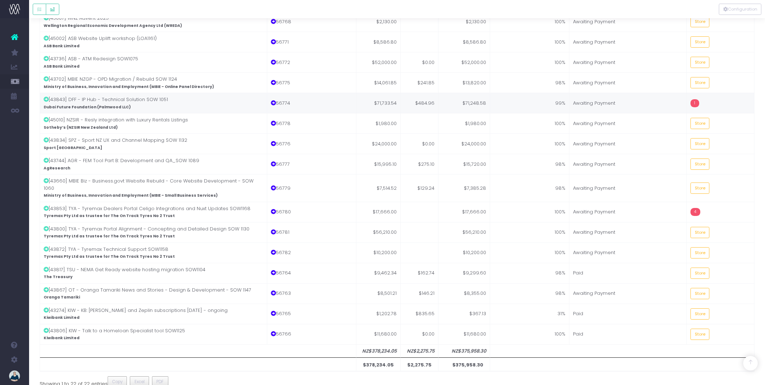
click at [714, 99] on td "1" at bounding box center [721, 103] width 68 height 20
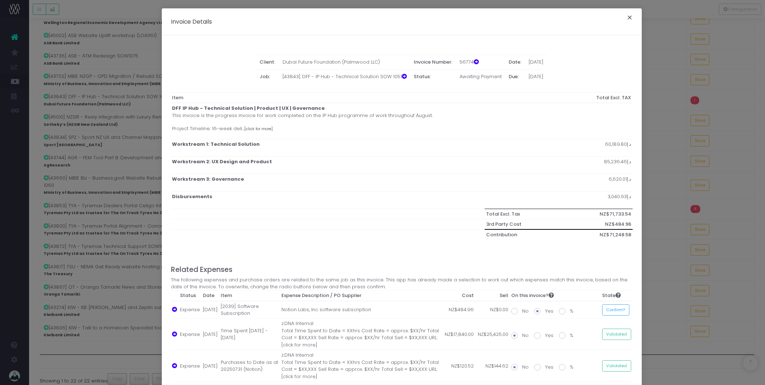
click at [624, 16] on button "×" at bounding box center [629, 19] width 15 height 12
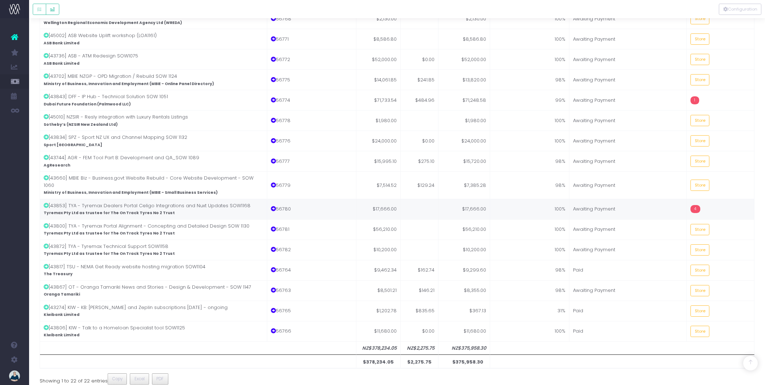
click at [725, 202] on td "4" at bounding box center [721, 209] width 68 height 20
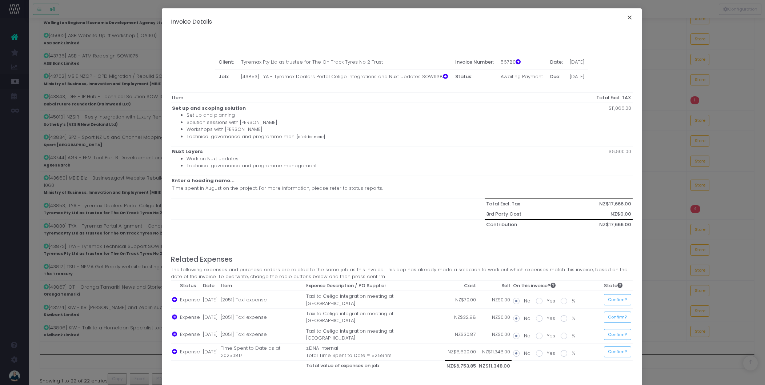
click at [630, 19] on button "×" at bounding box center [629, 19] width 15 height 12
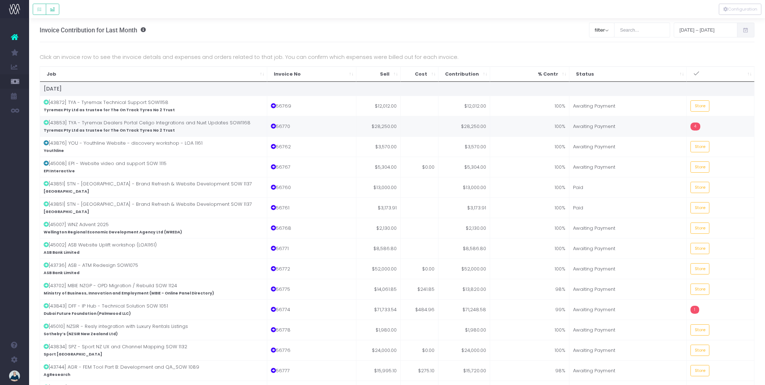
click at [714, 122] on td "4" at bounding box center [721, 126] width 68 height 20
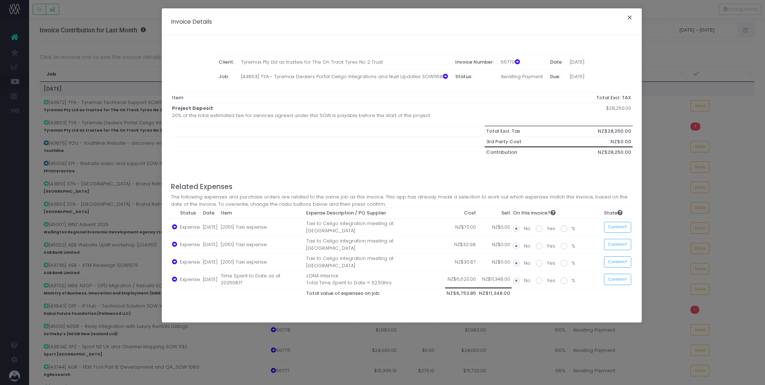
click at [627, 17] on button "×" at bounding box center [629, 19] width 15 height 12
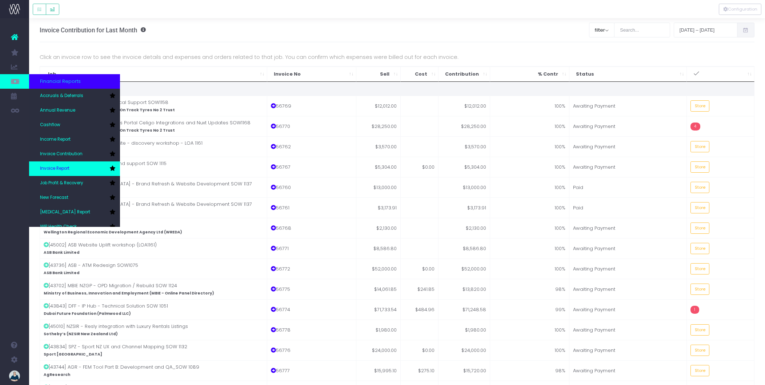
click at [53, 165] on span "Invoice Report" at bounding box center [54, 168] width 29 height 7
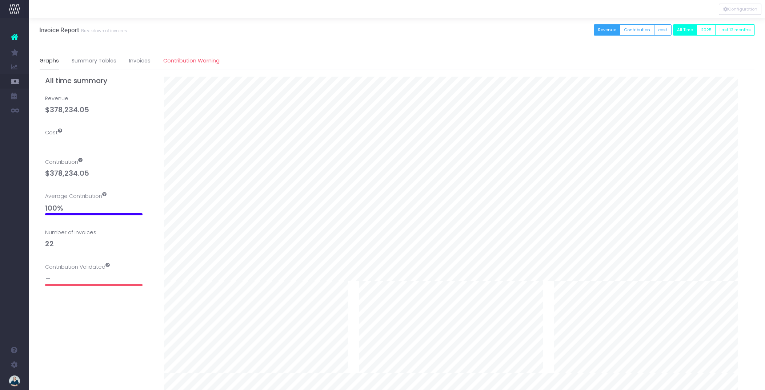
click at [84, 282] on div "–" at bounding box center [99, 281] width 108 height 10
click at [196, 63] on span "Contribution Warning" at bounding box center [191, 61] width 56 height 8
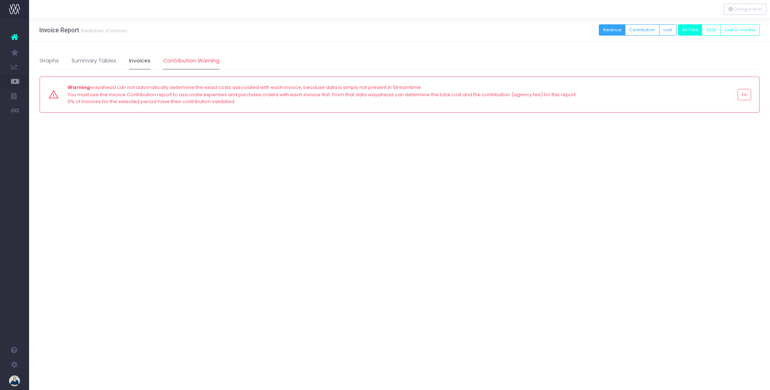
click at [144, 57] on link "Invoices" at bounding box center [139, 61] width 21 height 17
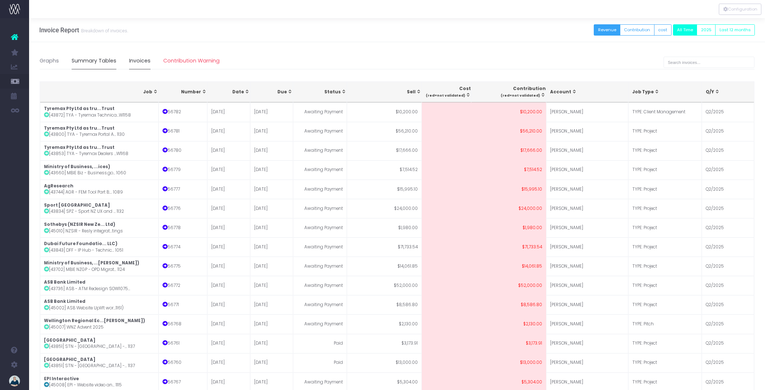
click at [89, 57] on link "Summary Tables" at bounding box center [94, 61] width 45 height 17
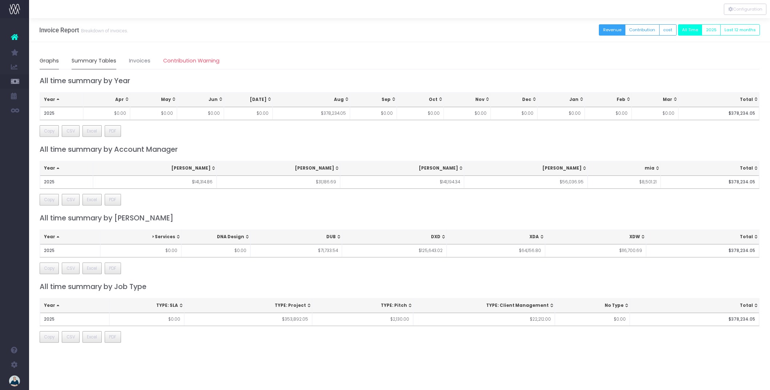
click at [55, 65] on link "Graphs" at bounding box center [49, 61] width 19 height 17
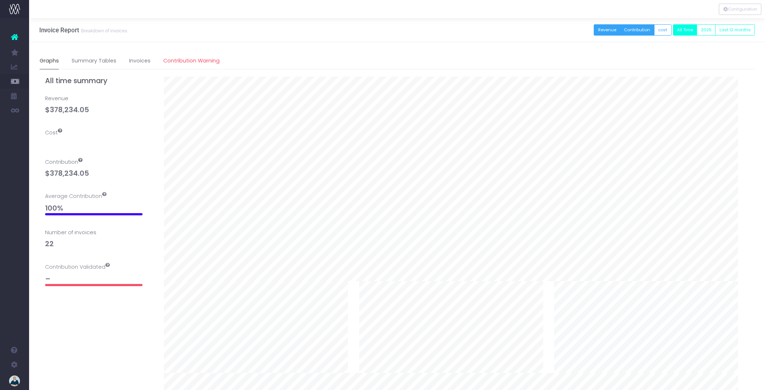
click at [635, 35] on button "Contribution" at bounding box center [637, 29] width 35 height 11
click at [602, 31] on button "Revenue" at bounding box center [607, 29] width 27 height 11
click at [662, 27] on button "cost" at bounding box center [662, 29] width 17 height 11
click at [609, 29] on button "Revenue" at bounding box center [607, 29] width 27 height 11
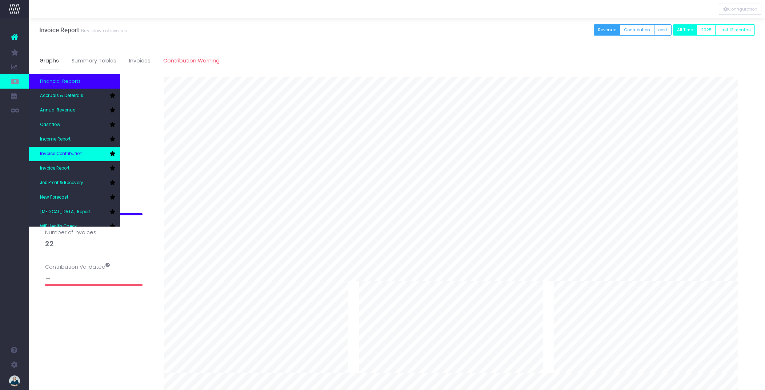
click at [67, 155] on span "Invoice Contribution" at bounding box center [61, 154] width 43 height 7
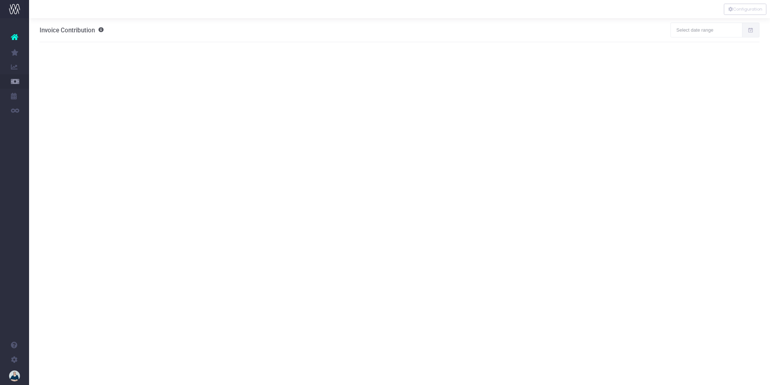
click at [754, 31] on span at bounding box center [751, 30] width 18 height 15
type input "08-11-2025"
type input "09-09-2025"
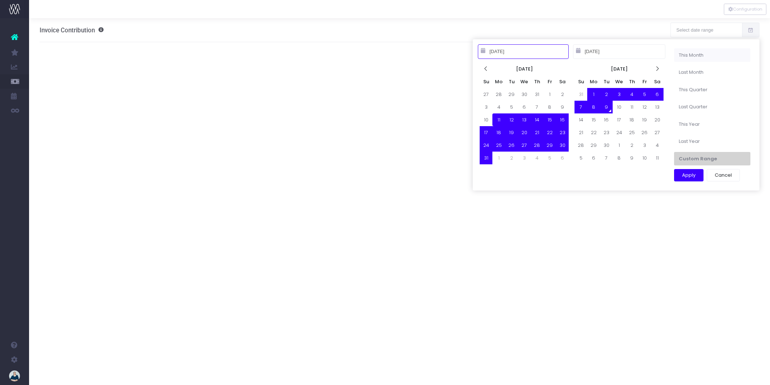
type input "09-01-2025"
type input "09-30-2025"
type input "08-11-2025"
type input "09-09-2025"
type input "08-01-2025"
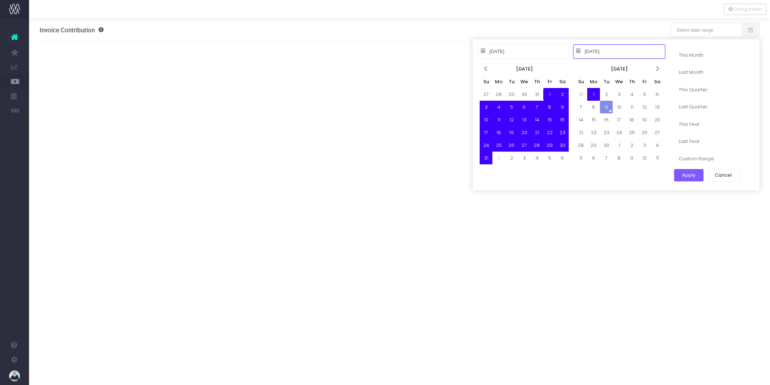
type input "08-31-2025"
type input "08-01-2025"
click at [697, 172] on button "Apply" at bounding box center [688, 175] width 29 height 12
type input "Aug 1st 25 – Aug 31st 25"
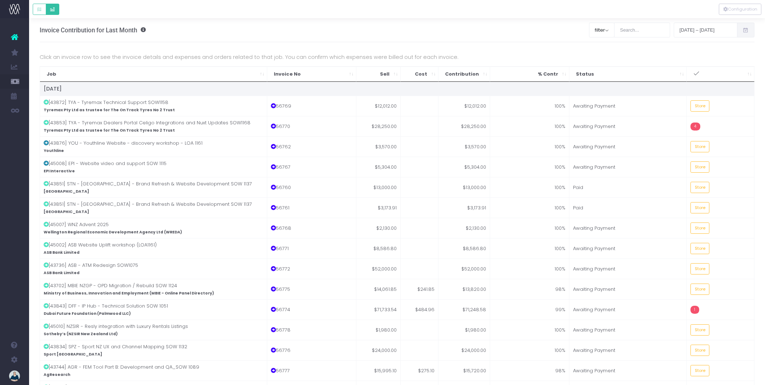
click at [57, 10] on button "Default button group" at bounding box center [52, 9] width 13 height 11
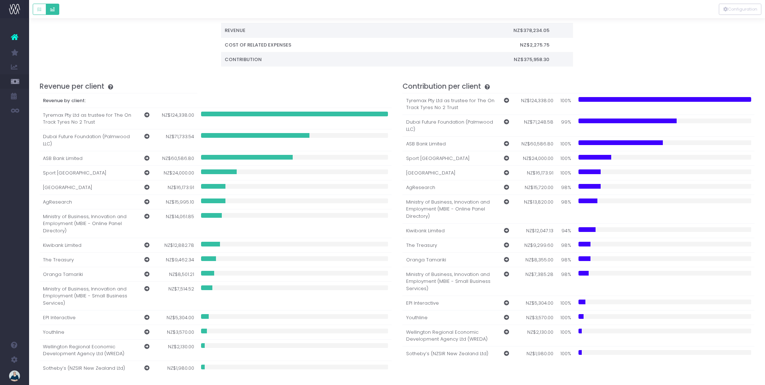
scroll to position [35, 0]
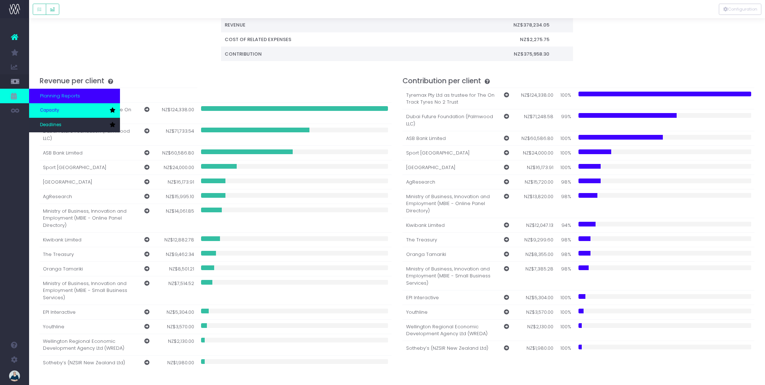
click at [45, 108] on span "Capacity" at bounding box center [49, 110] width 19 height 7
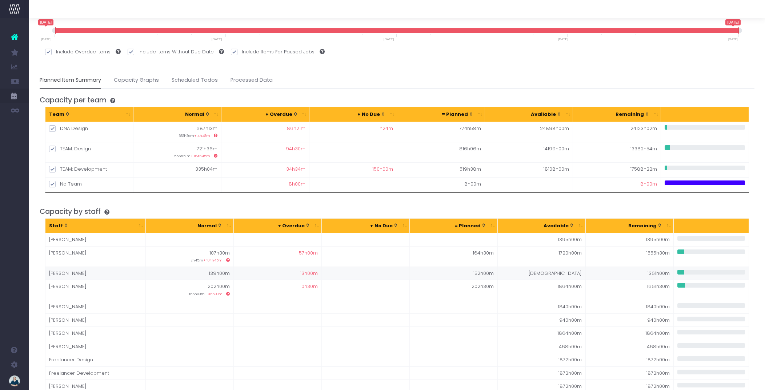
scroll to position [100, 0]
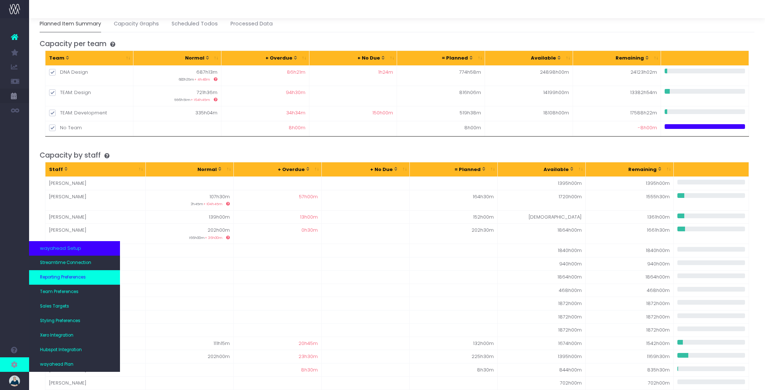
click at [65, 277] on span "Reporting Preferences" at bounding box center [63, 277] width 46 height 7
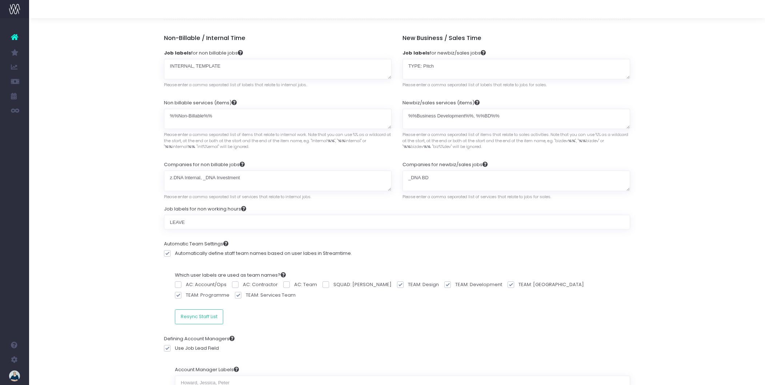
scroll to position [87, 0]
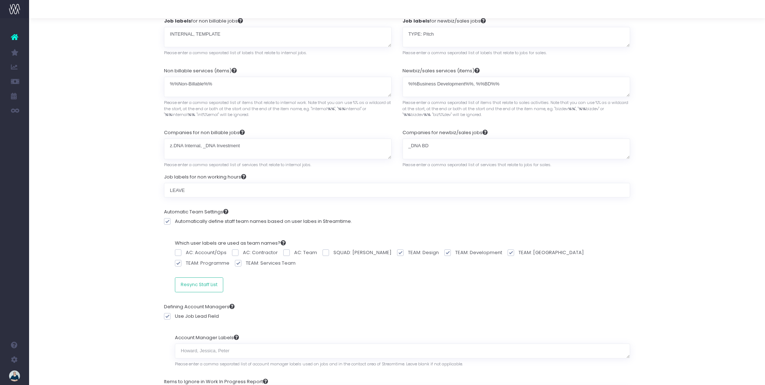
click at [181, 260] on span at bounding box center [178, 263] width 7 height 7
click at [190, 260] on input "TEAM: Programme" at bounding box center [188, 262] width 5 height 5
click at [181, 260] on span at bounding box center [178, 263] width 7 height 7
click at [190, 260] on input "TEAM: Programme" at bounding box center [188, 262] width 5 height 5
checkbox input "true"
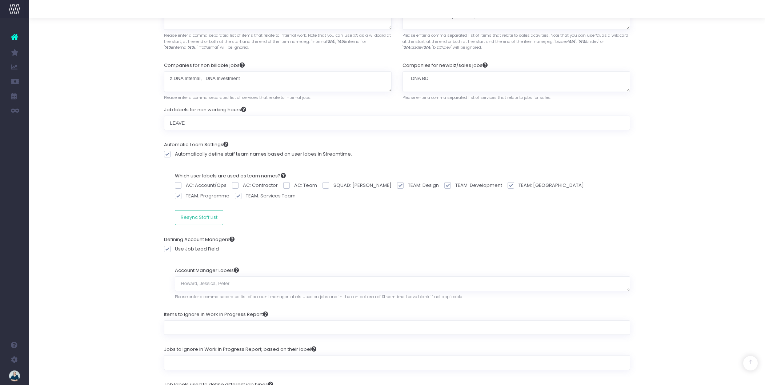
scroll to position [0, 0]
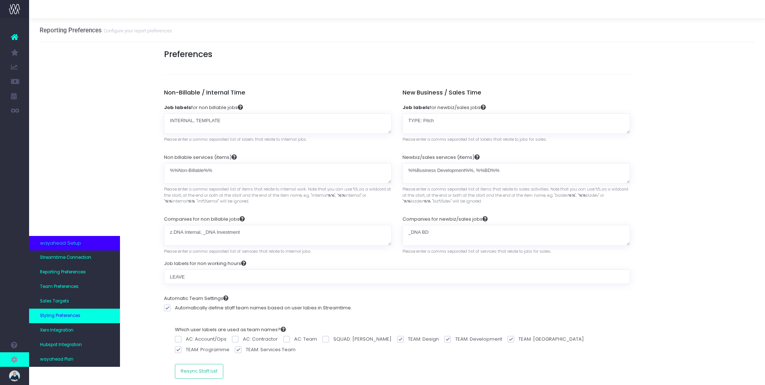
click at [61, 319] on link "Styling Preferences" at bounding box center [74, 316] width 91 height 15
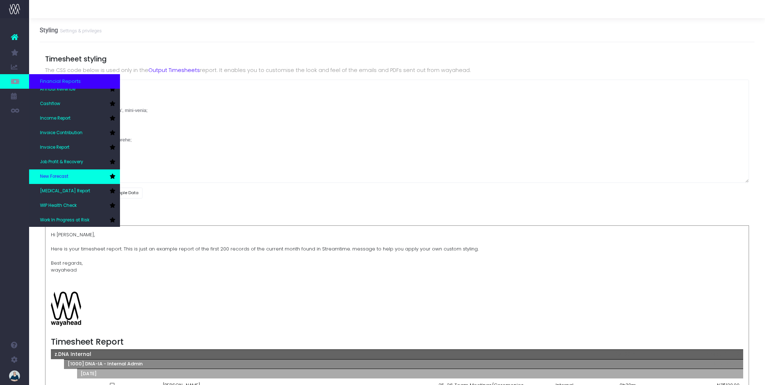
scroll to position [22, 0]
click at [59, 187] on span "[MEDICAL_DATA] Report" at bounding box center [65, 190] width 50 height 7
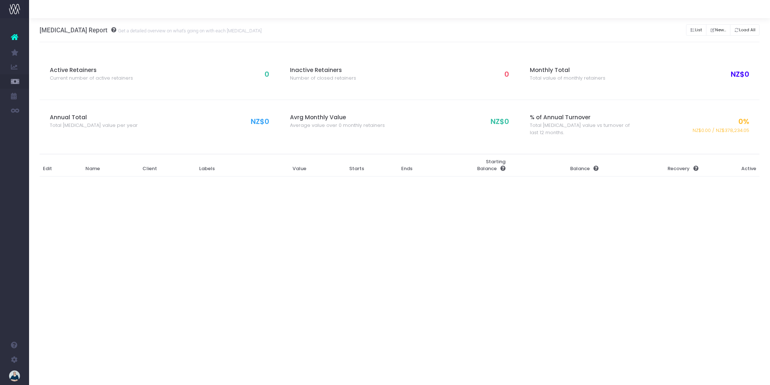
click at [169, 239] on div "[MEDICAL_DATA] Report Get a detailed overview on what's going on with each [MED…" at bounding box center [399, 201] width 741 height 367
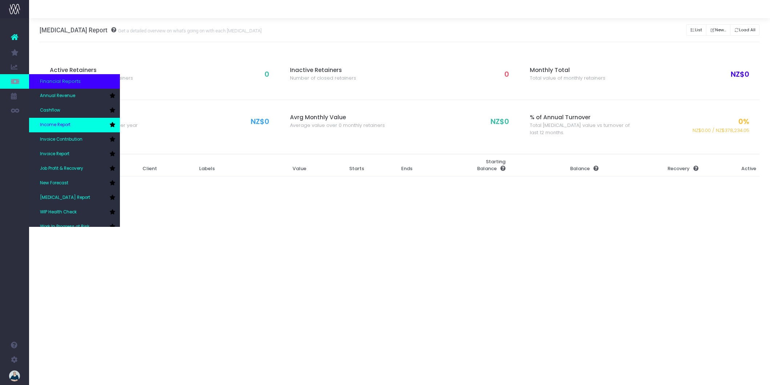
scroll to position [22, 0]
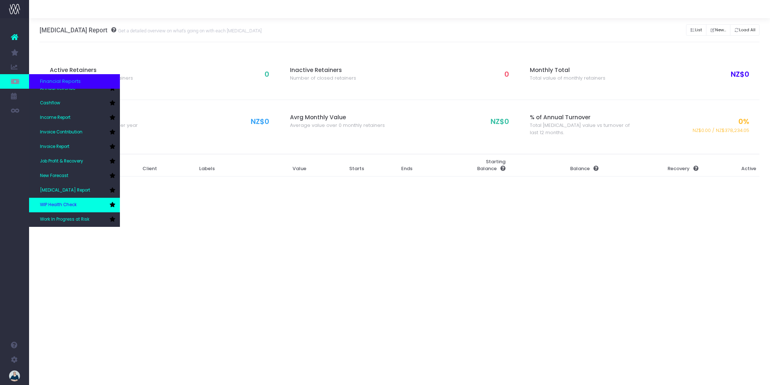
click at [61, 204] on span "WIP Health Check" at bounding box center [58, 205] width 37 height 7
